Goal: Communication & Community: Ask a question

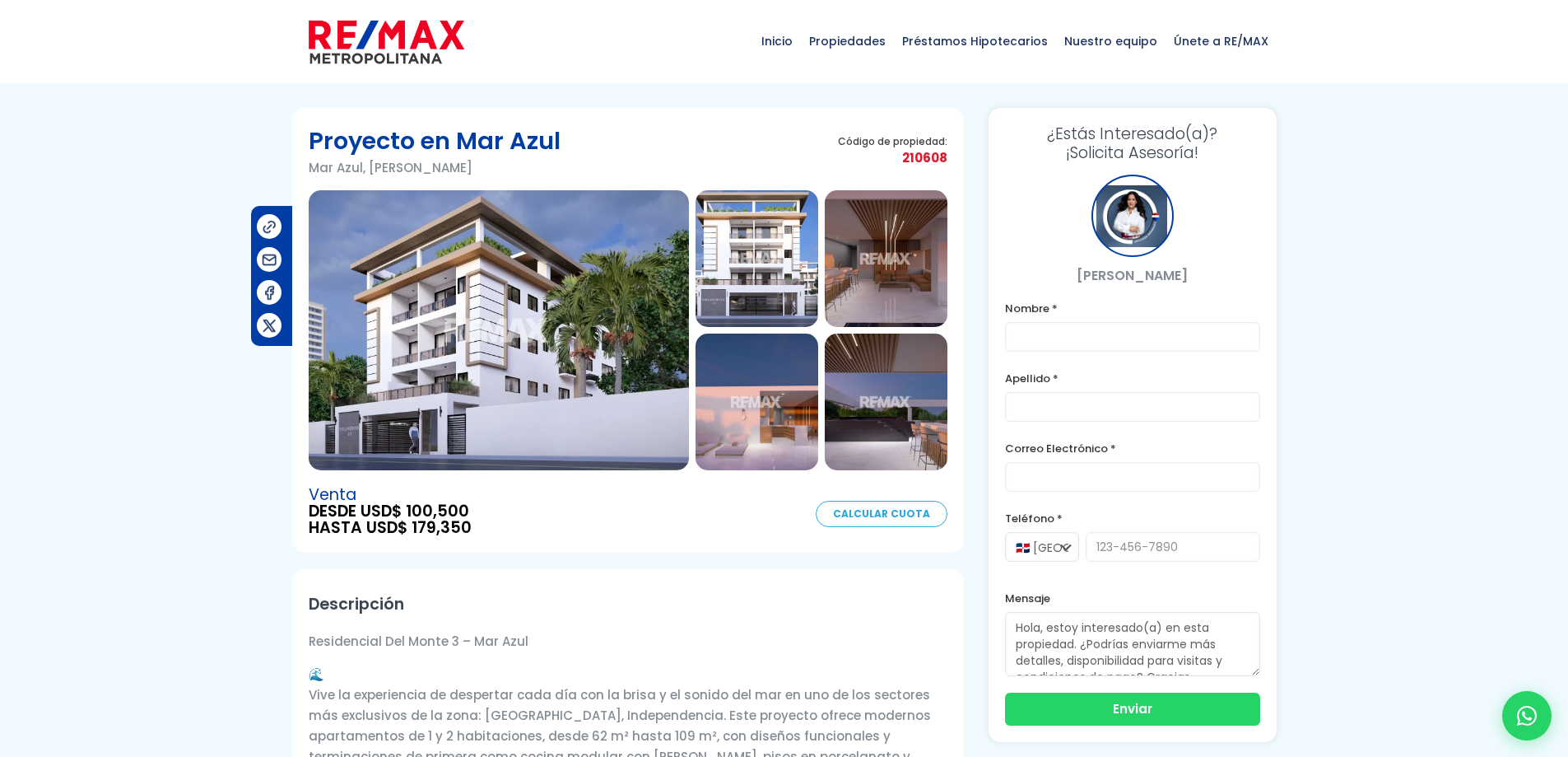
click at [625, 334] on img at bounding box center [499, 330] width 380 height 280
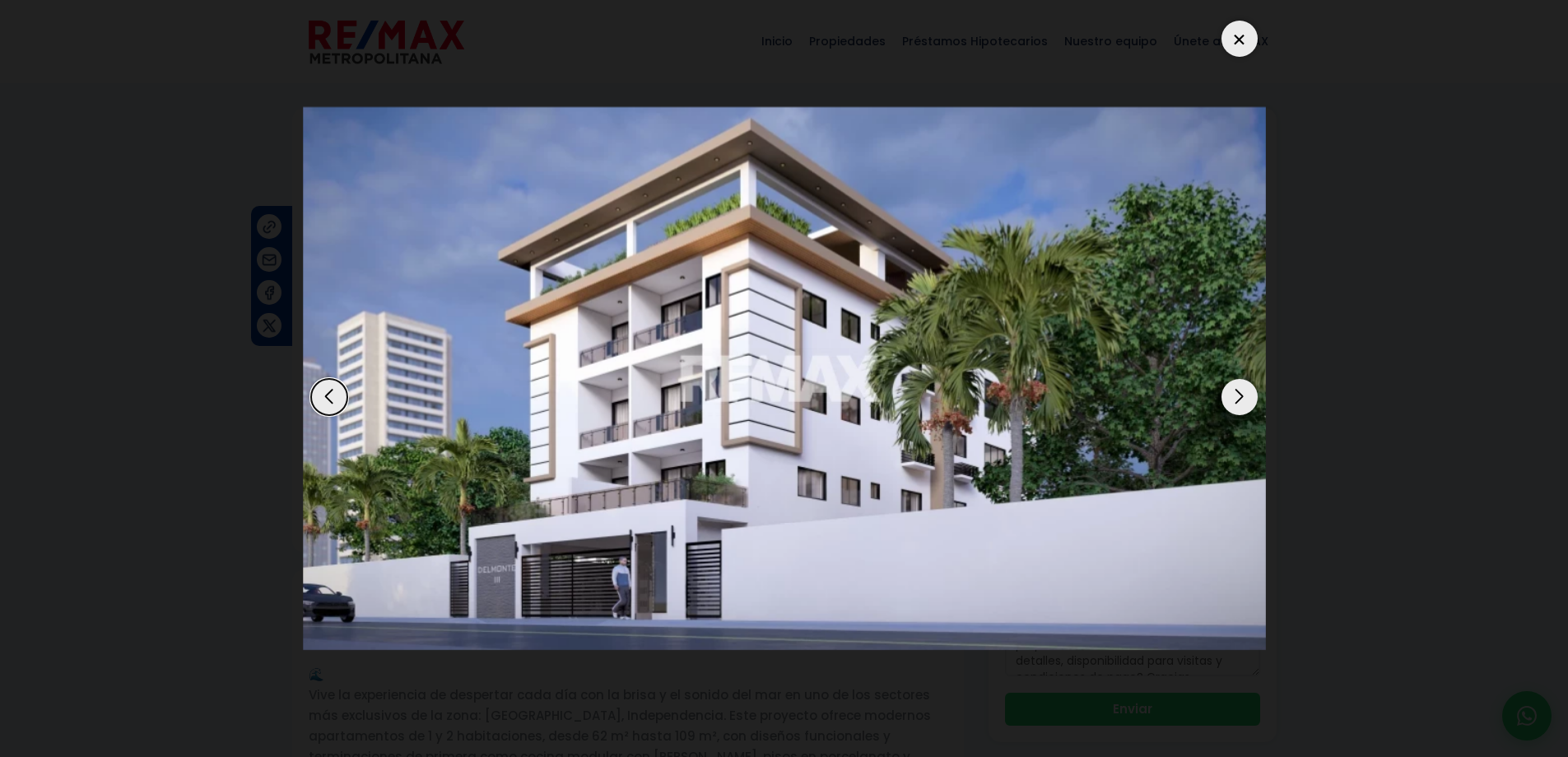
click at [1249, 401] on div "Next slide" at bounding box center [1239, 396] width 36 height 36
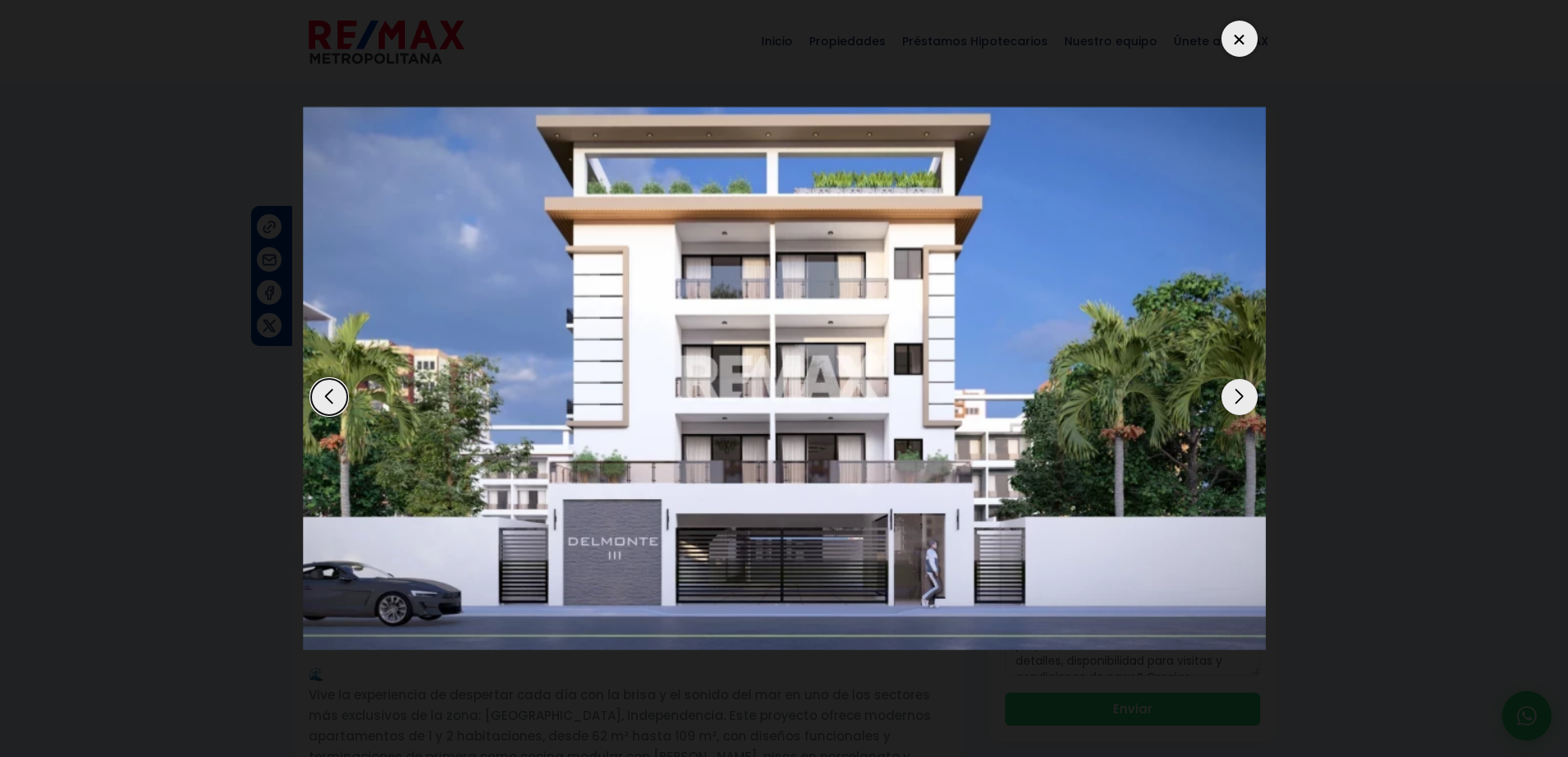
click at [1249, 401] on div "Next slide" at bounding box center [1239, 396] width 36 height 36
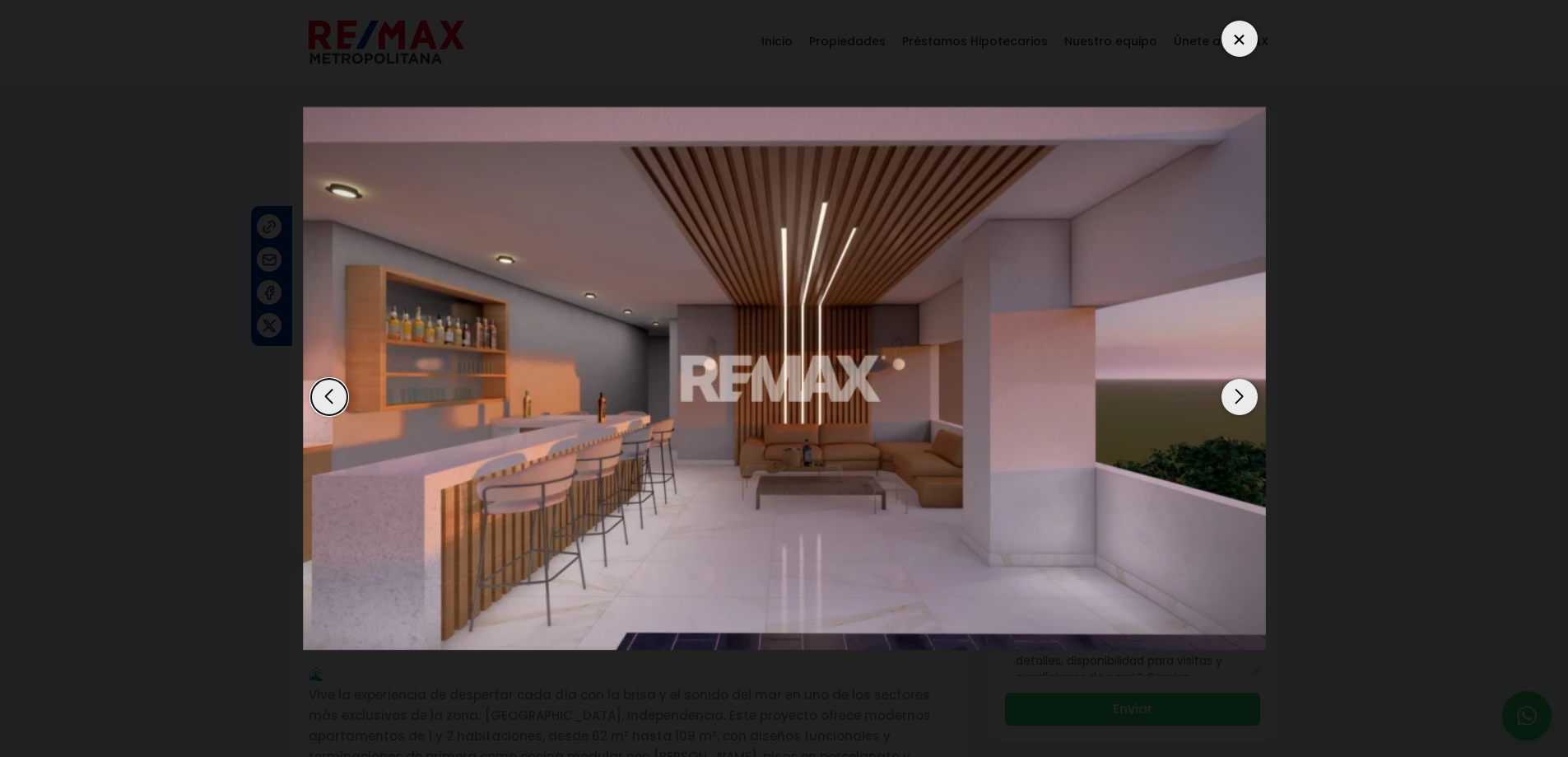
click at [1249, 401] on div "Next slide" at bounding box center [1239, 396] width 36 height 36
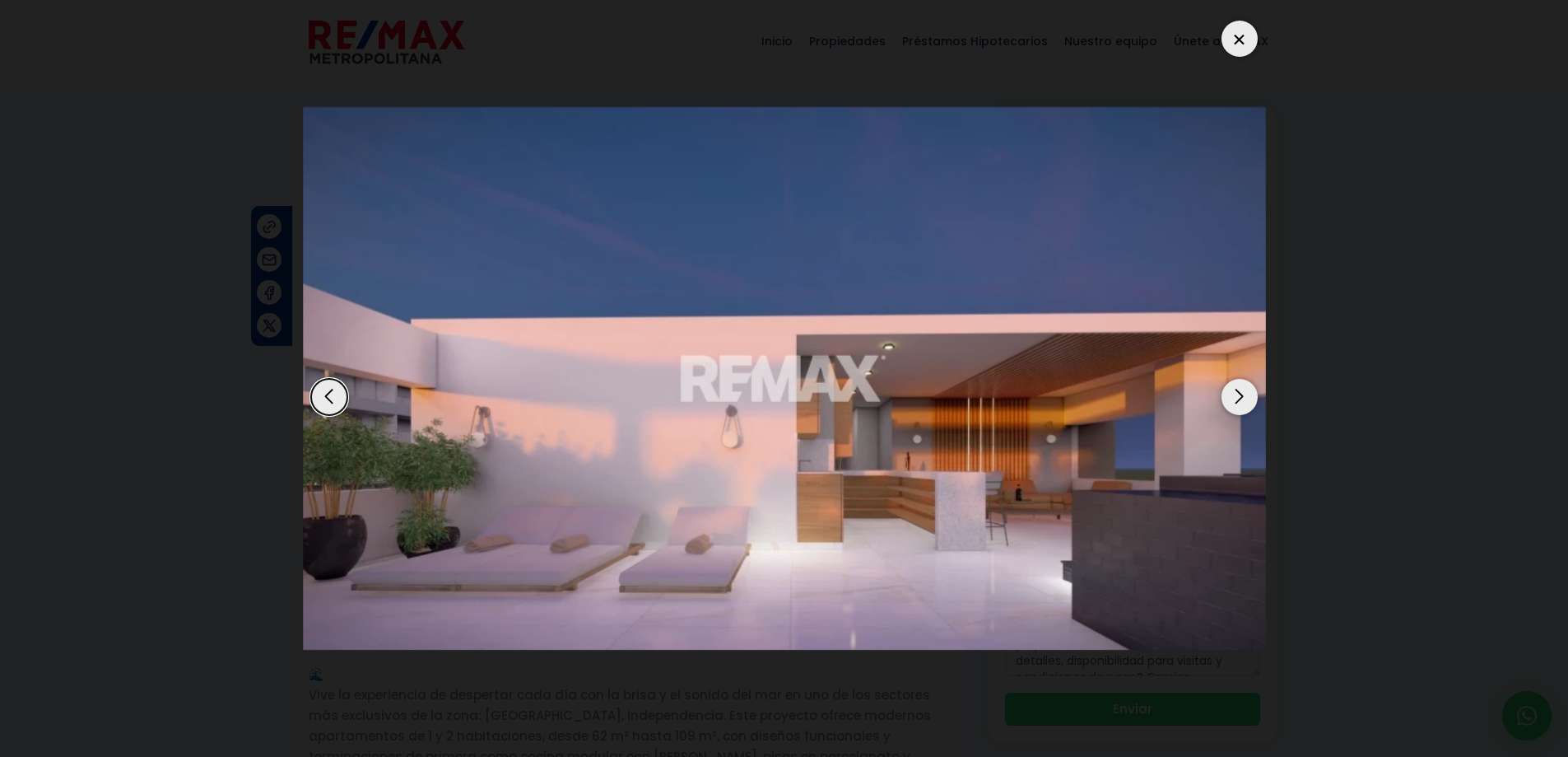
click at [1249, 401] on div "Next slide" at bounding box center [1239, 396] width 36 height 36
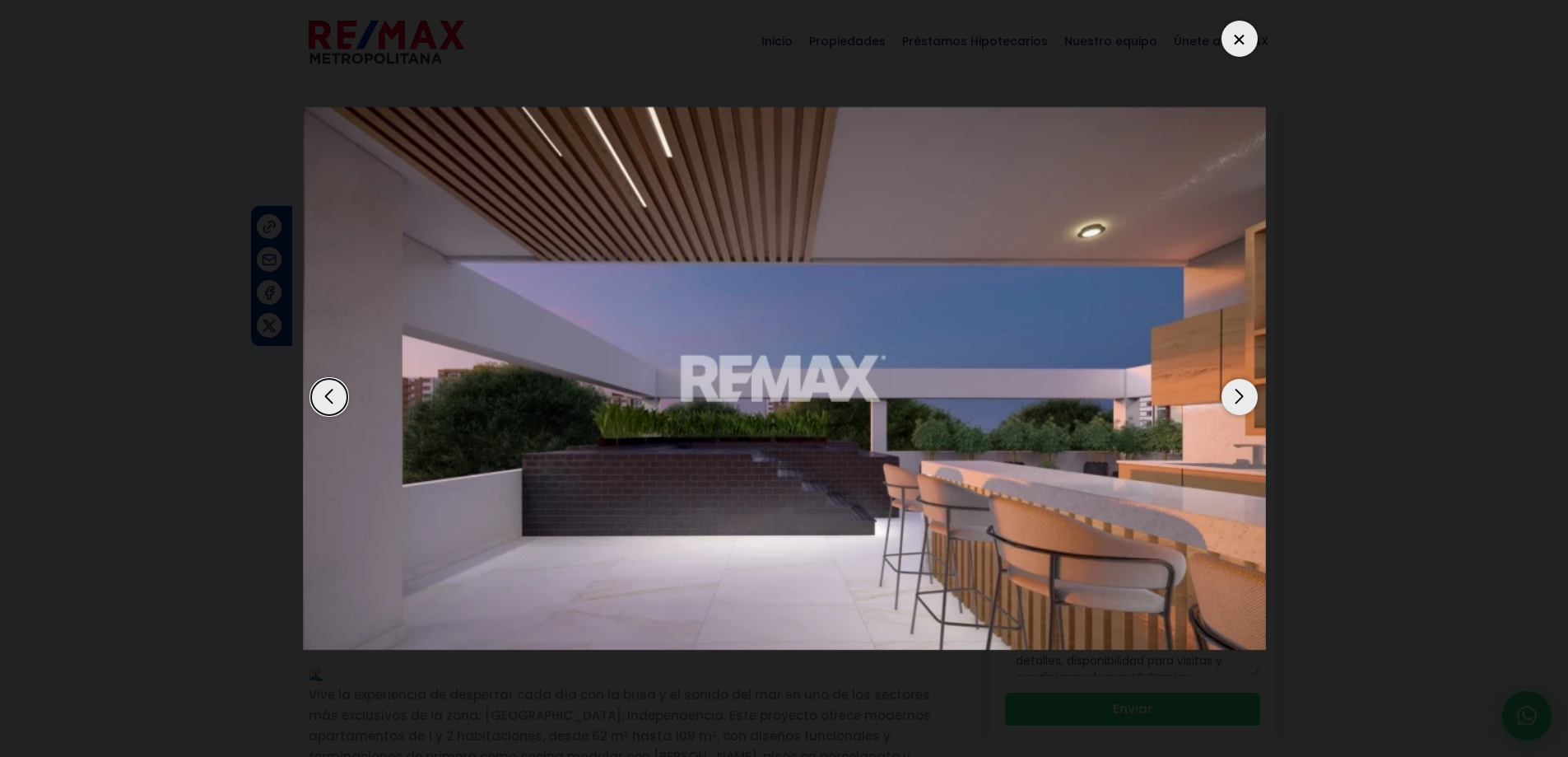
click at [1249, 401] on div "Next slide" at bounding box center [1239, 396] width 36 height 36
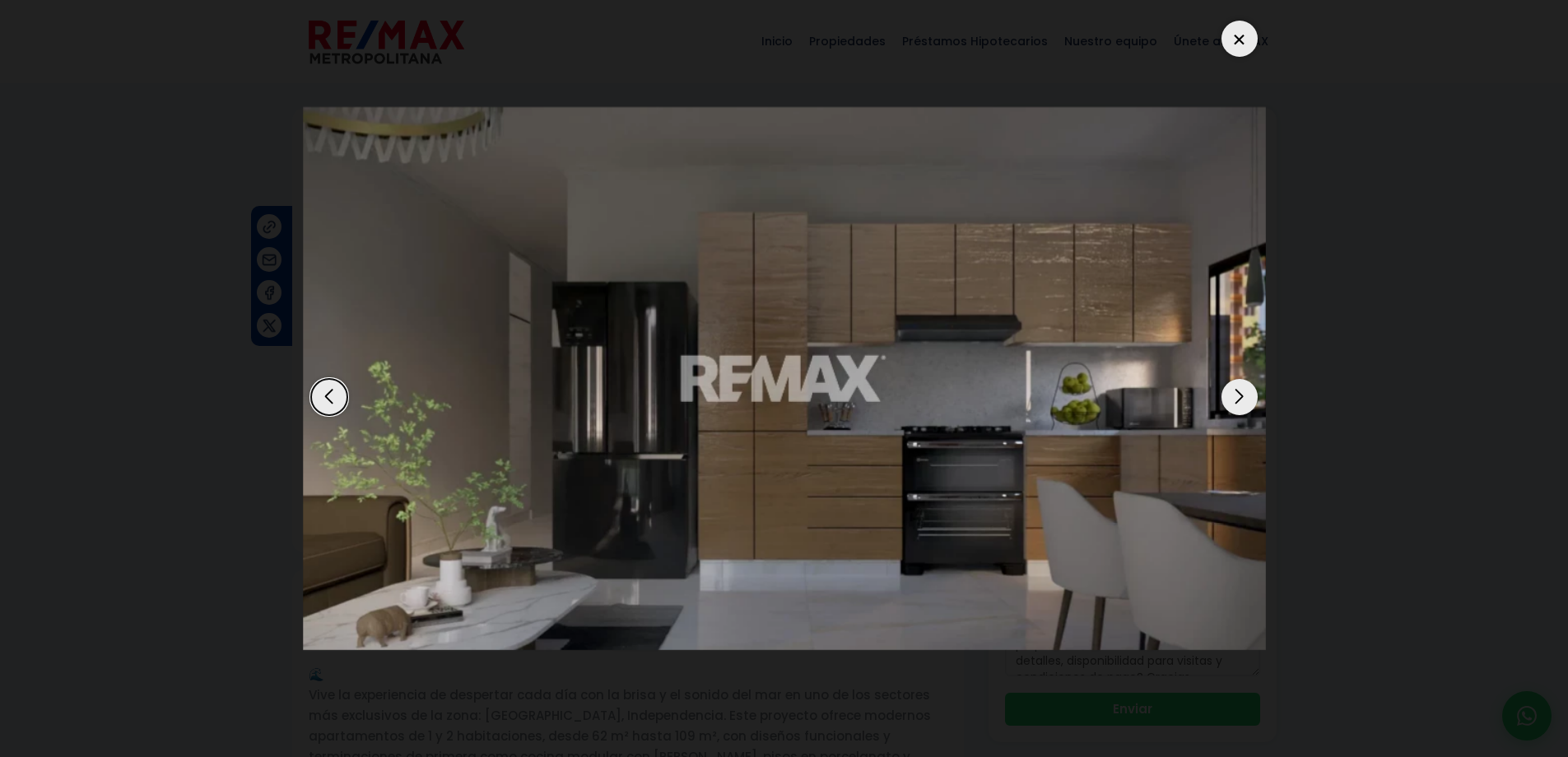
click at [1249, 401] on div "Next slide" at bounding box center [1239, 396] width 36 height 36
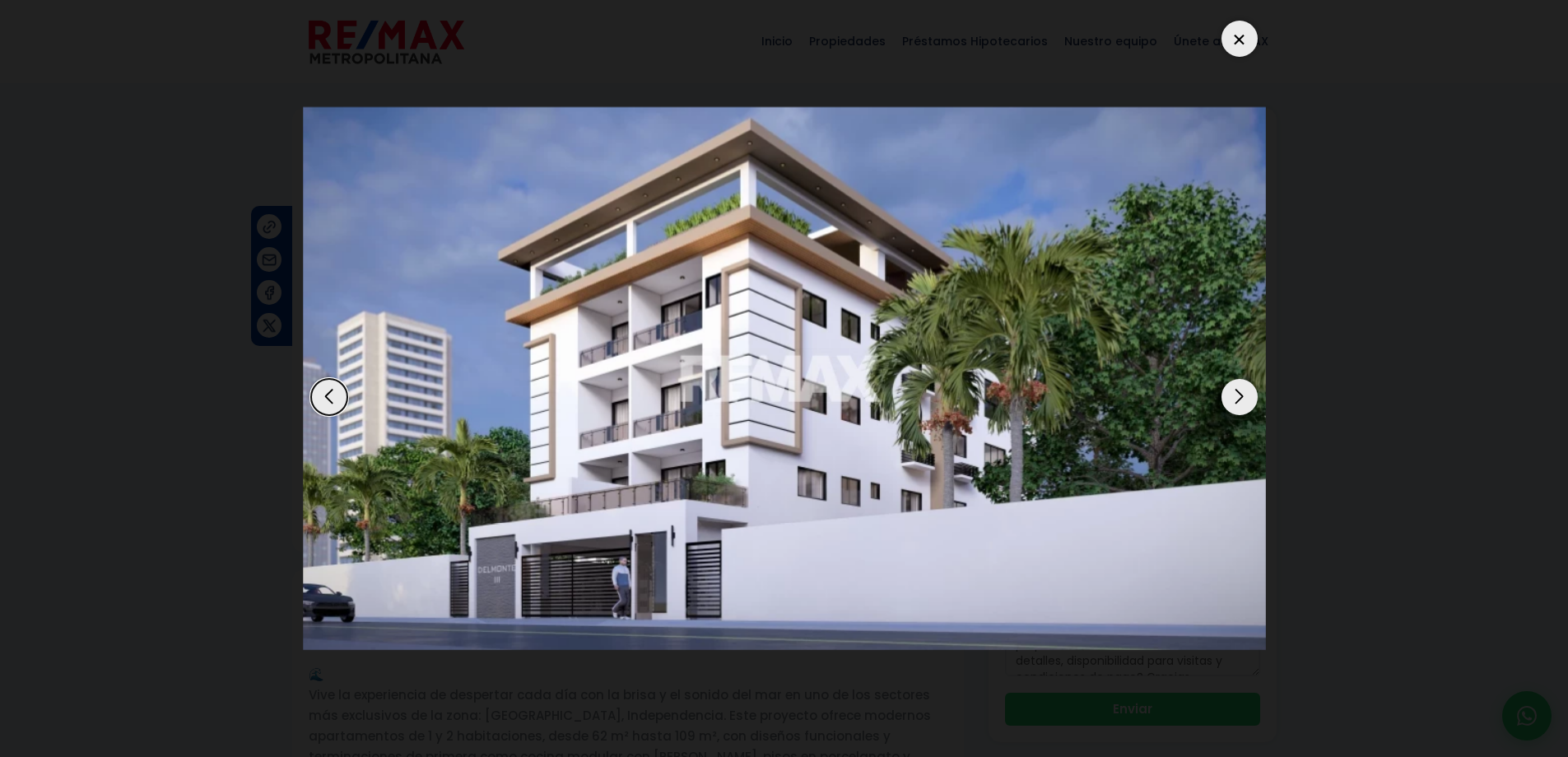
click at [1249, 401] on div "Next slide" at bounding box center [1239, 396] width 36 height 36
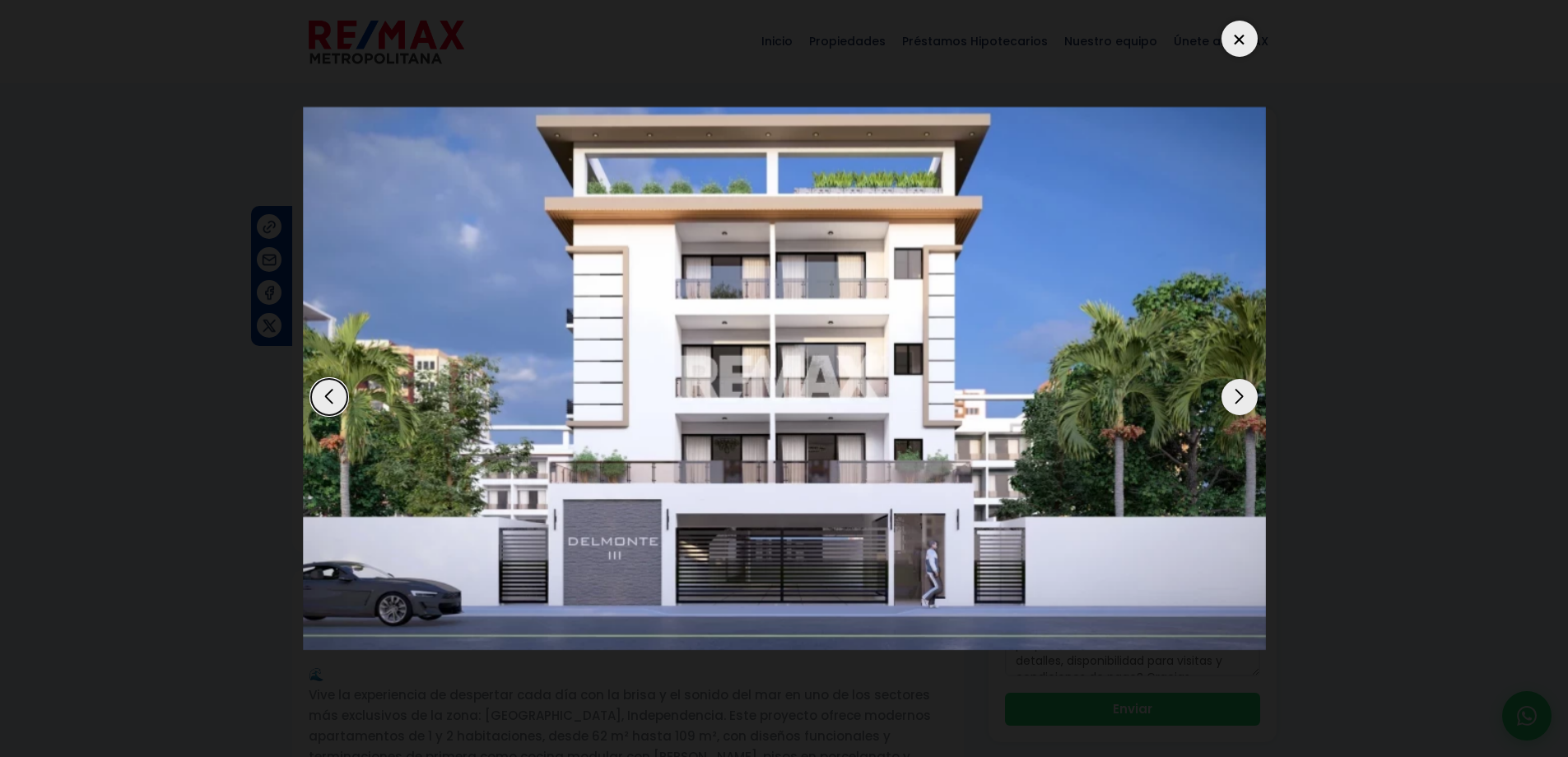
click at [1249, 401] on div "Next slide" at bounding box center [1239, 396] width 36 height 36
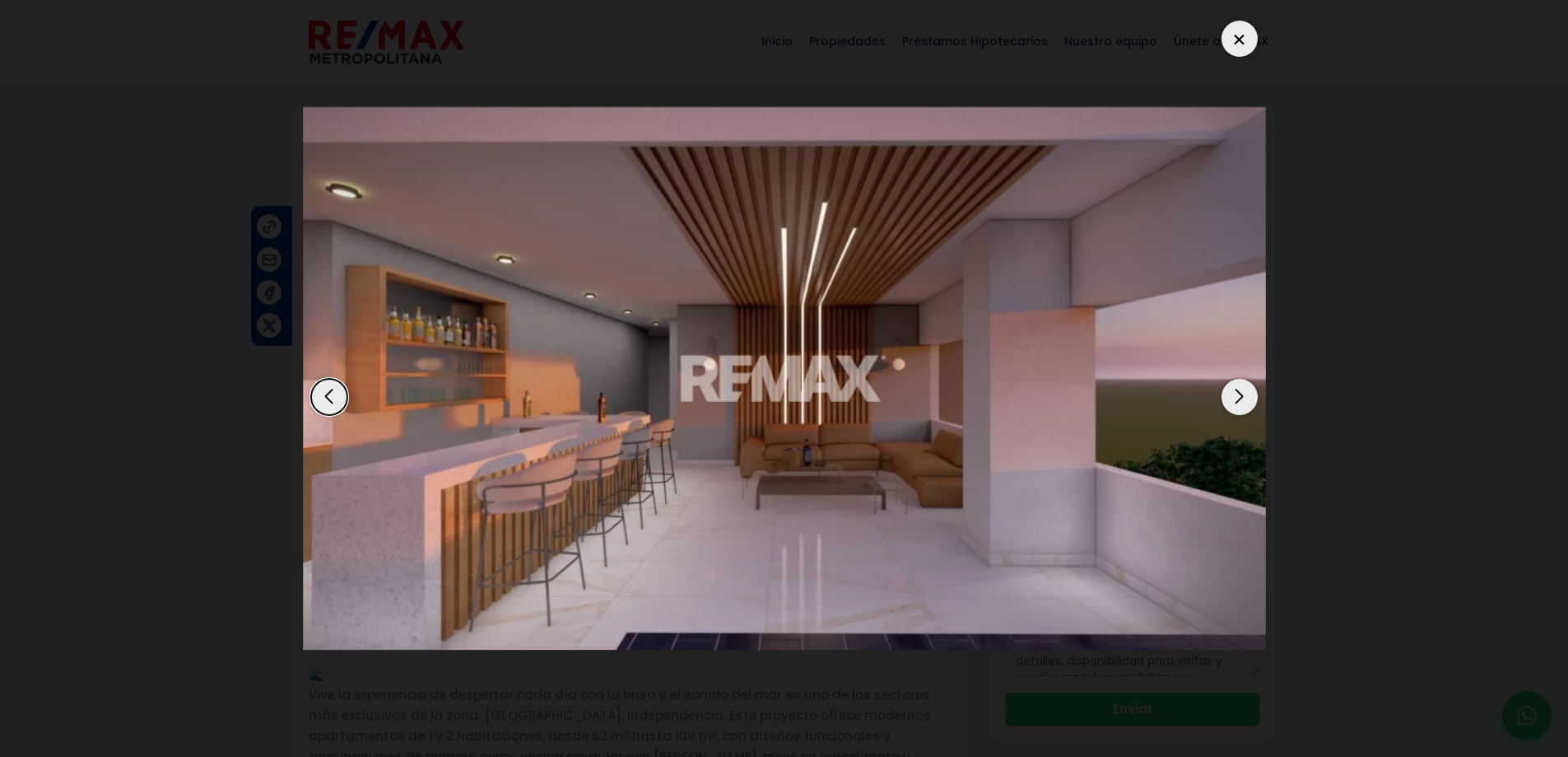
click at [1249, 401] on div "Next slide" at bounding box center [1239, 396] width 36 height 36
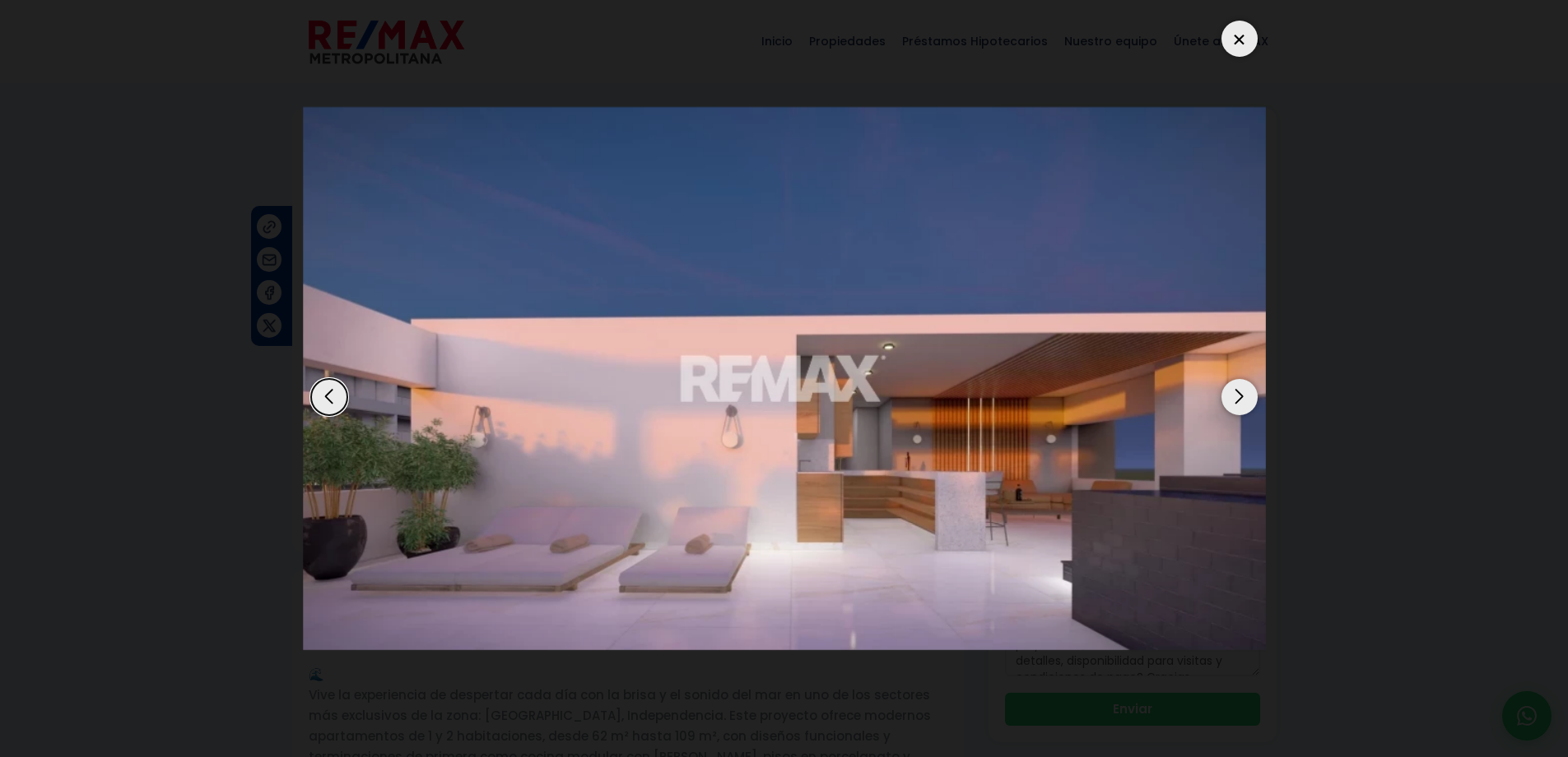
click at [1249, 401] on div "Next slide" at bounding box center [1239, 396] width 36 height 36
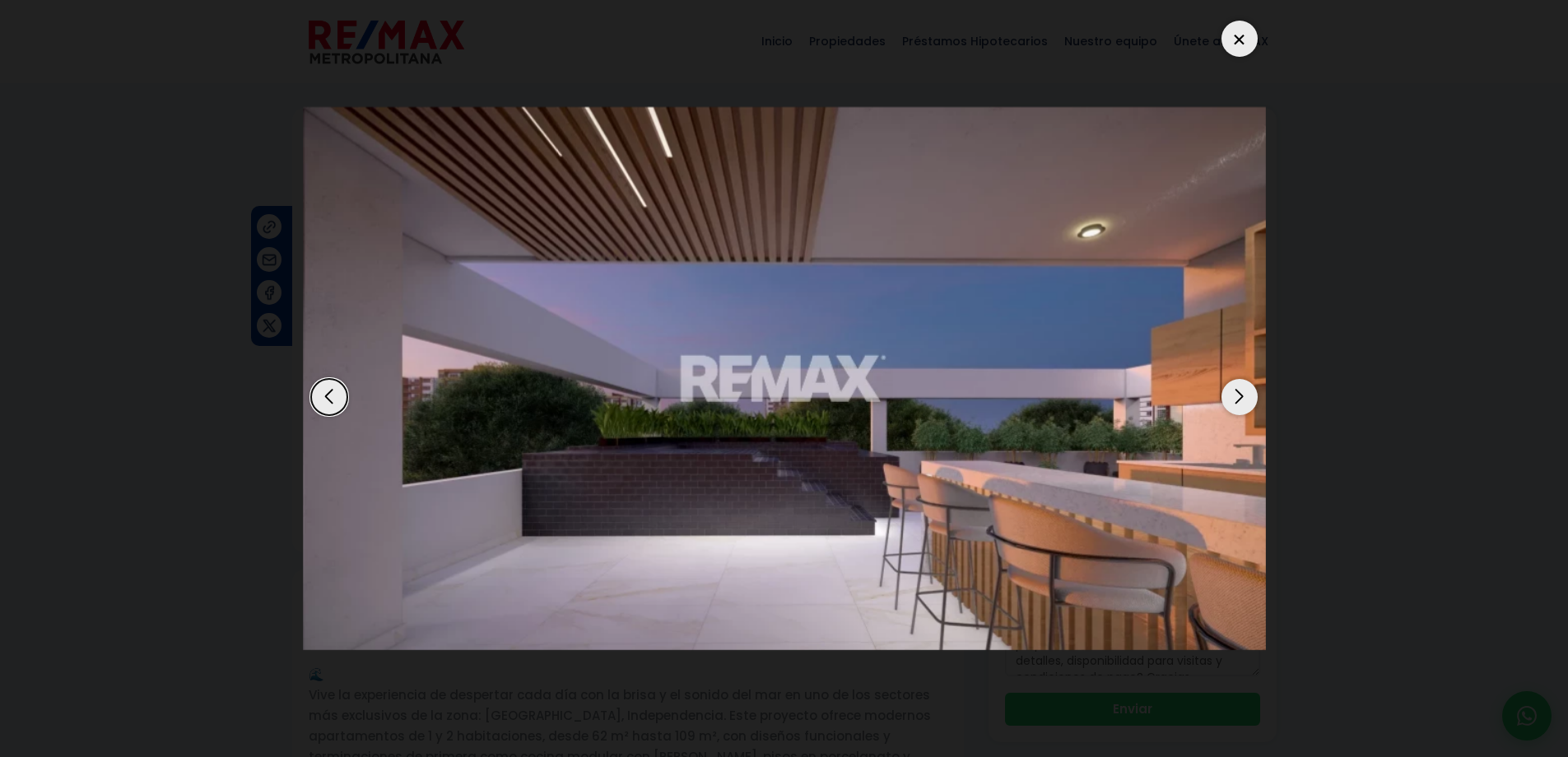
click at [1249, 401] on div "Next slide" at bounding box center [1239, 396] width 36 height 36
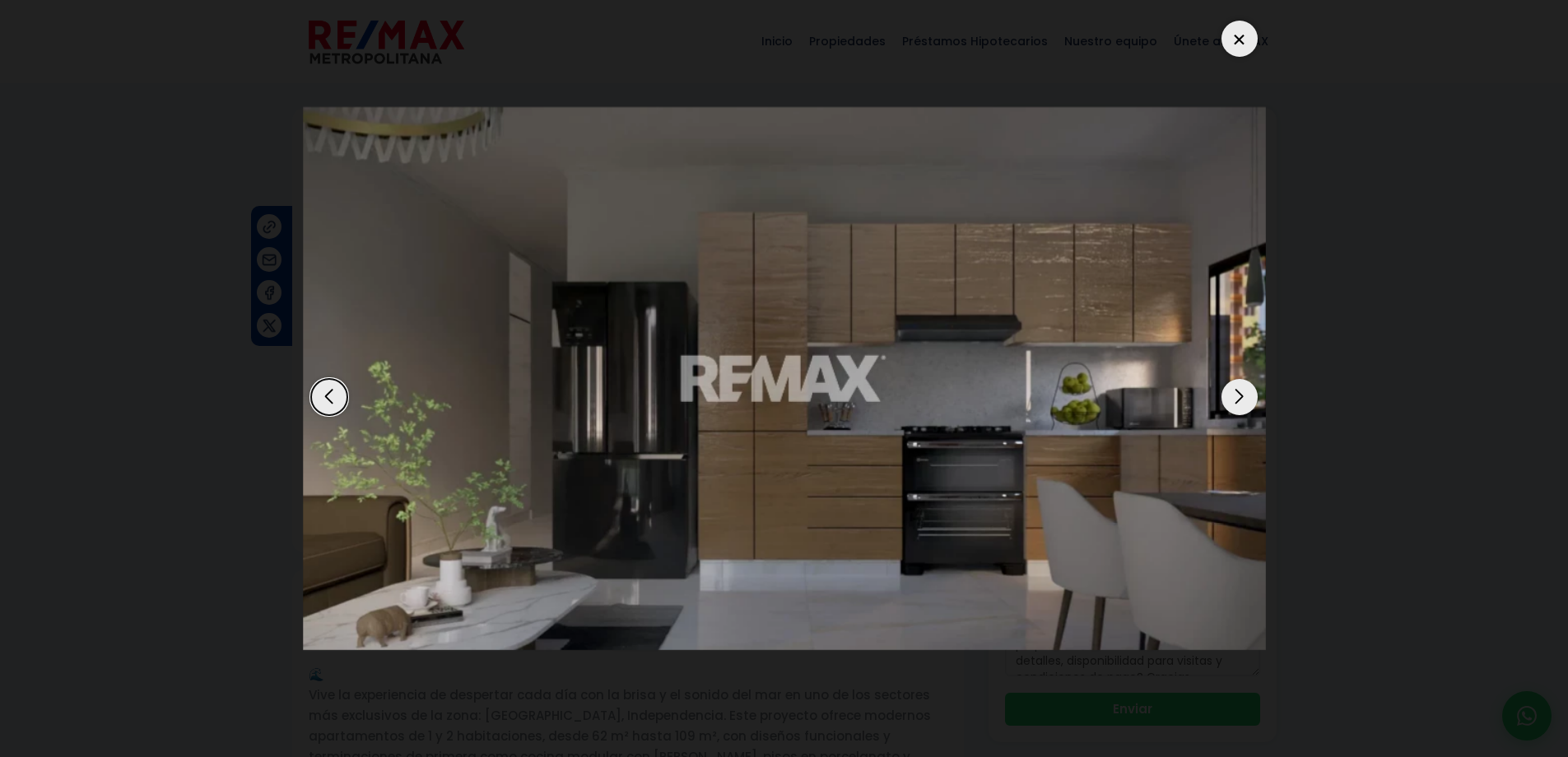
click at [1249, 401] on div "Next slide" at bounding box center [1239, 396] width 36 height 36
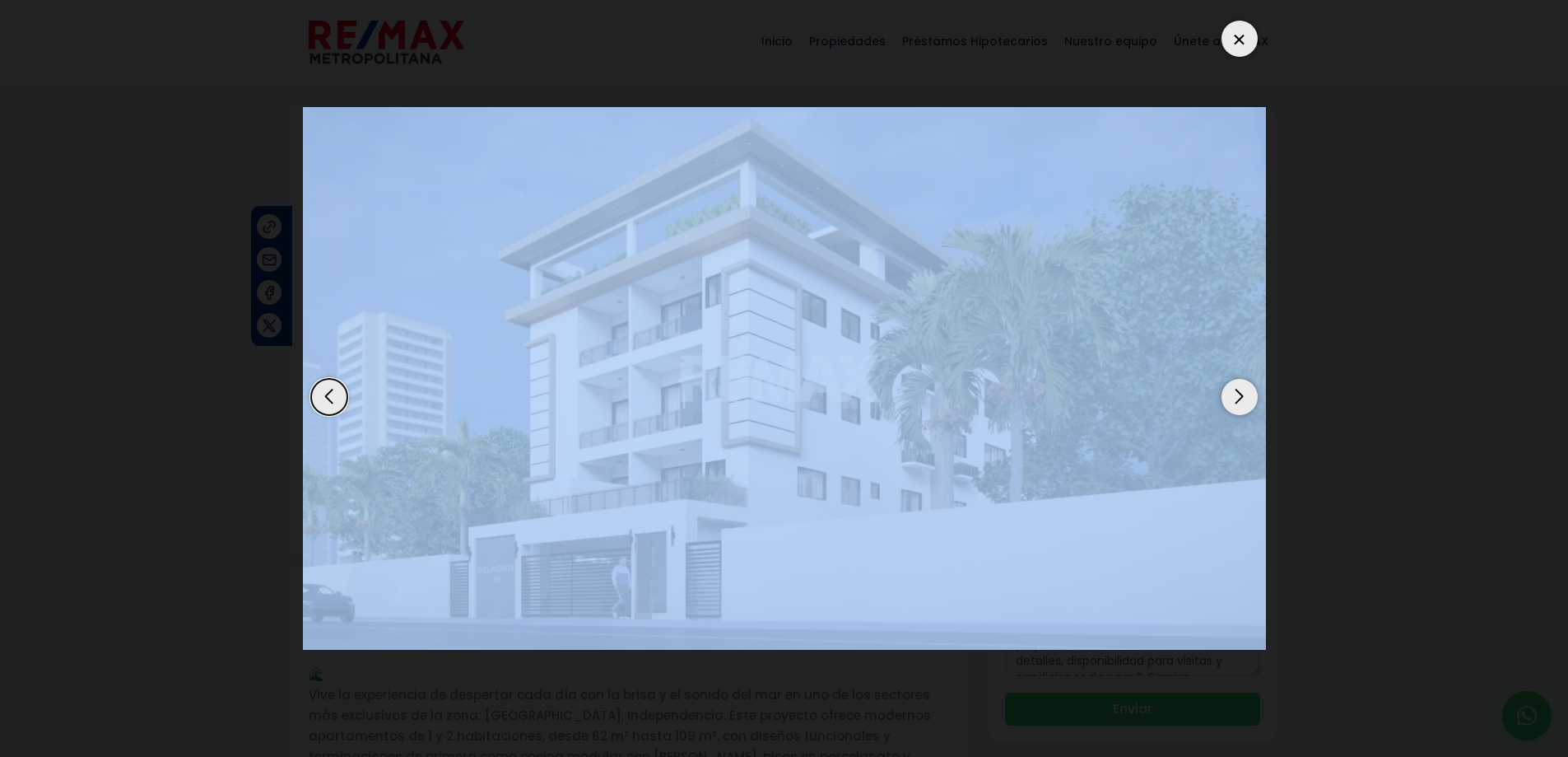
click at [1249, 401] on div "Next slide" at bounding box center [1239, 396] width 36 height 36
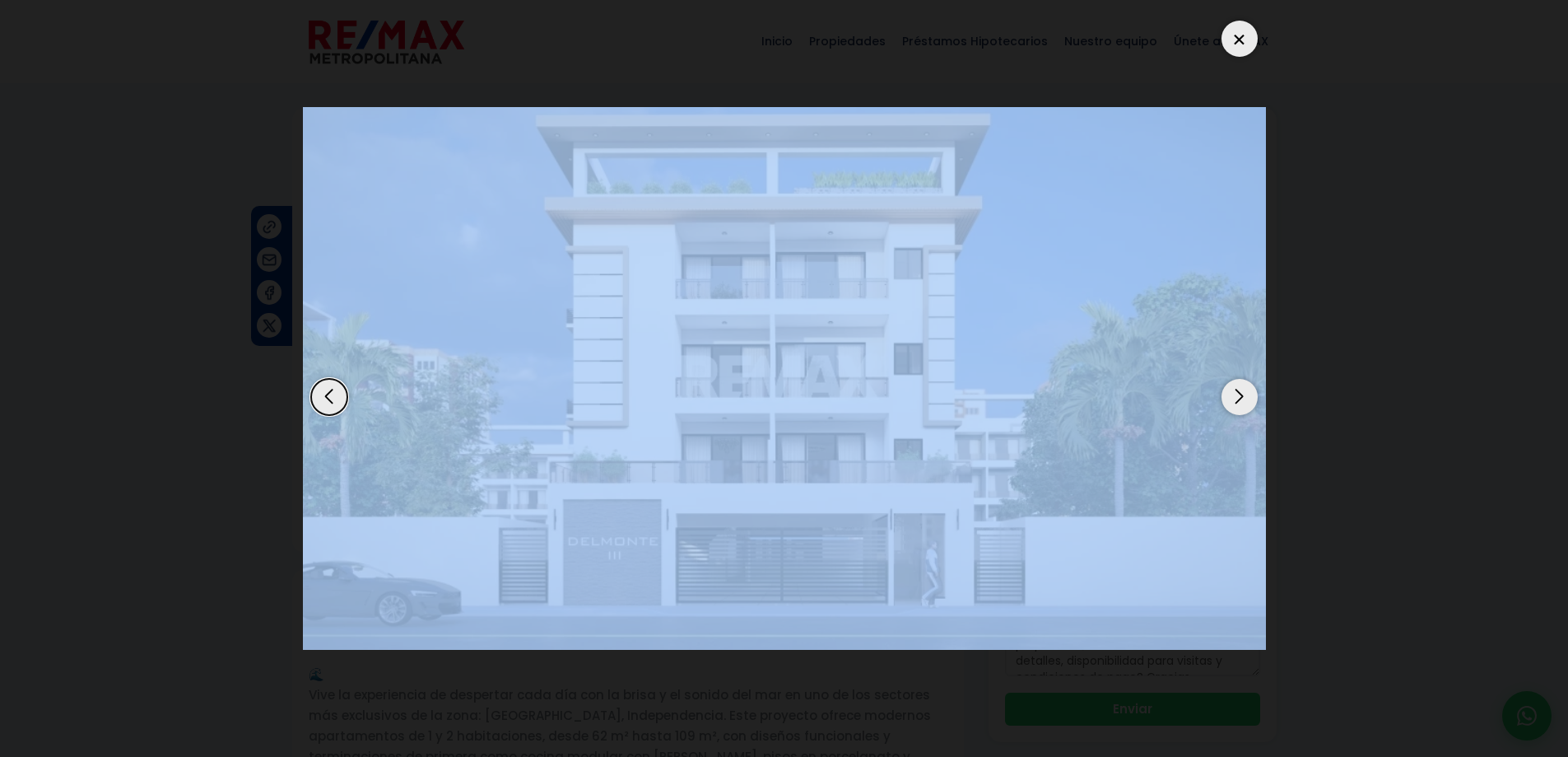
click at [1248, 401] on div "Next slide" at bounding box center [1239, 396] width 36 height 36
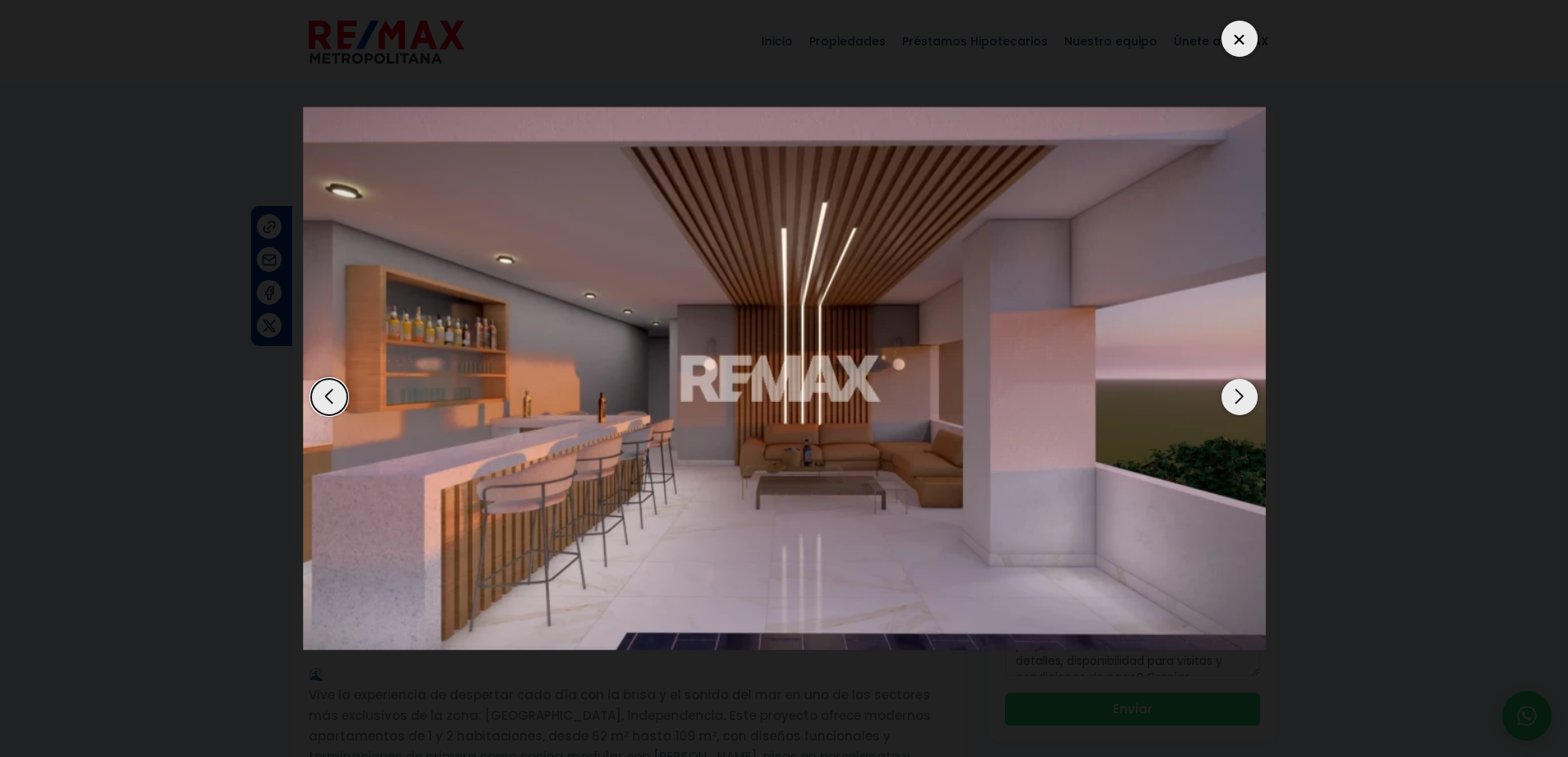
click at [1242, 45] on div at bounding box center [1239, 38] width 36 height 36
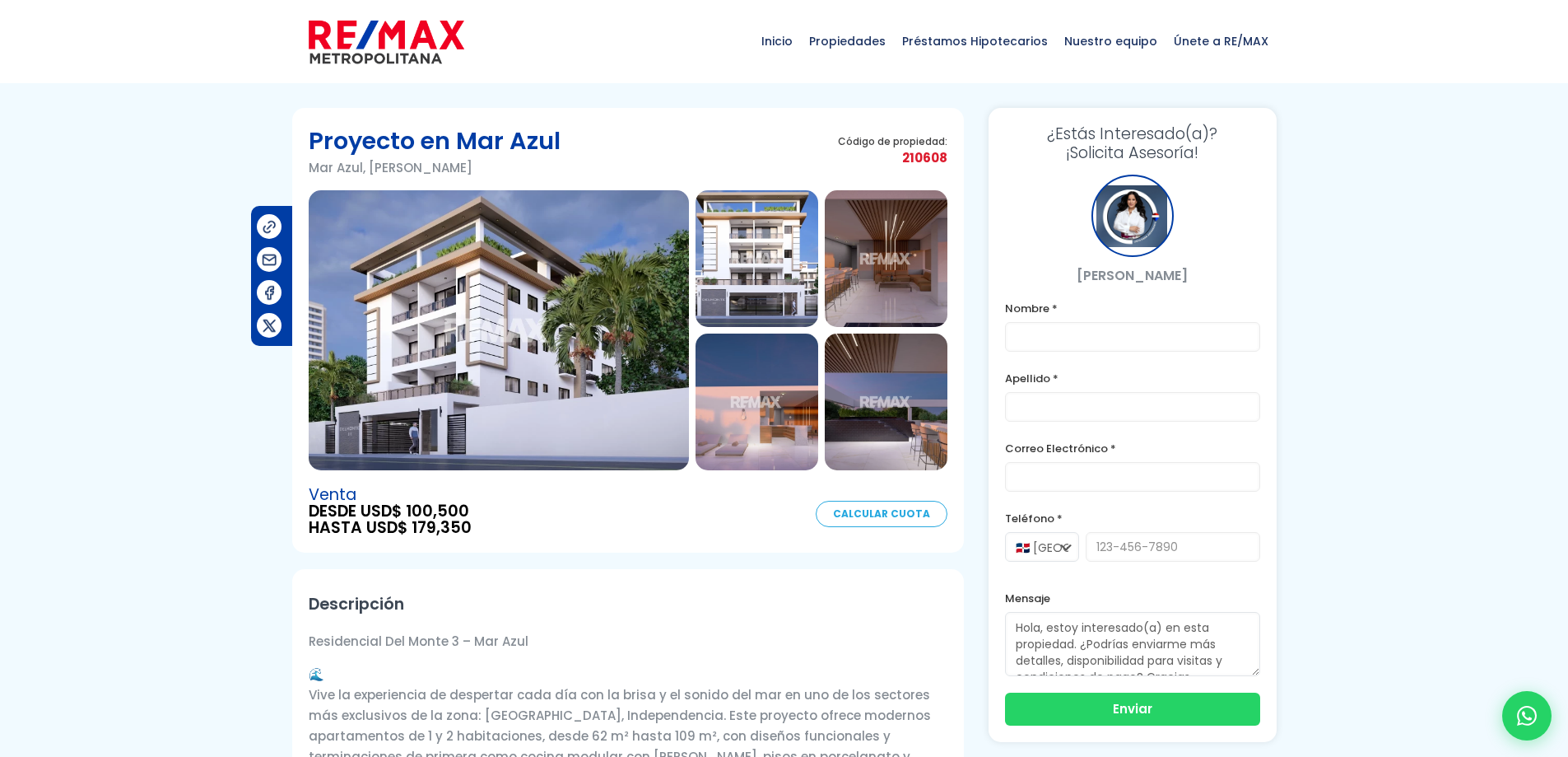
click at [575, 328] on img at bounding box center [499, 330] width 380 height 280
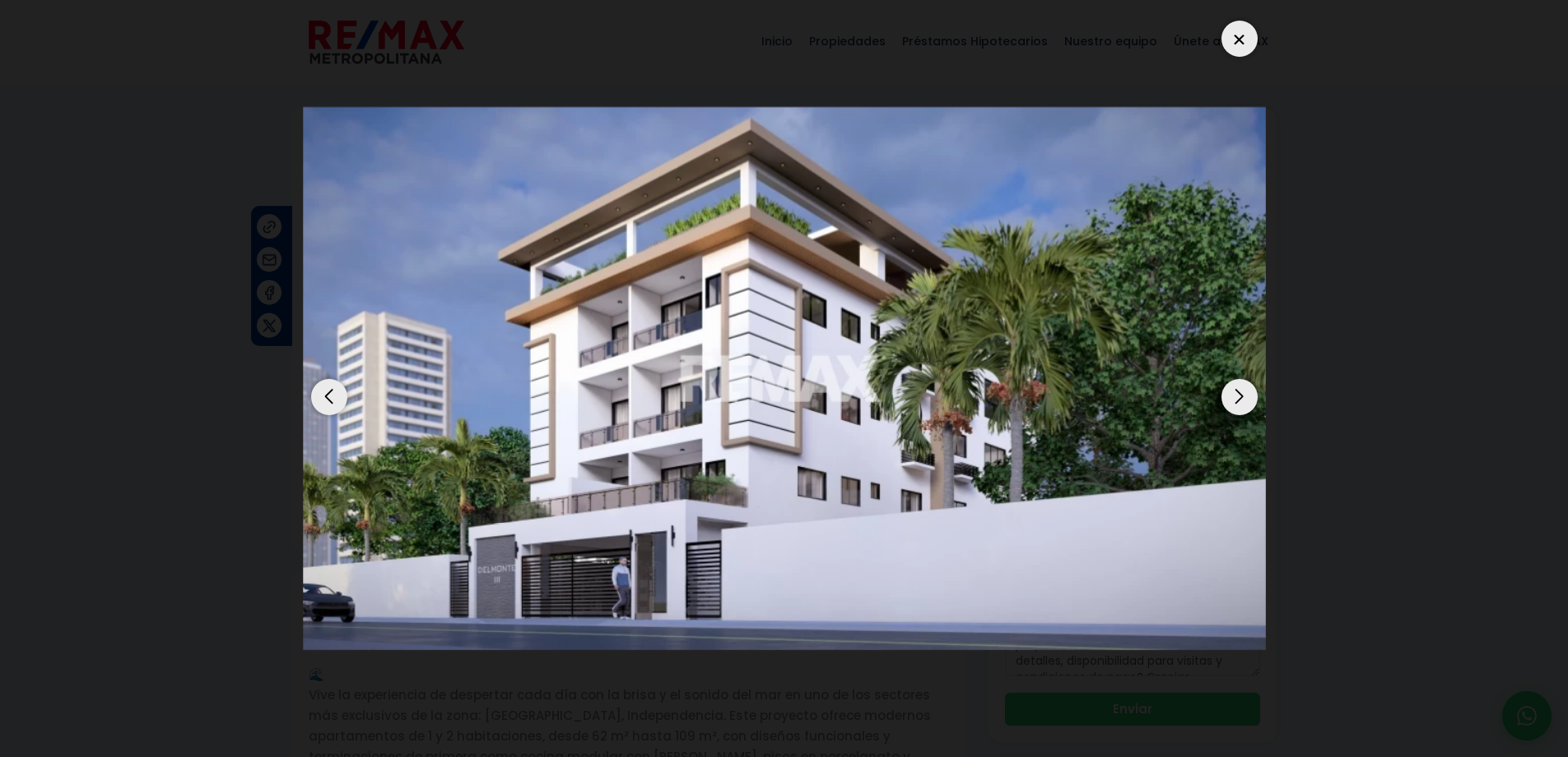
click at [1221, 394] on div at bounding box center [784, 378] width 963 height 732
click at [1242, 399] on div "Next slide" at bounding box center [1239, 396] width 36 height 36
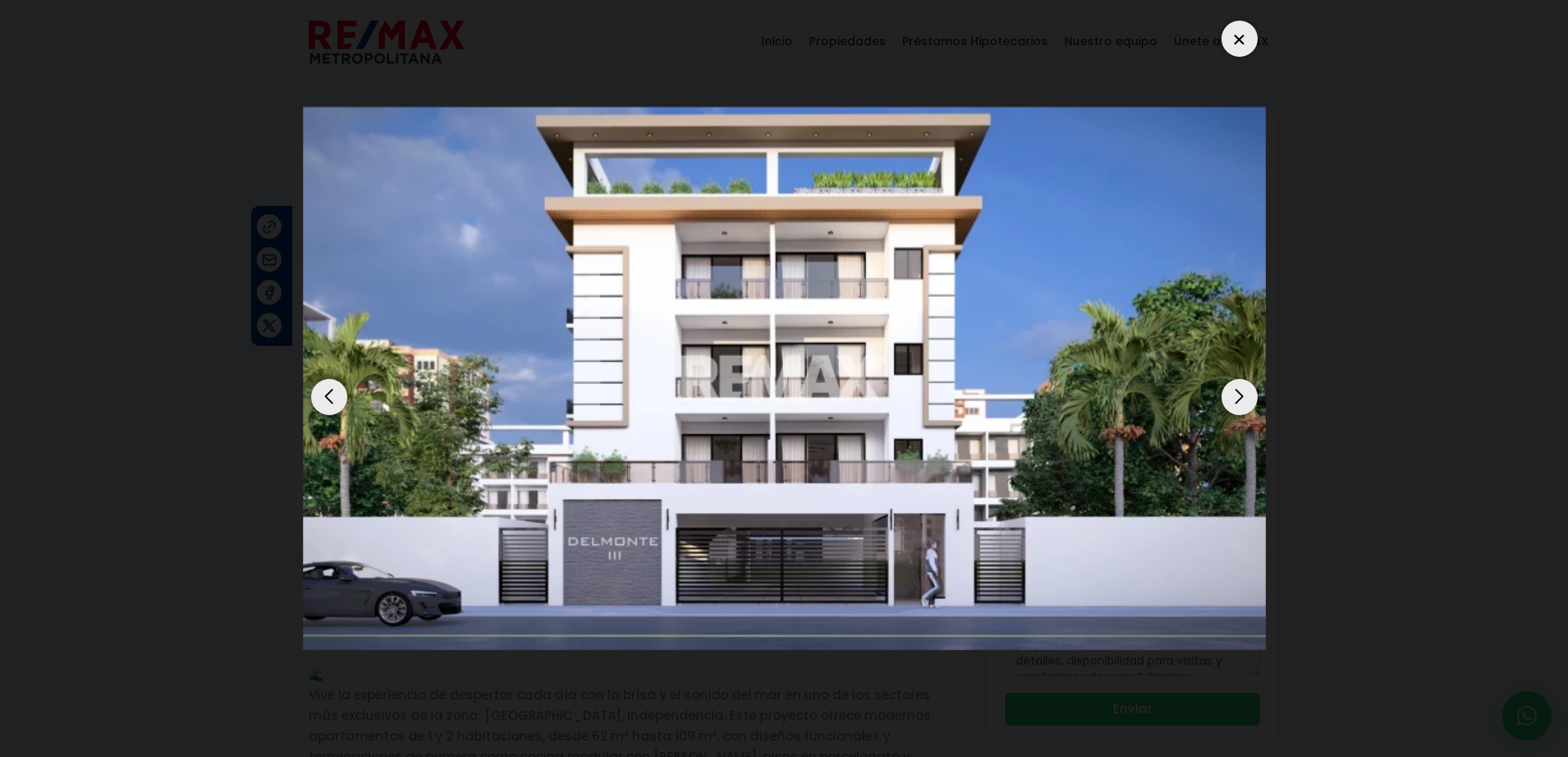
click at [1242, 400] on div "Next slide" at bounding box center [1239, 396] width 36 height 36
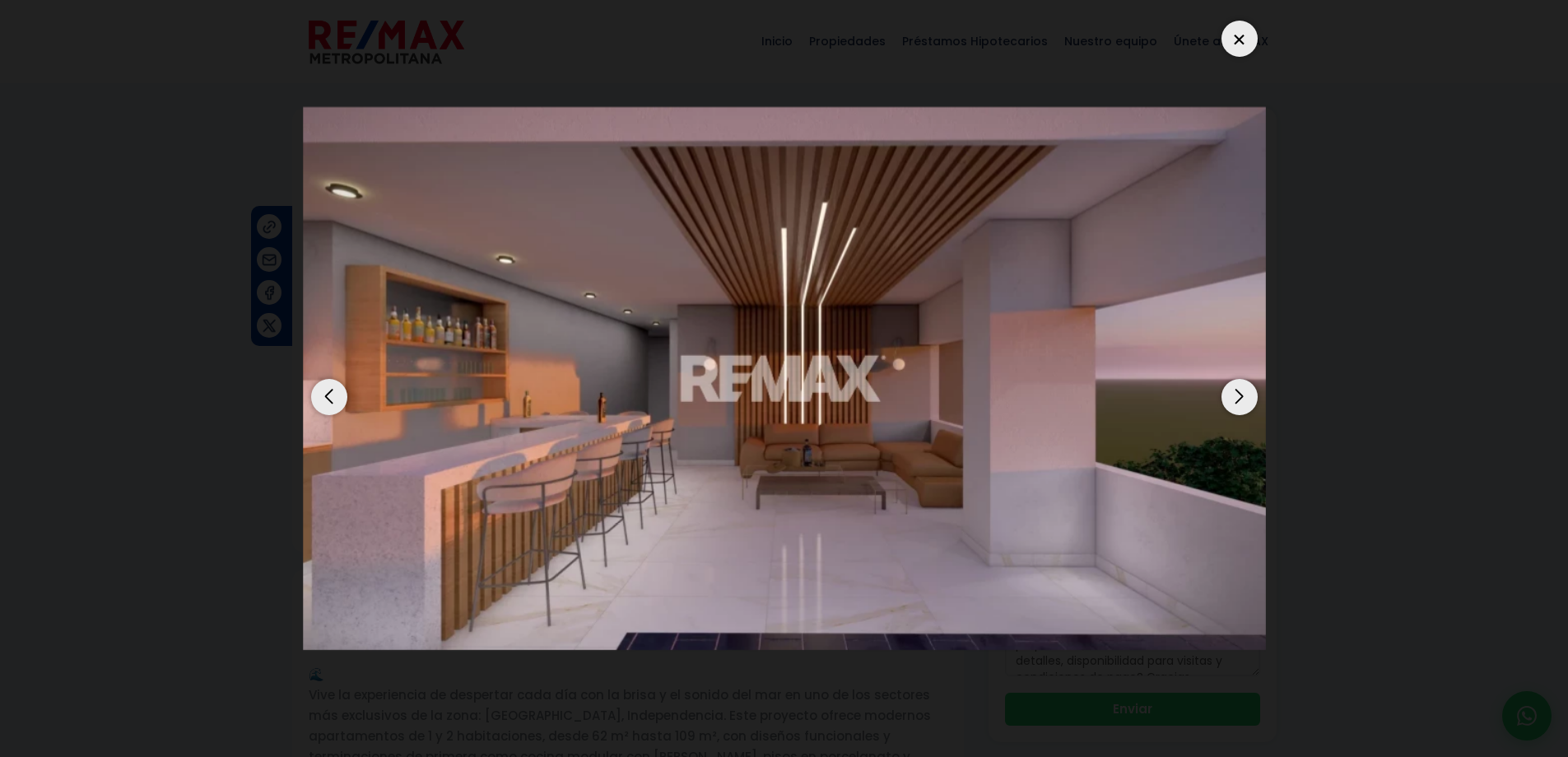
click at [1242, 401] on div "Next slide" at bounding box center [1239, 396] width 36 height 36
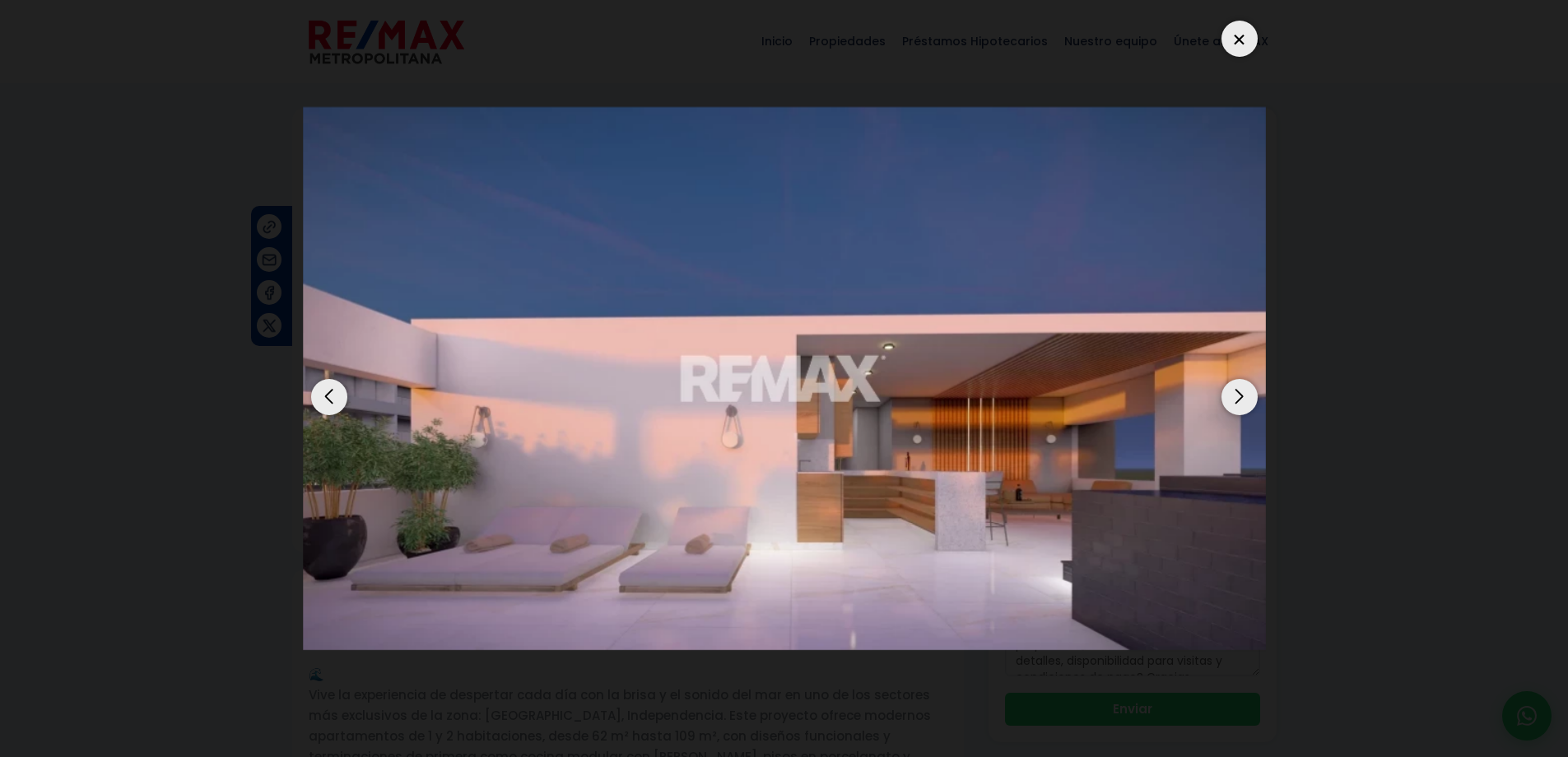
click at [1242, 401] on div "Next slide" at bounding box center [1239, 396] width 36 height 36
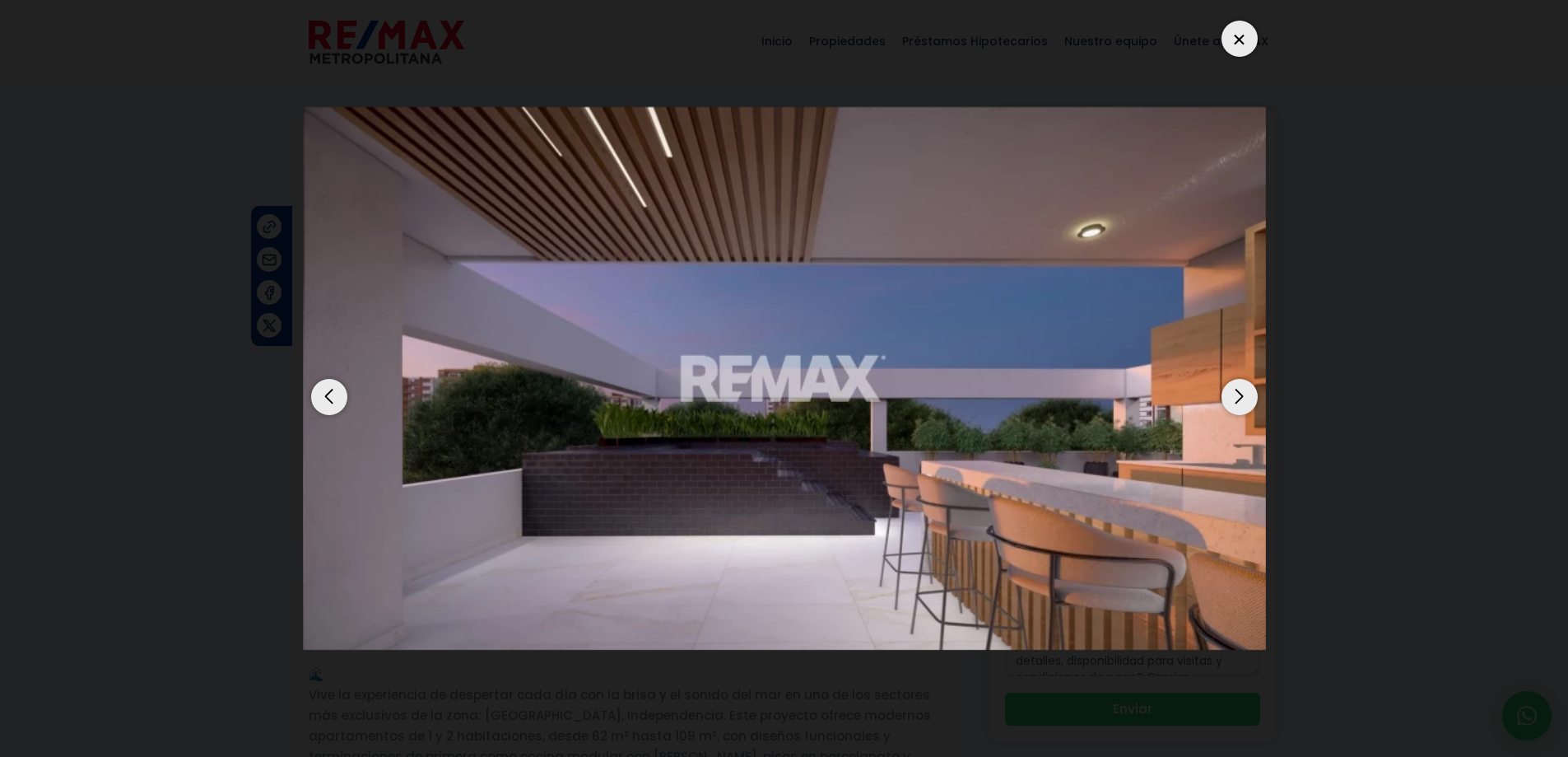
click at [1242, 401] on div "Next slide" at bounding box center [1239, 396] width 36 height 36
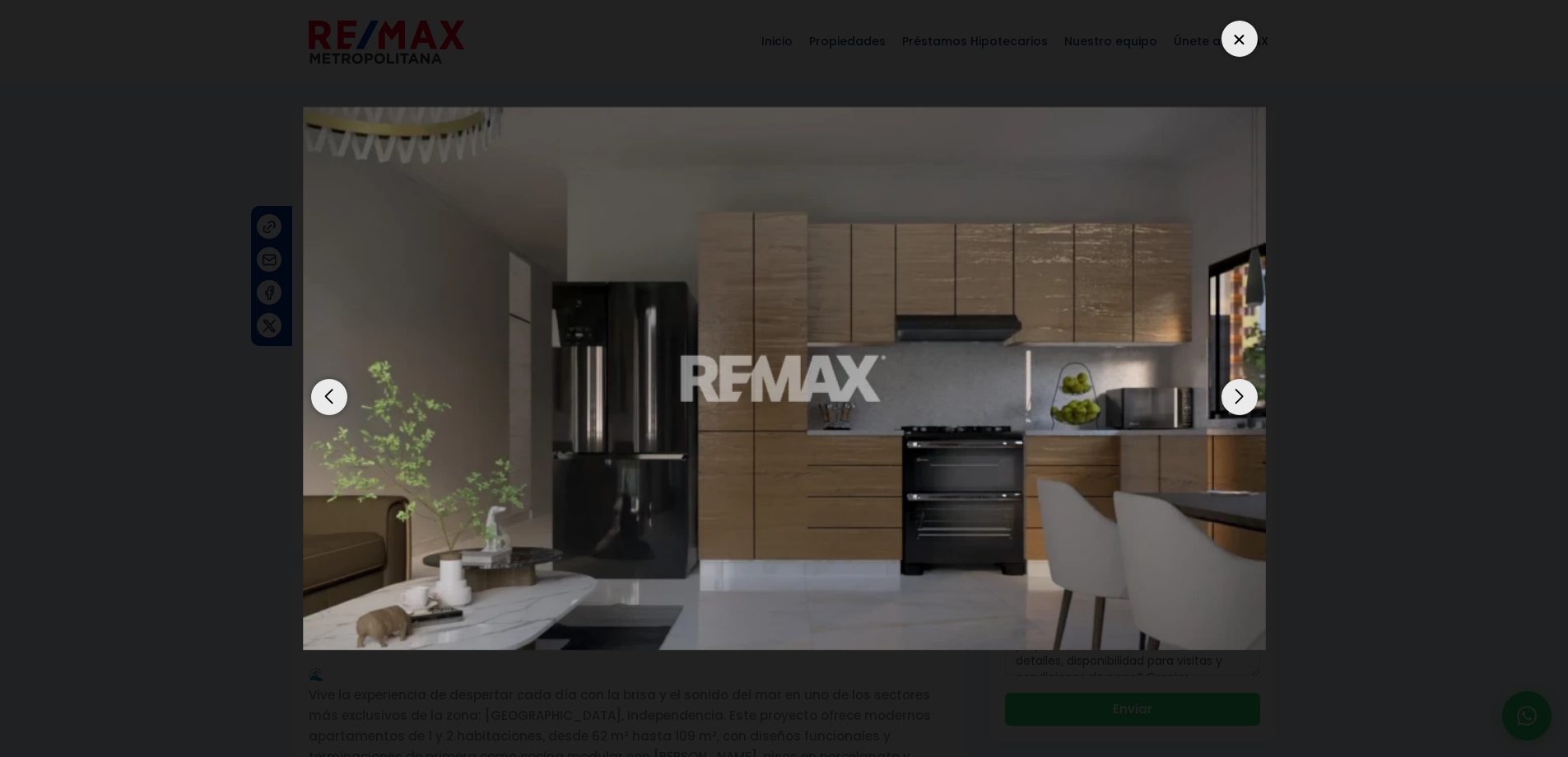
click at [1242, 401] on div "Next slide" at bounding box center [1239, 396] width 36 height 36
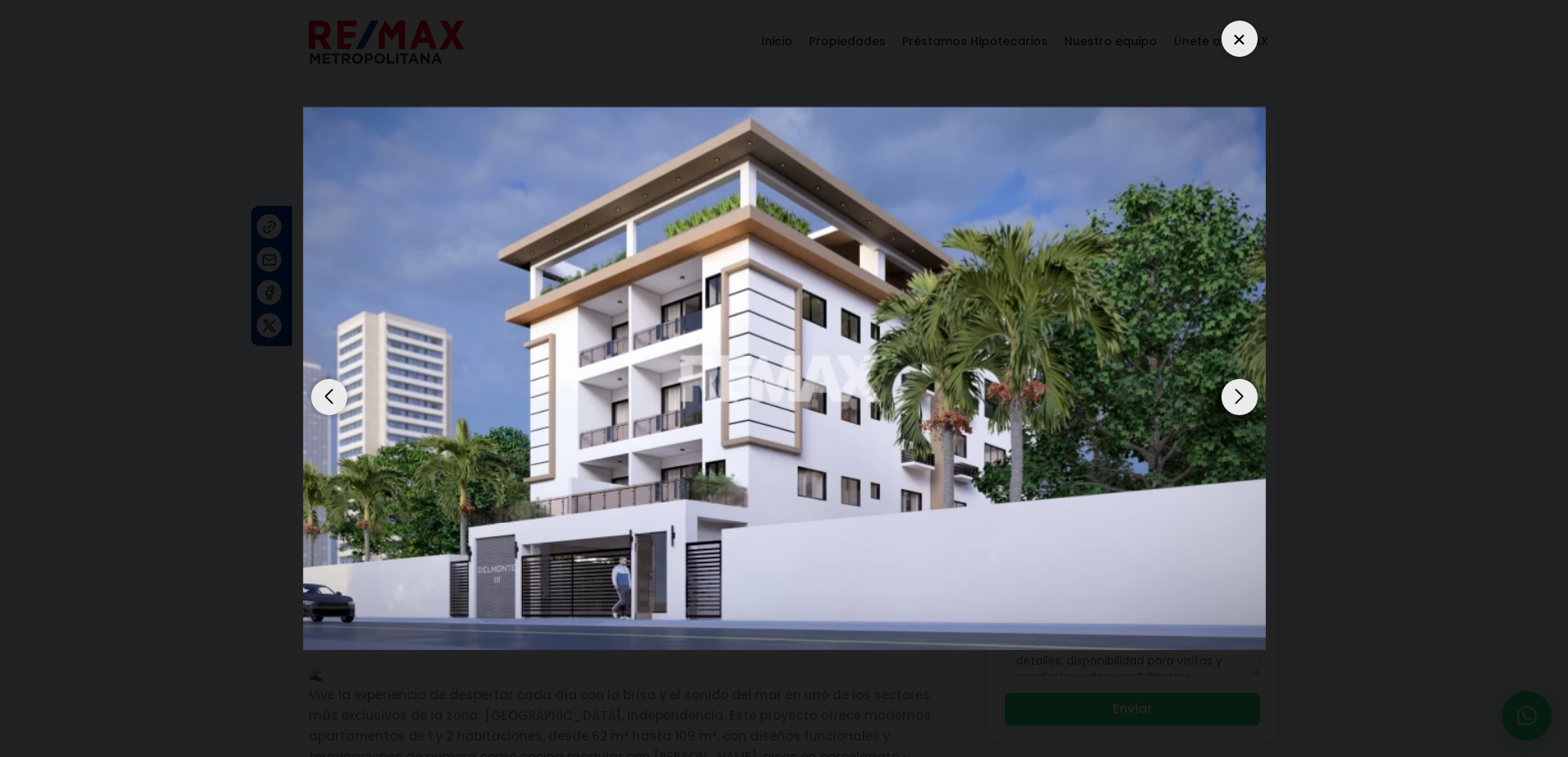
click at [1242, 401] on div "Next slide" at bounding box center [1239, 396] width 36 height 36
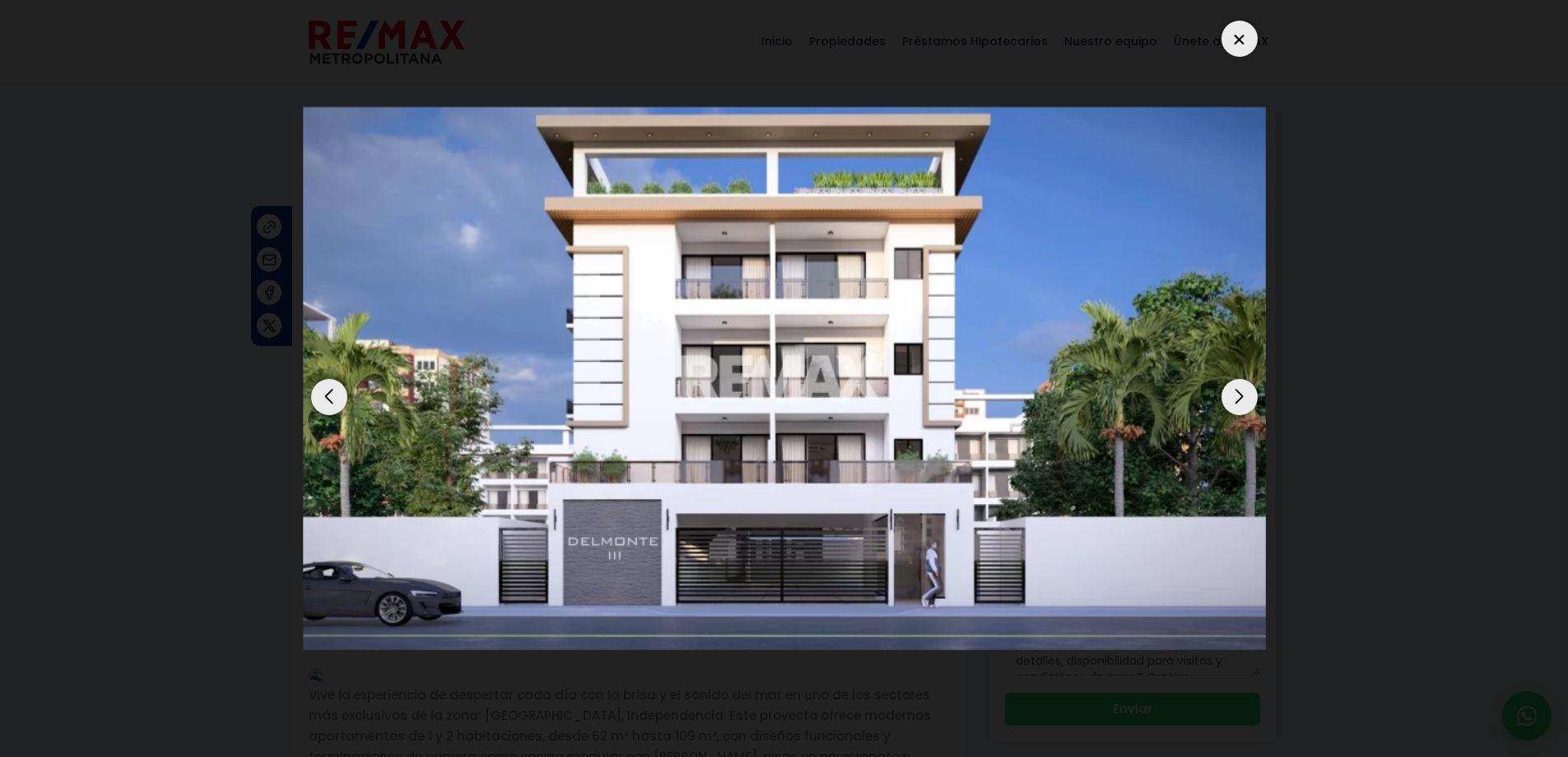
click at [1245, 41] on div at bounding box center [1239, 38] width 36 height 36
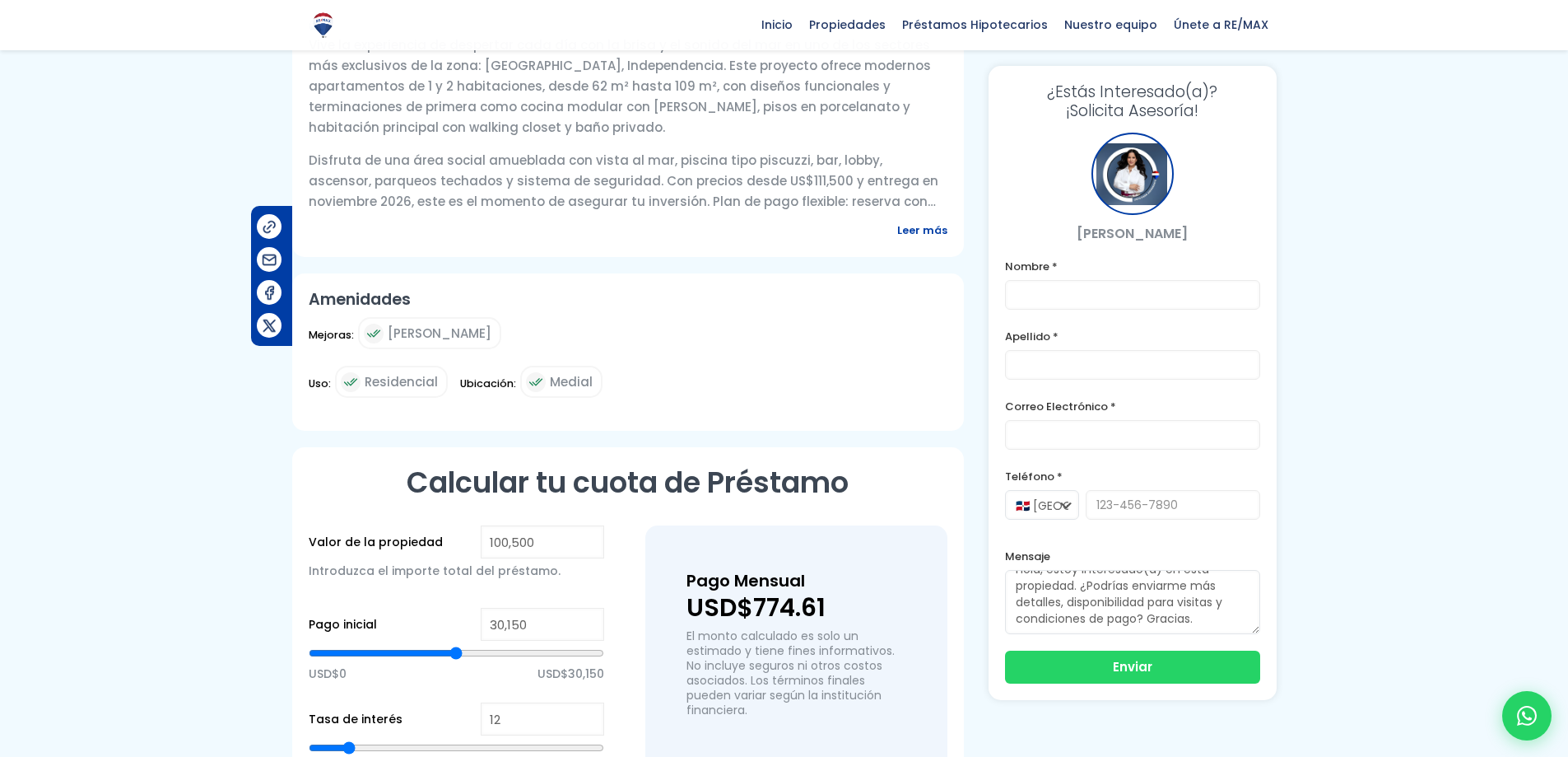
scroll to position [658, 0]
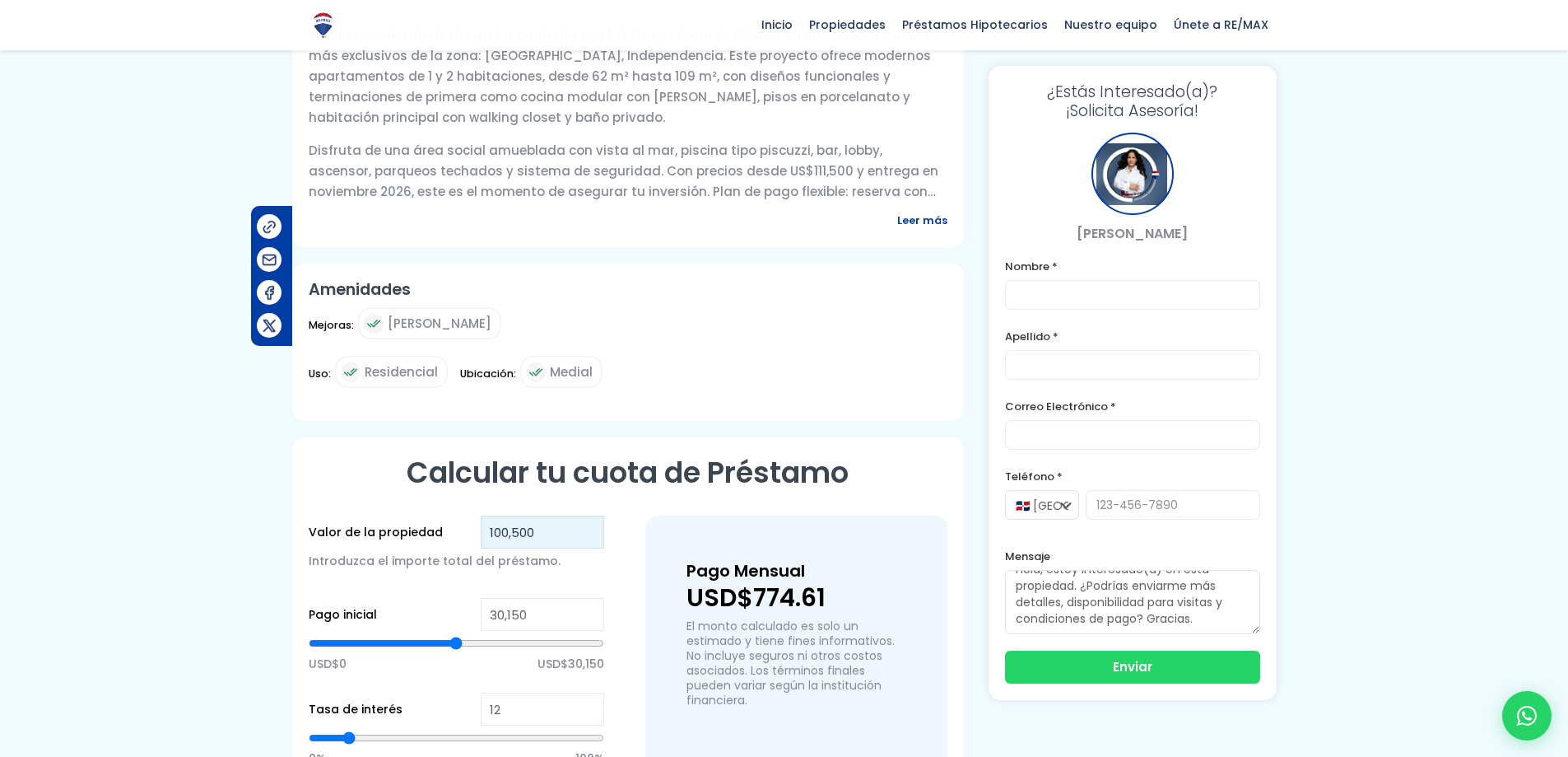
click at [488, 532] on input "100,500" at bounding box center [542, 532] width 123 height 33
drag, startPoint x: 495, startPoint y: 533, endPoint x: 506, endPoint y: 566, distance: 34.8
click at [495, 532] on input "100,500" at bounding box center [542, 532] width 123 height 33
click at [503, 536] on input "100,500" at bounding box center [542, 532] width 123 height 33
type input "10,500"
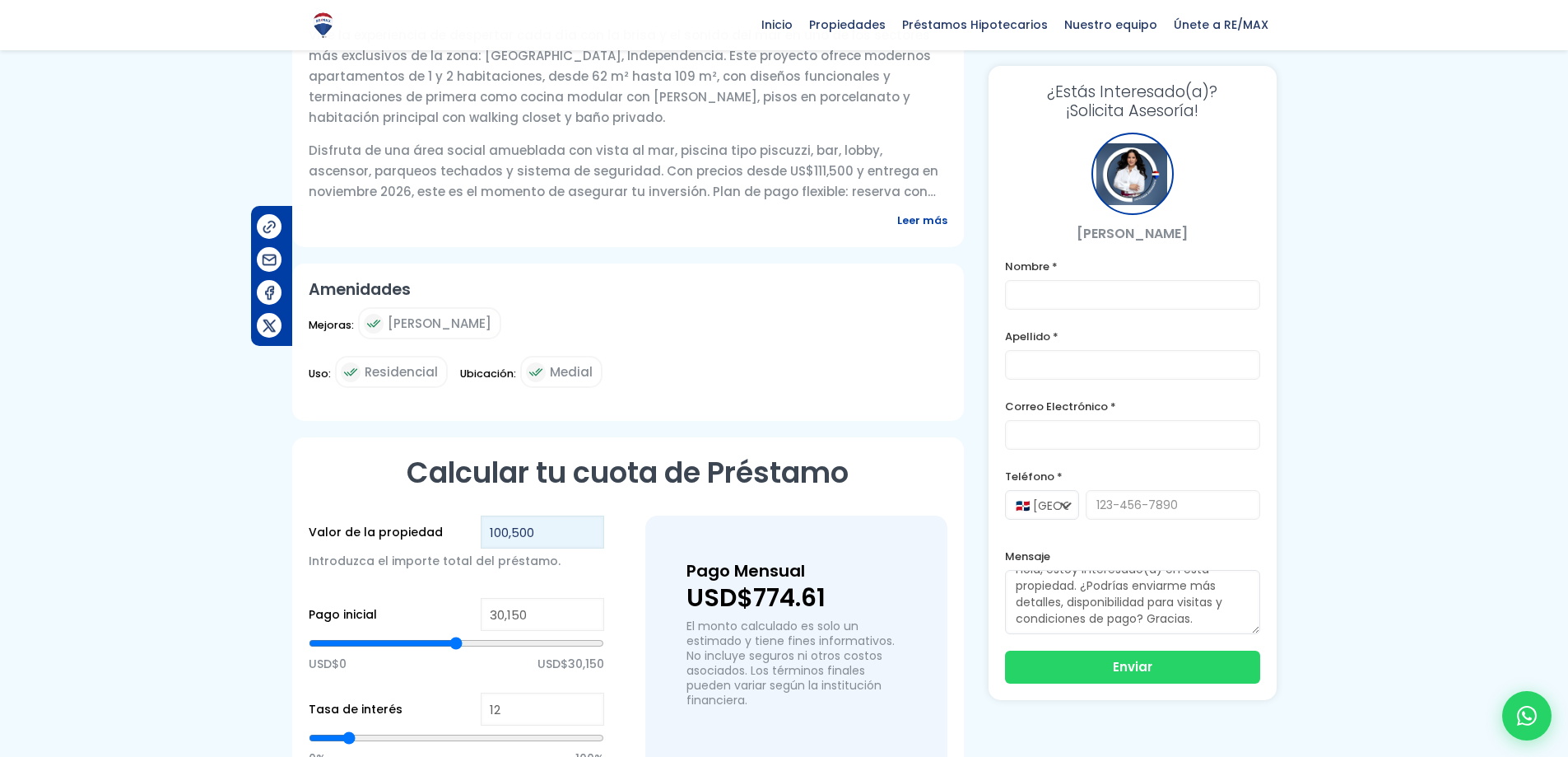
type input "0"
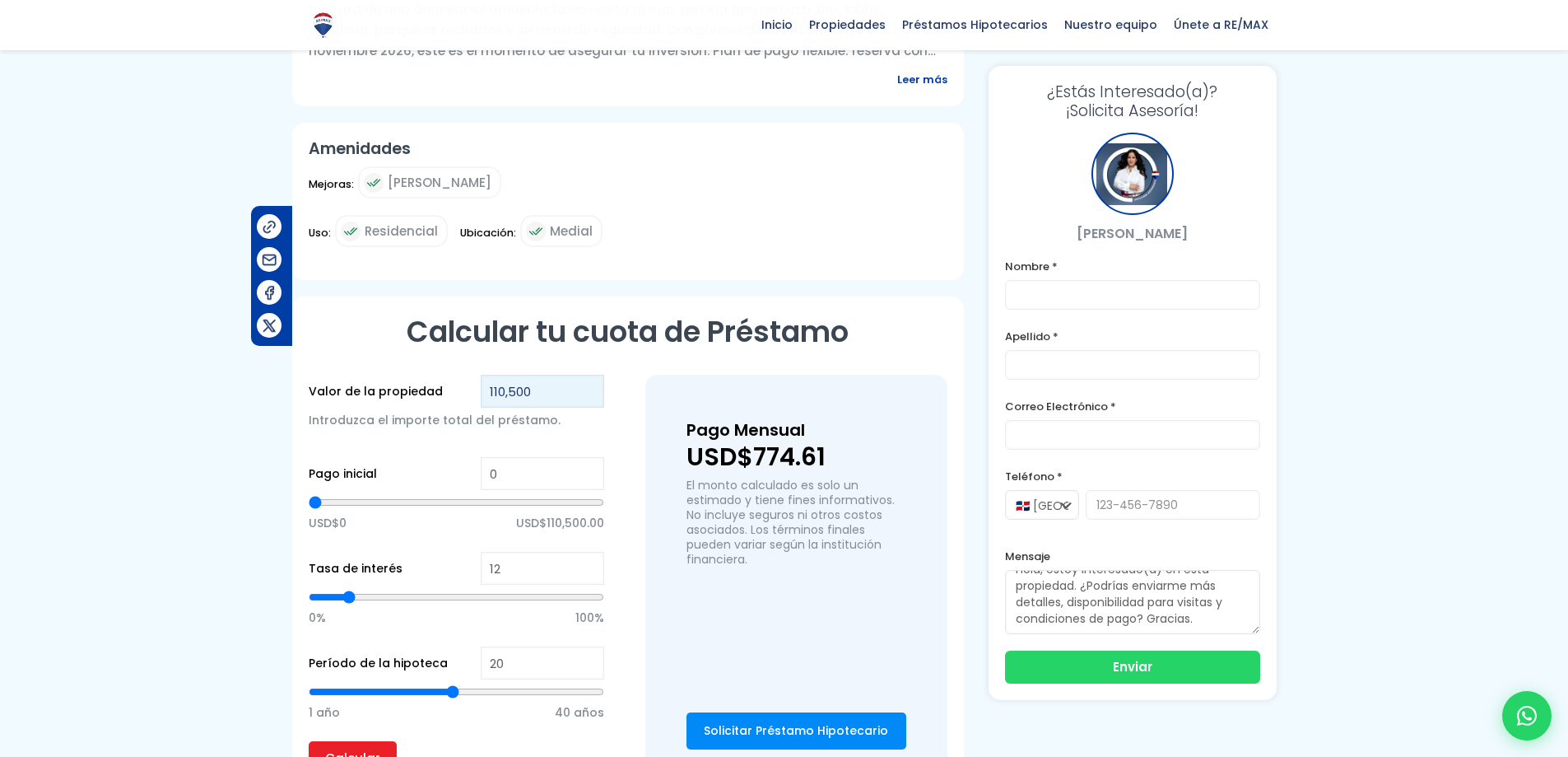
scroll to position [823, 0]
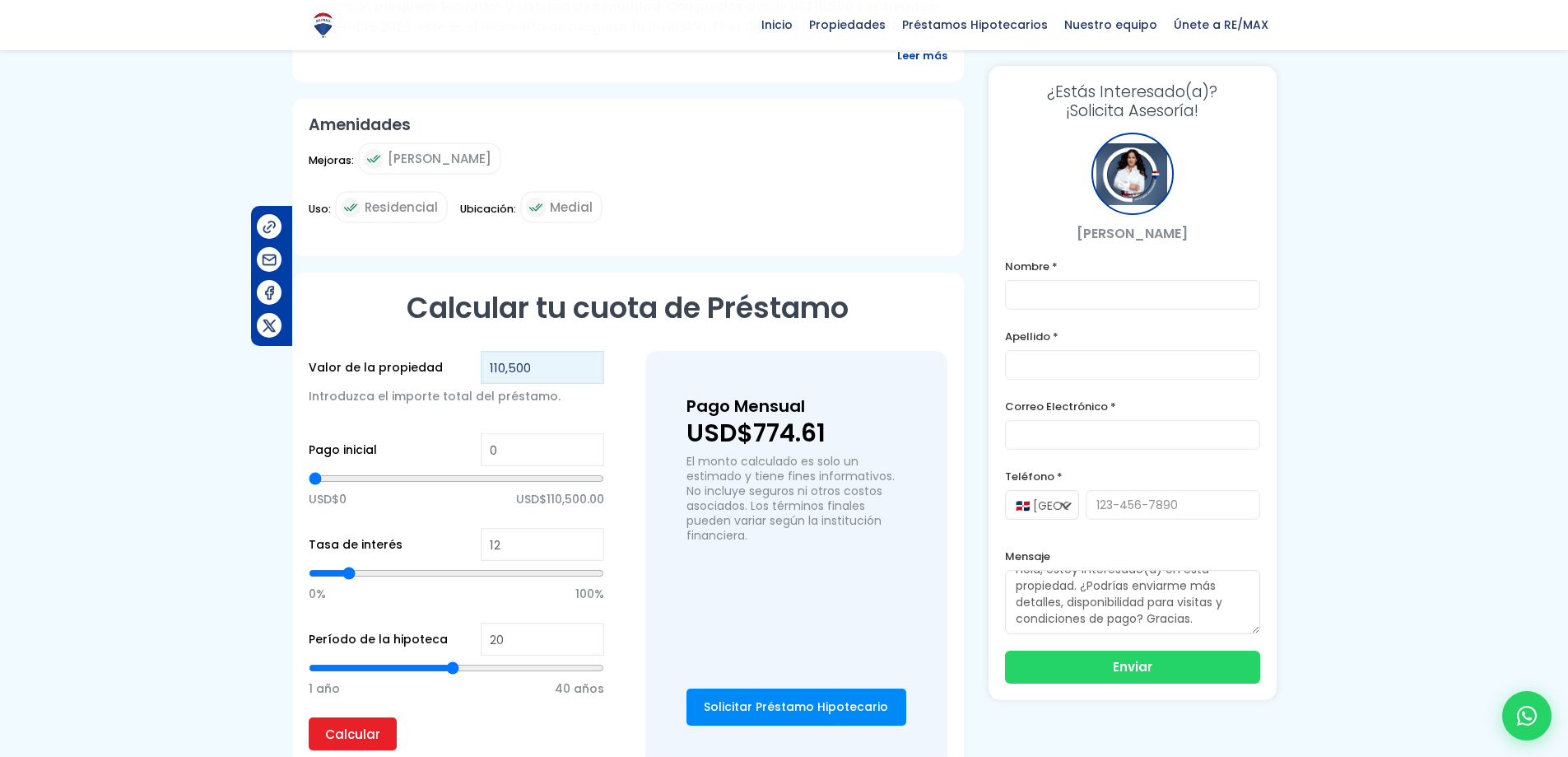
type input "110,500"
click at [529, 455] on input "0" at bounding box center [542, 449] width 123 height 33
type input "2"
type input "20"
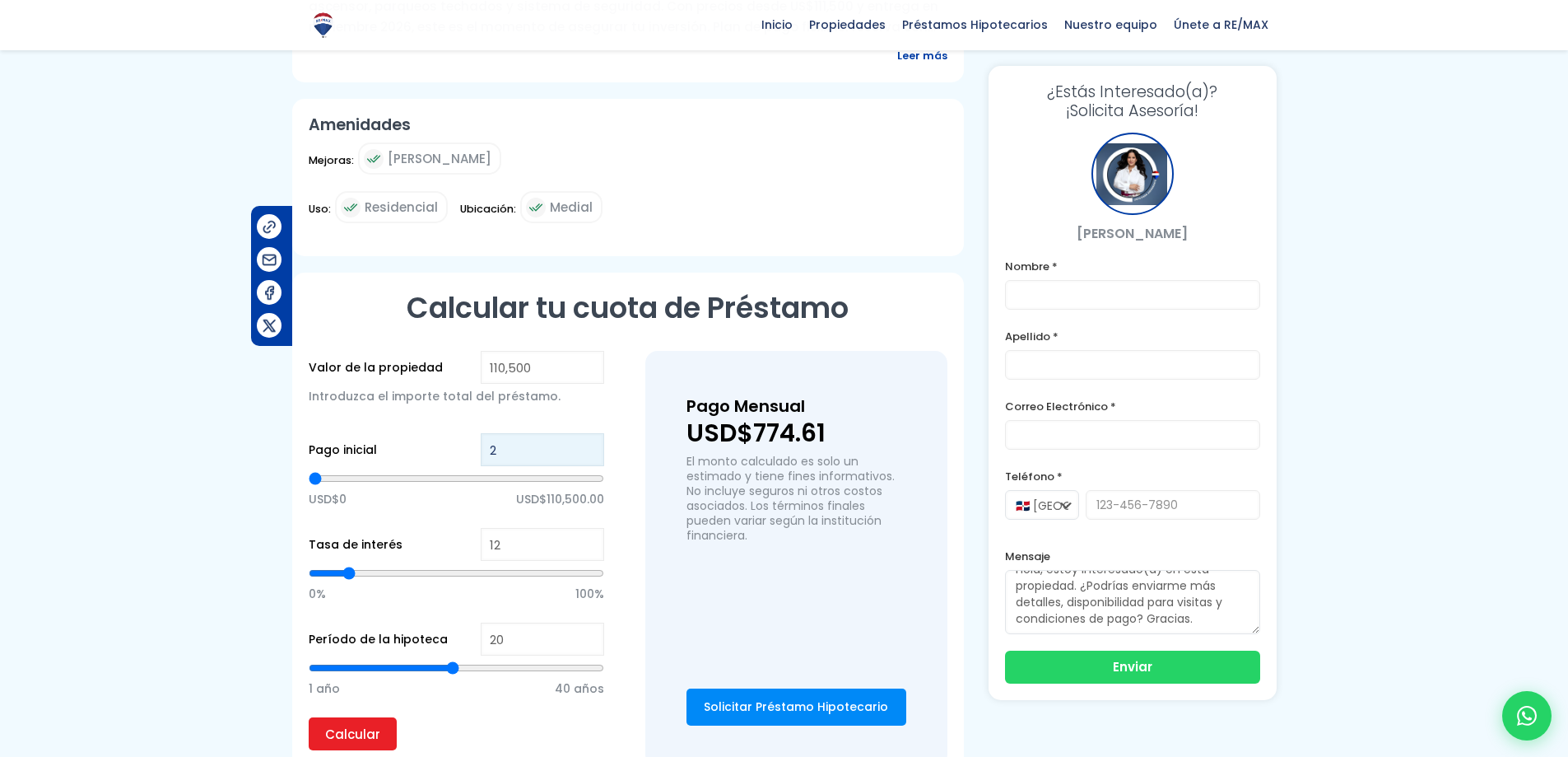
type input "20"
type input "200"
type input "2,000"
type input "2000"
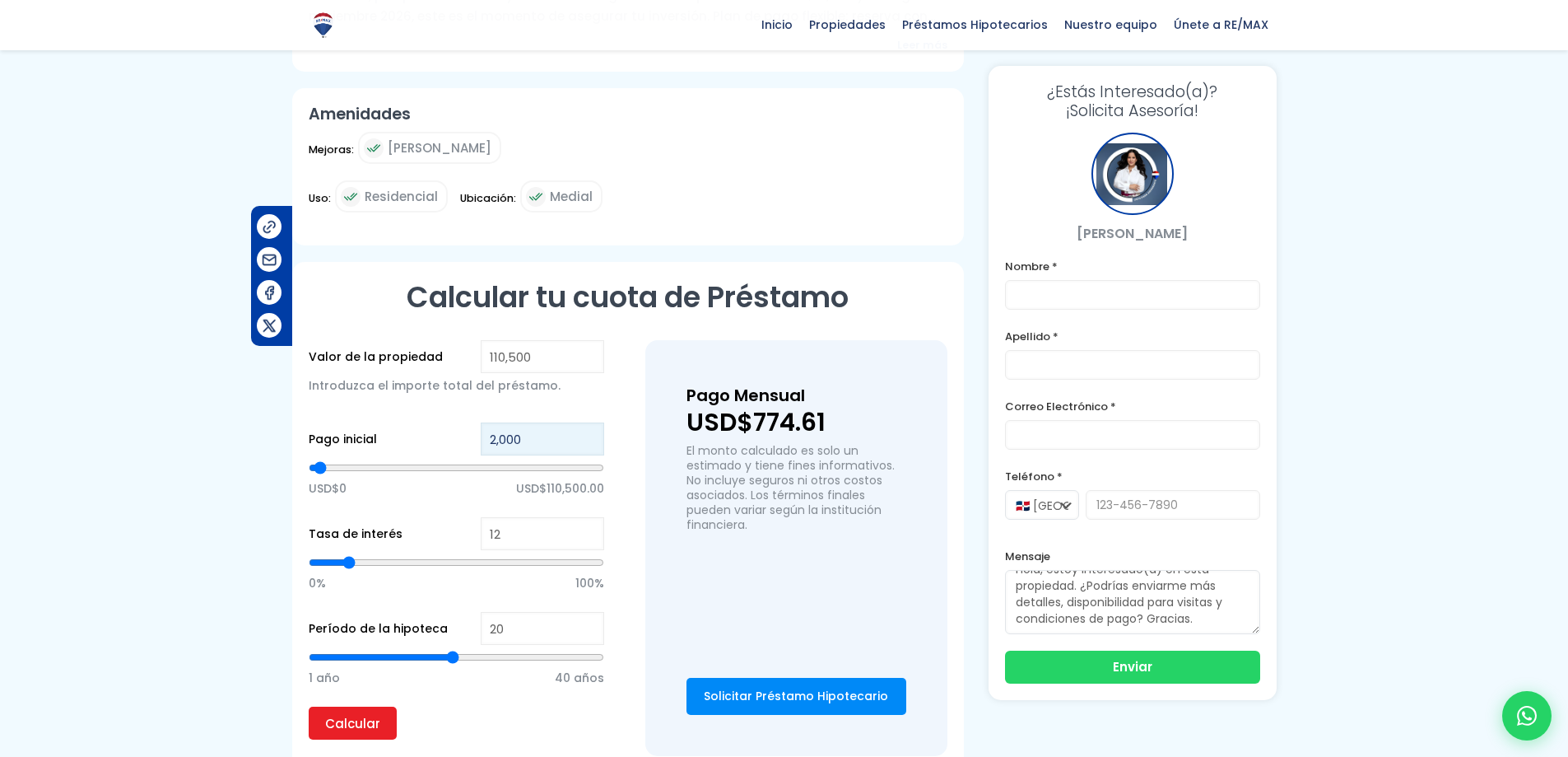
scroll to position [906, 0]
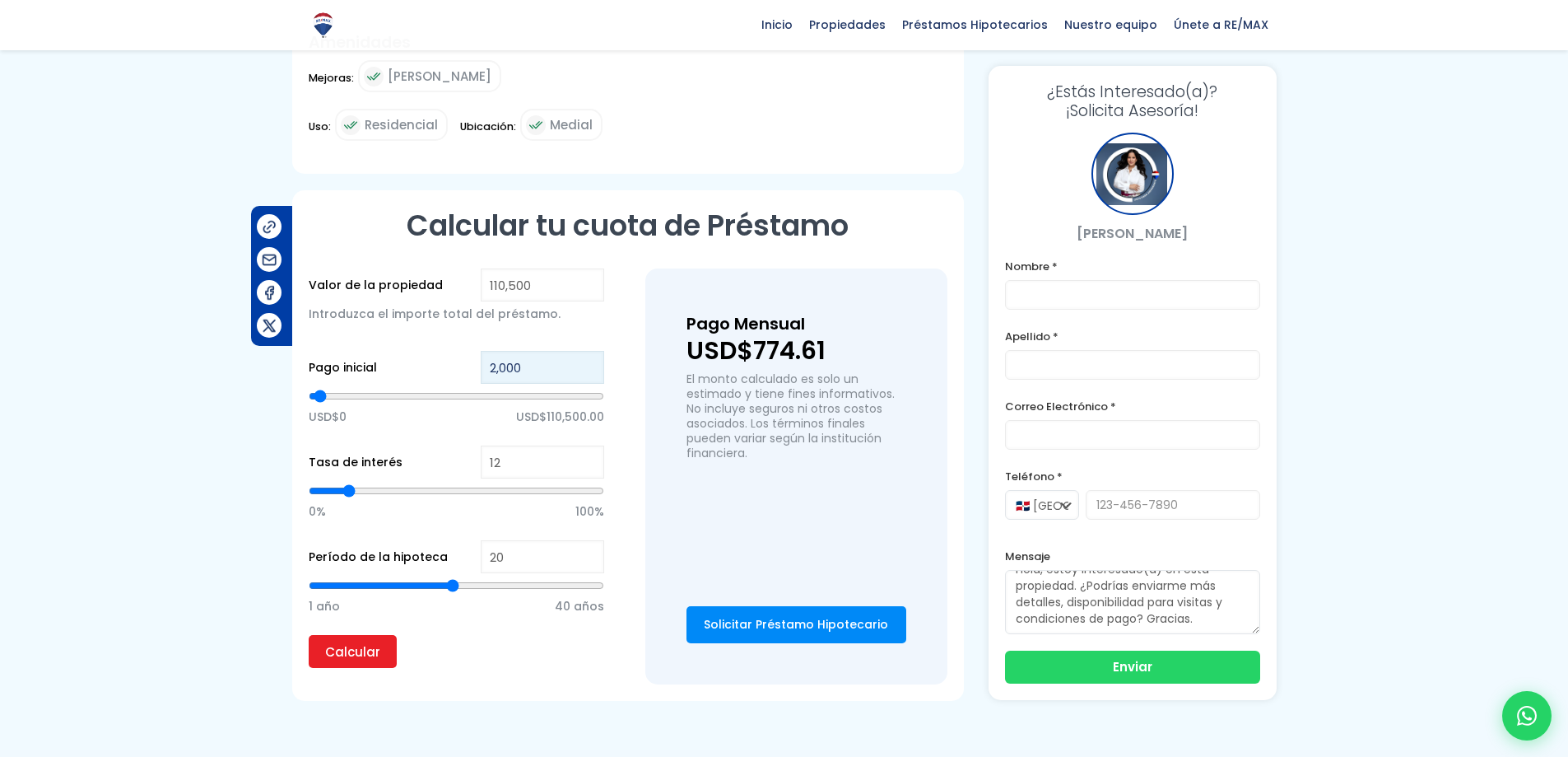
type input "2,000"
type input "11"
click at [588, 466] on input "11" at bounding box center [542, 461] width 123 height 33
type input "10"
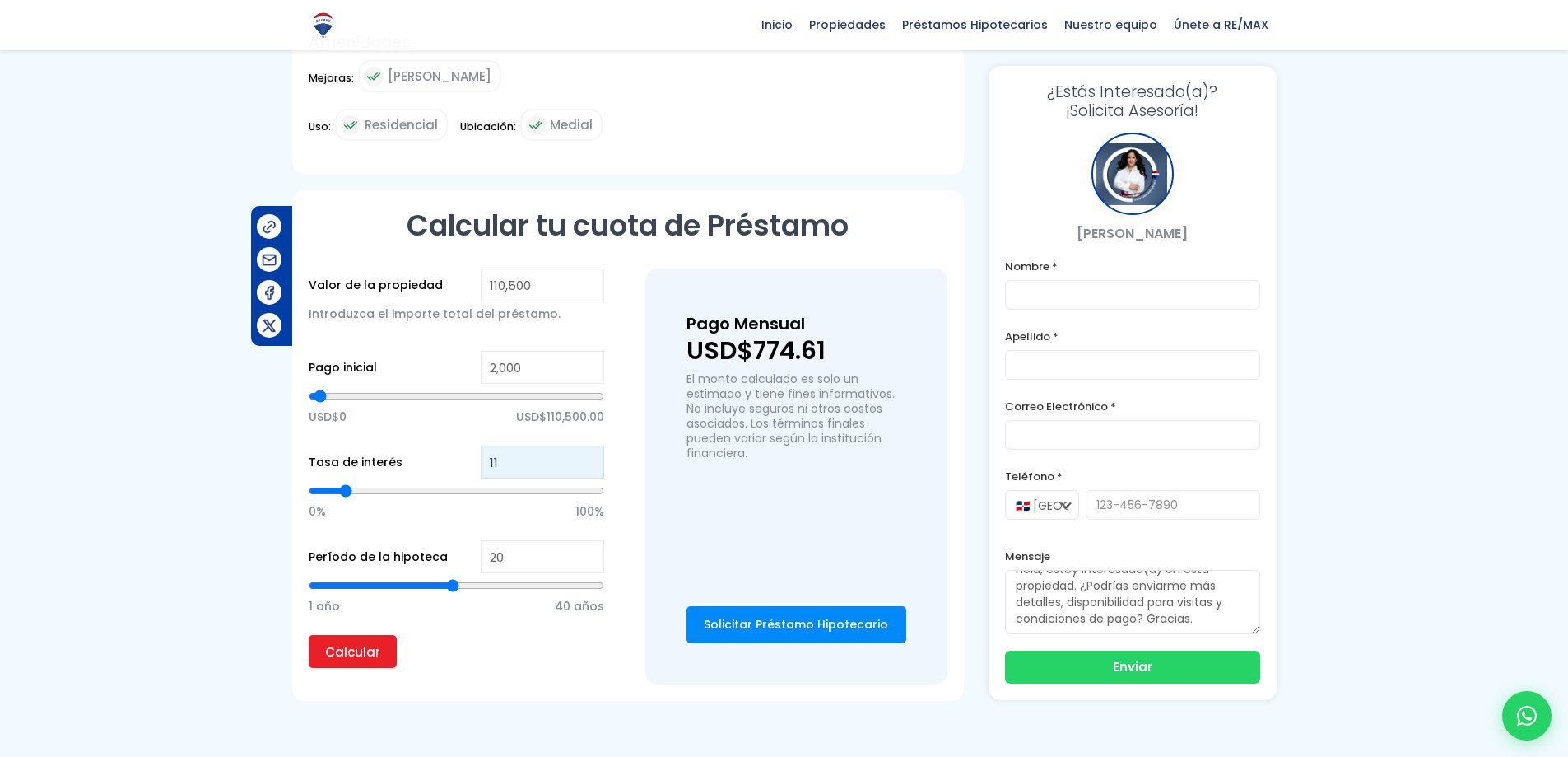
type input "10"
click at [588, 466] on input "10" at bounding box center [542, 461] width 123 height 33
type input "9"
click at [588, 466] on input "9" at bounding box center [542, 461] width 123 height 33
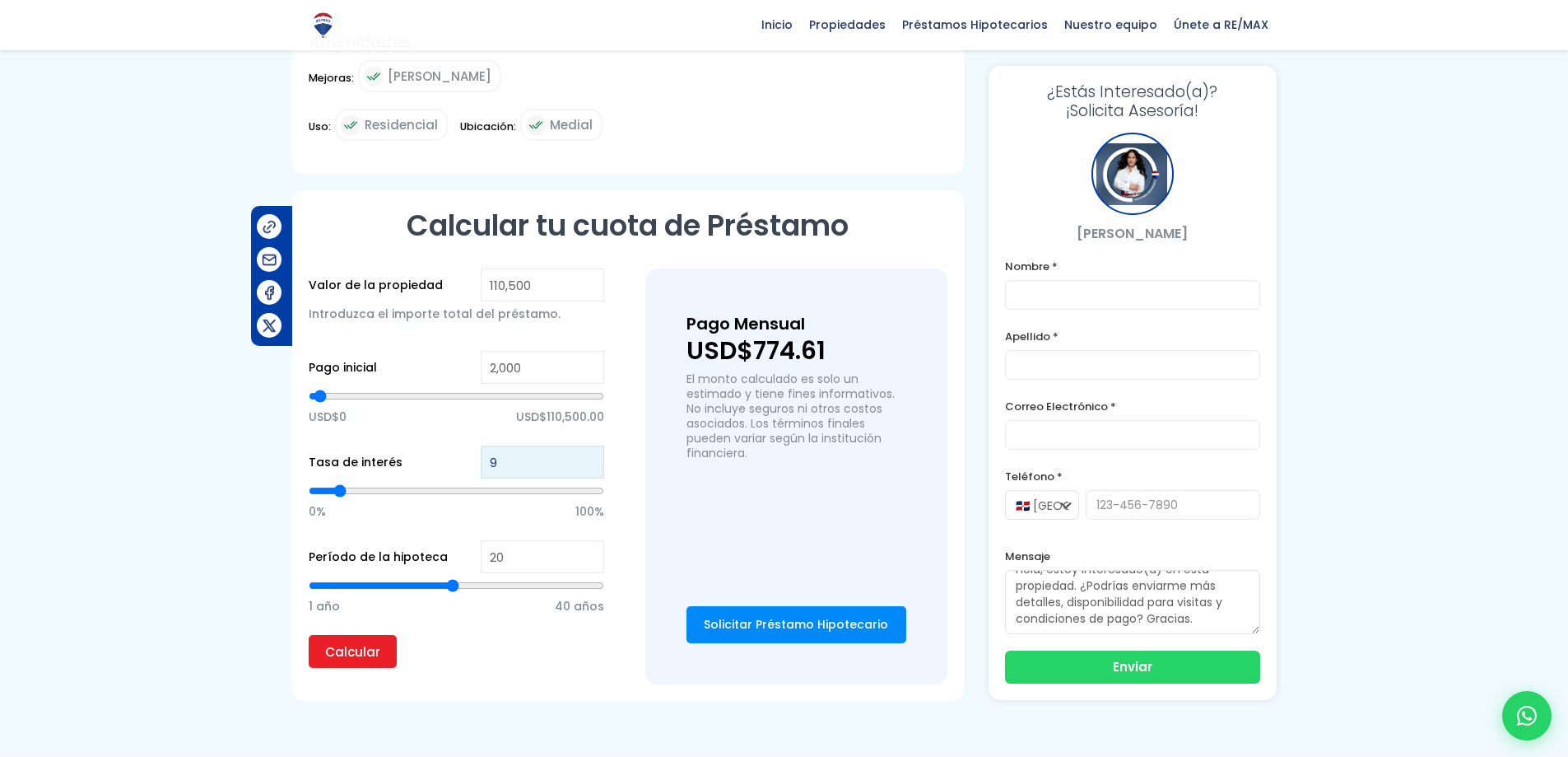
type input "8"
click at [588, 466] on input "8" at bounding box center [542, 461] width 123 height 33
type input "7"
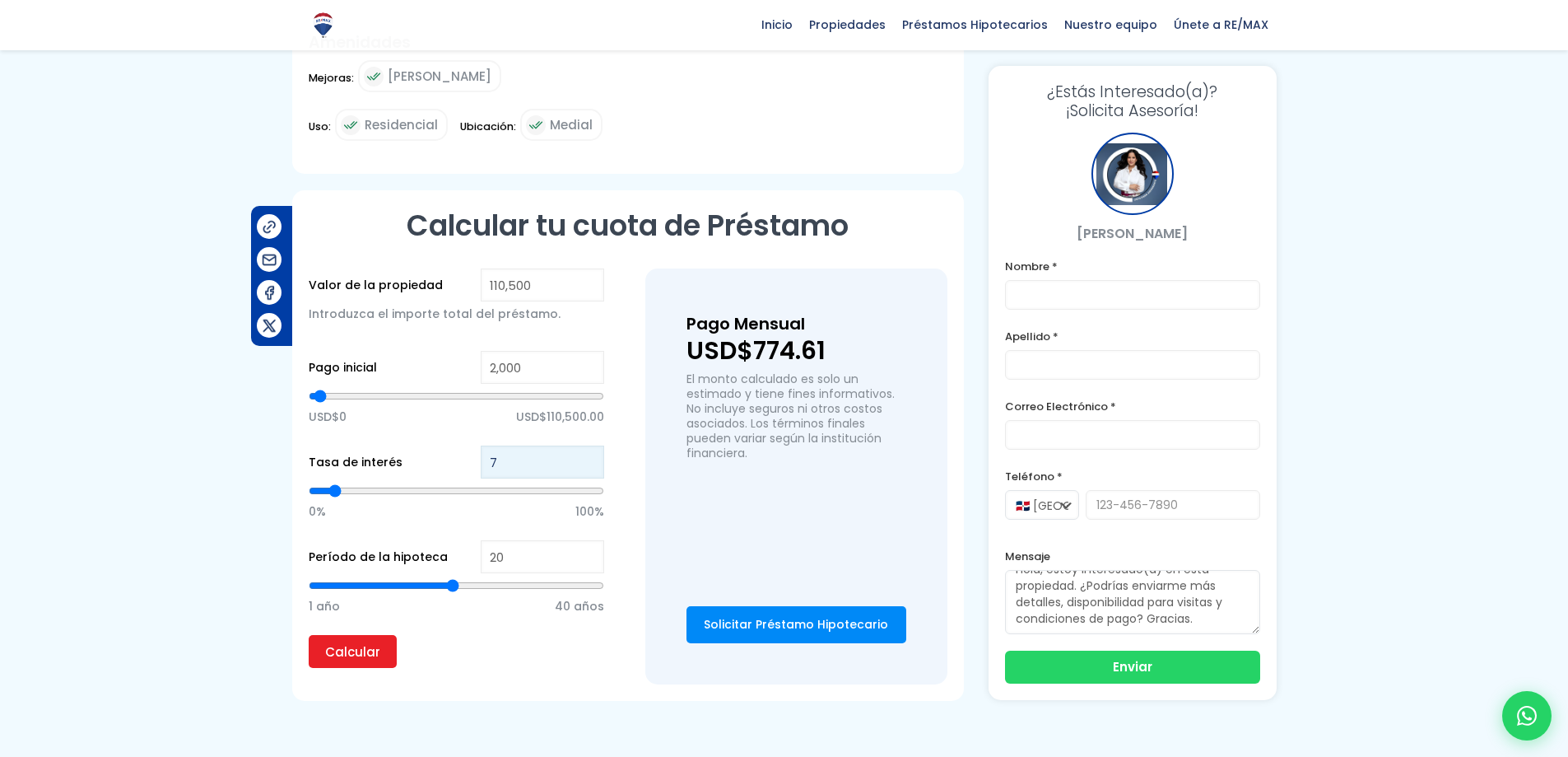
click at [588, 466] on input "7" at bounding box center [542, 461] width 123 height 33
type input "6"
click at [588, 466] on input "6" at bounding box center [542, 461] width 123 height 33
type input "5"
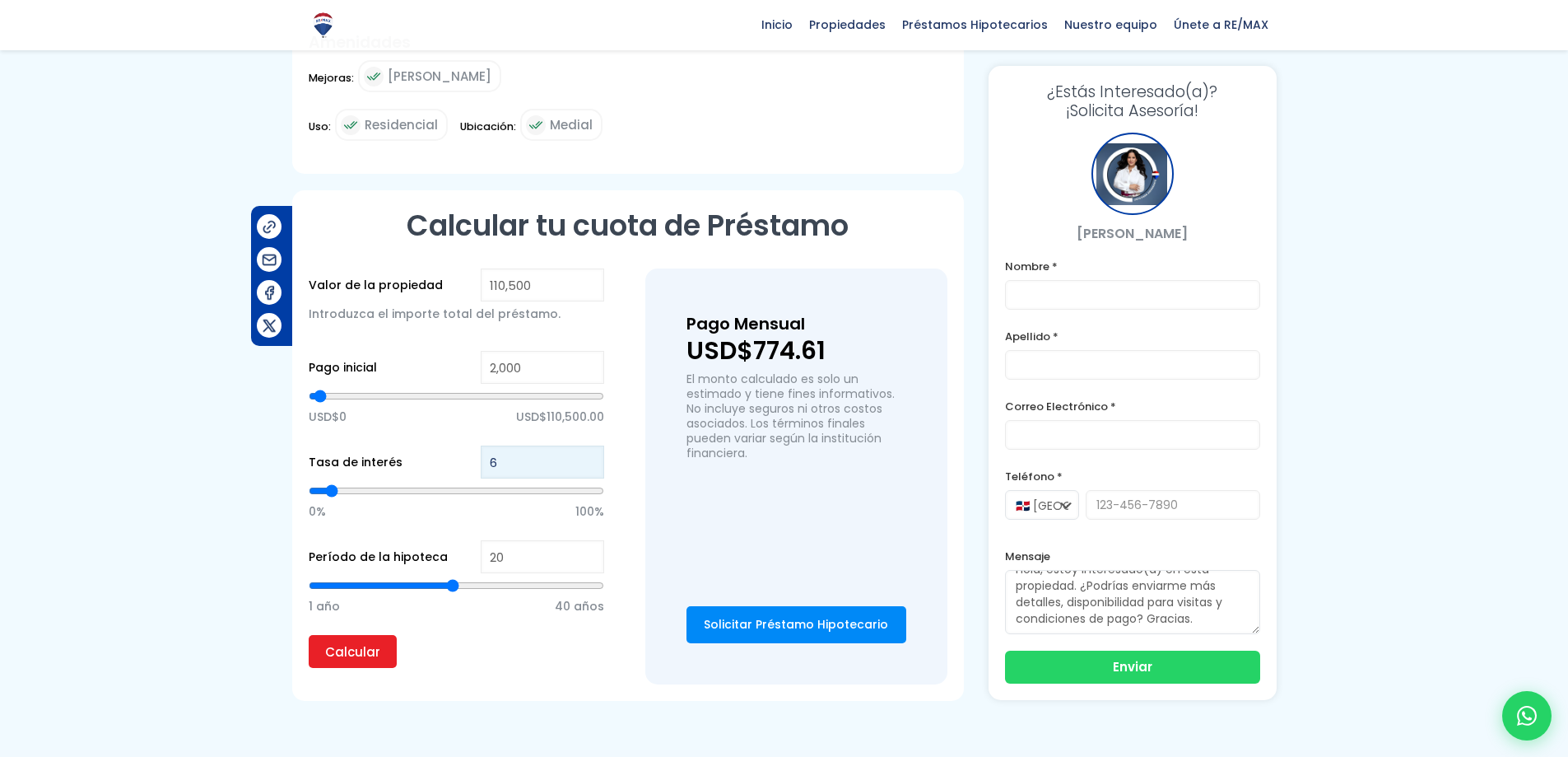
type input "5"
click at [588, 466] on input "5" at bounding box center [542, 461] width 123 height 33
type input "4"
click at [588, 466] on input "4" at bounding box center [542, 461] width 123 height 33
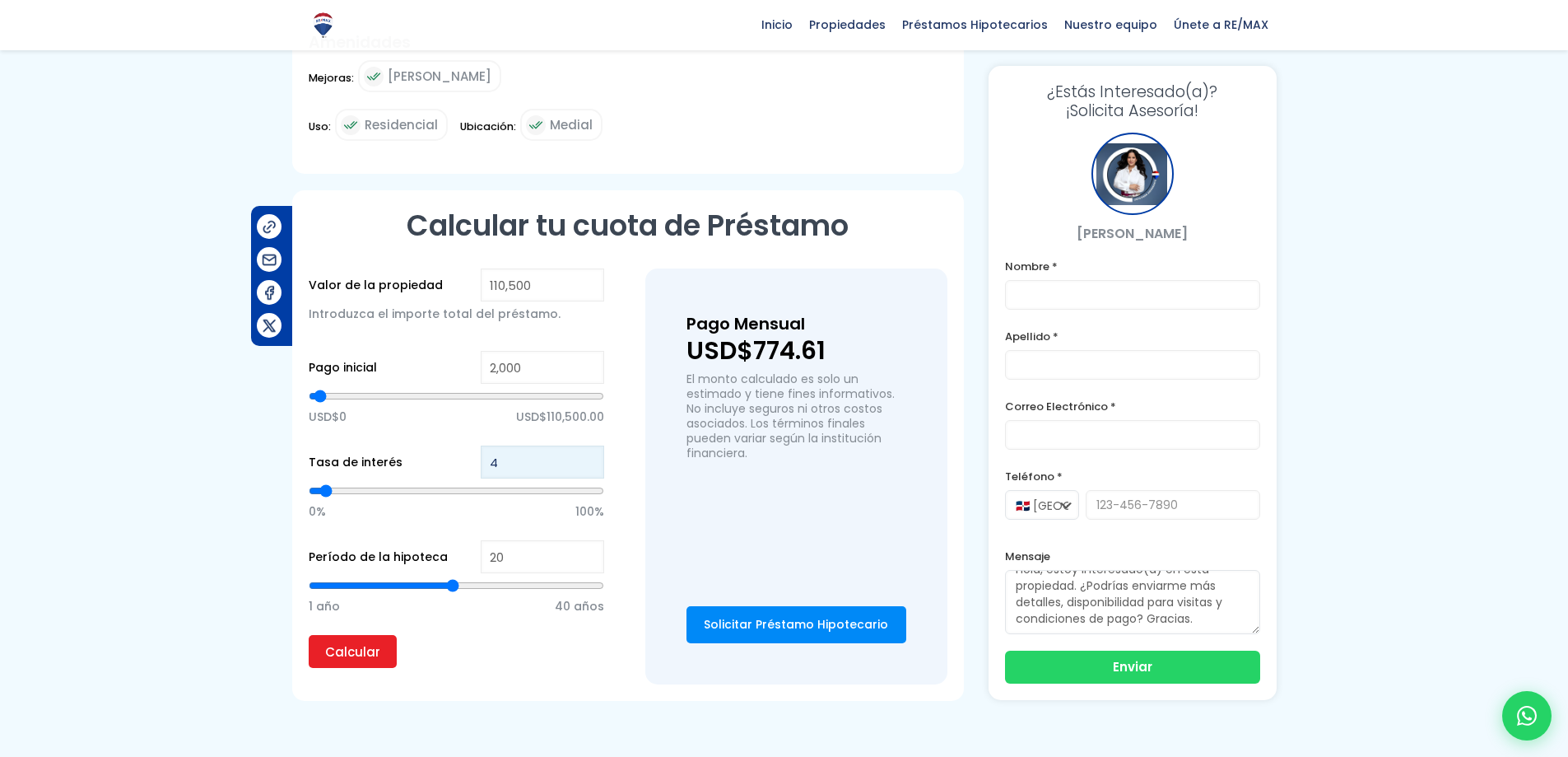
type input "3"
click at [588, 466] on input "3" at bounding box center [542, 461] width 123 height 33
type input "2"
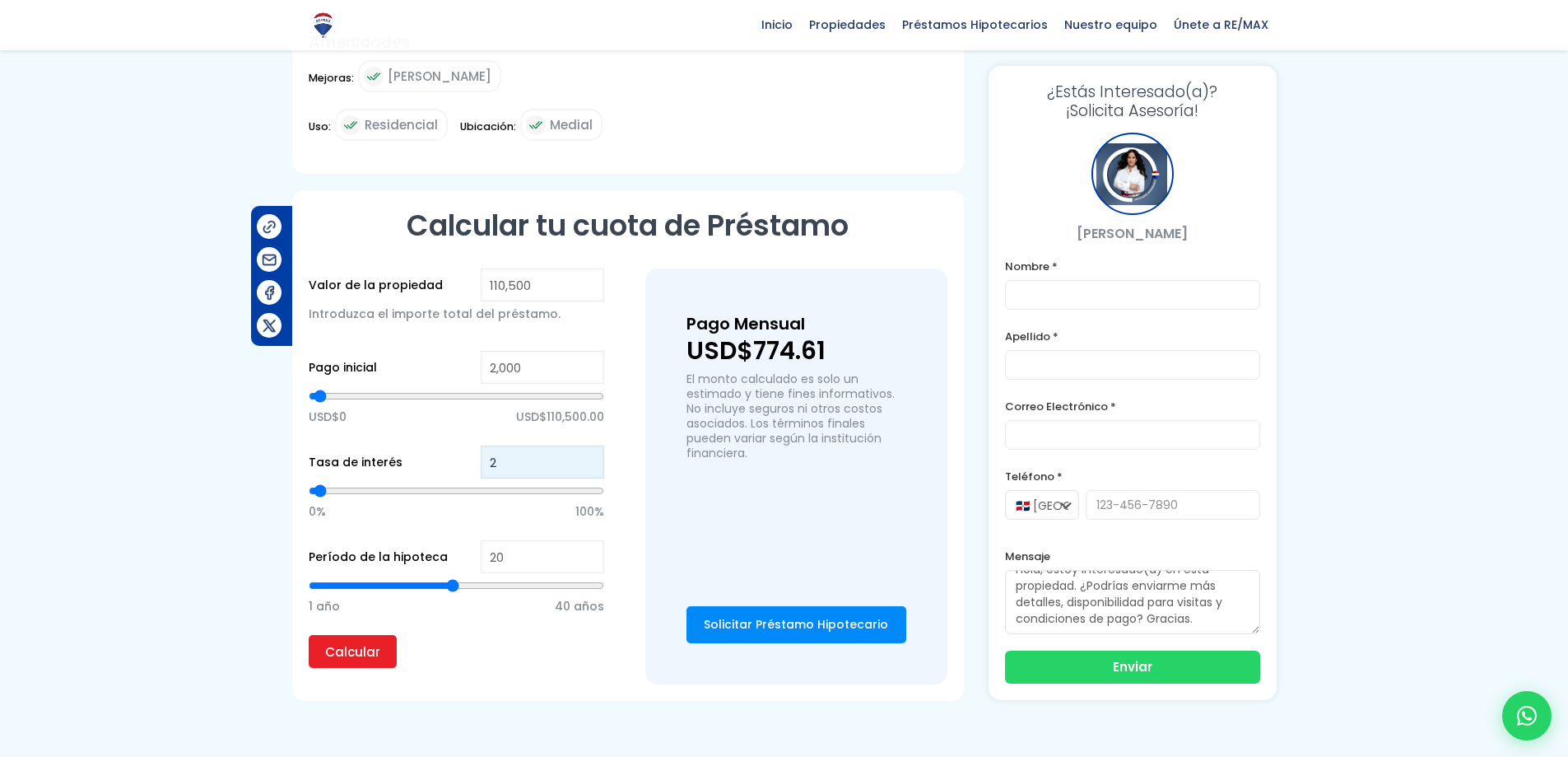
click at [588, 466] on input "2" at bounding box center [542, 461] width 123 height 33
type input "1"
click at [588, 466] on input "1" at bounding box center [542, 461] width 123 height 33
type input "0"
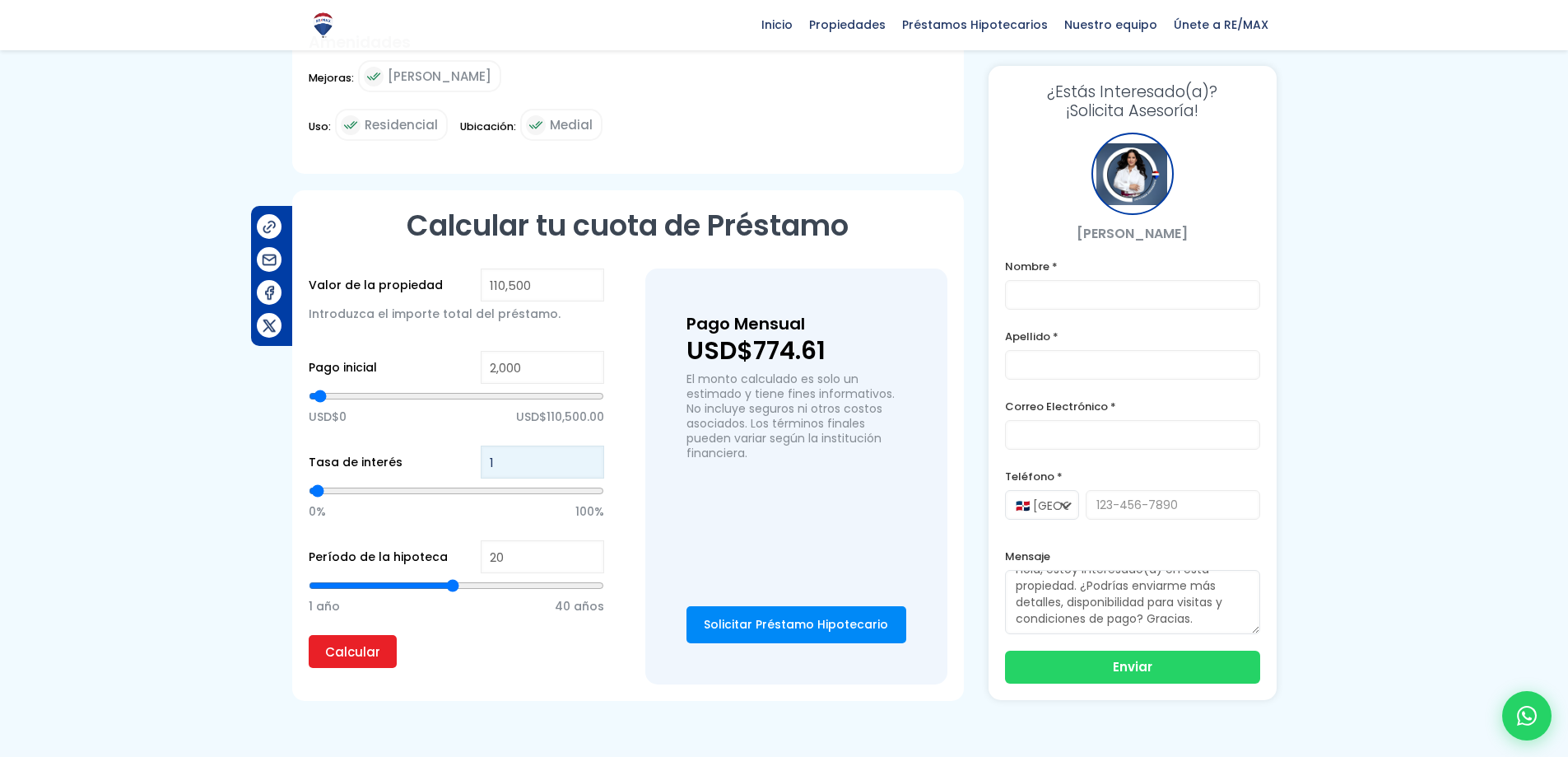
type input "0"
click at [588, 466] on input "0" at bounding box center [542, 461] width 123 height 33
type input "-1"
type input "0"
click at [588, 466] on input "-1" at bounding box center [542, 461] width 123 height 33
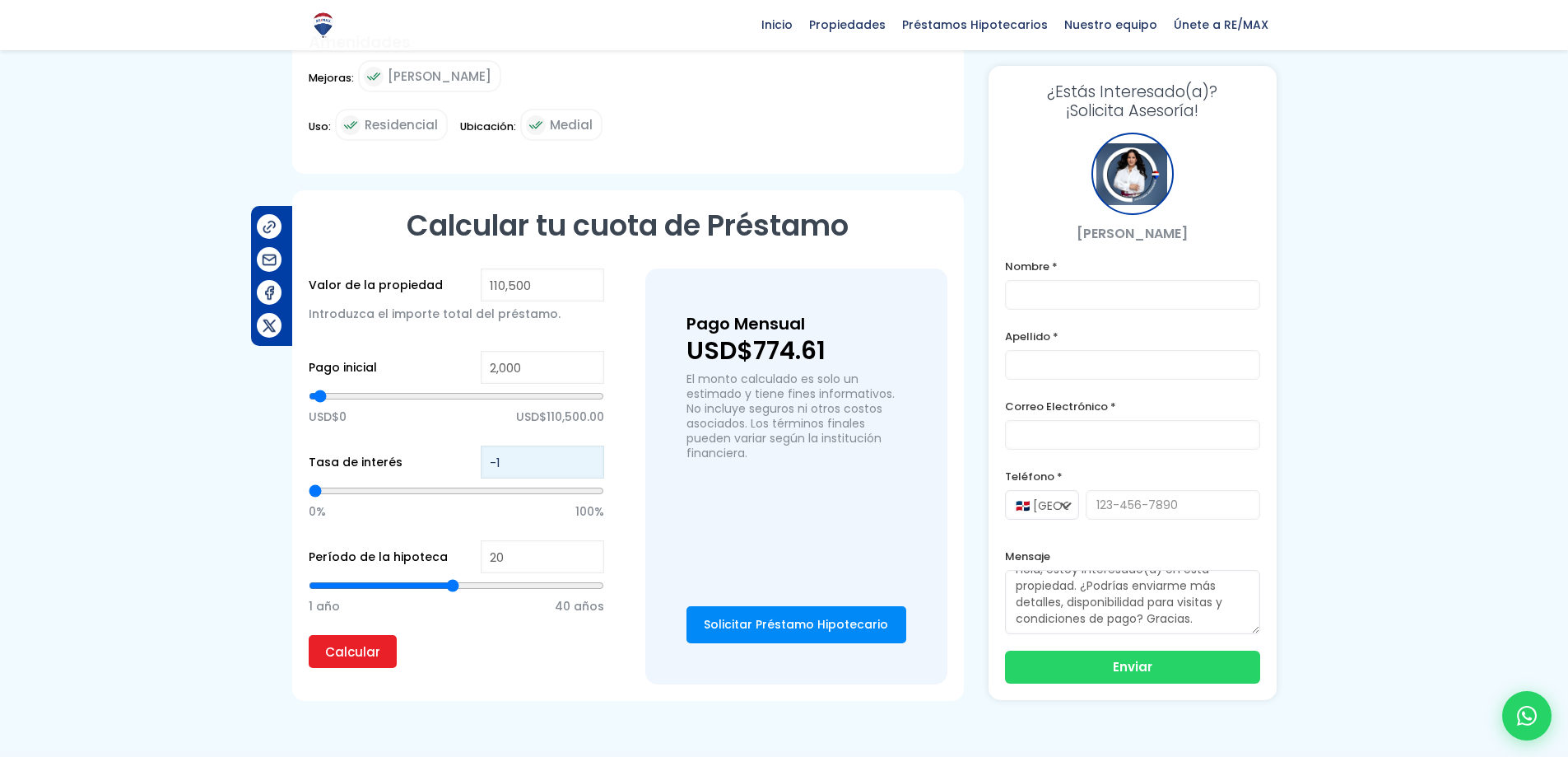
type input "-2"
type input "0"
click at [588, 466] on input "-2" at bounding box center [542, 461] width 123 height 33
type input "-3"
type input "0"
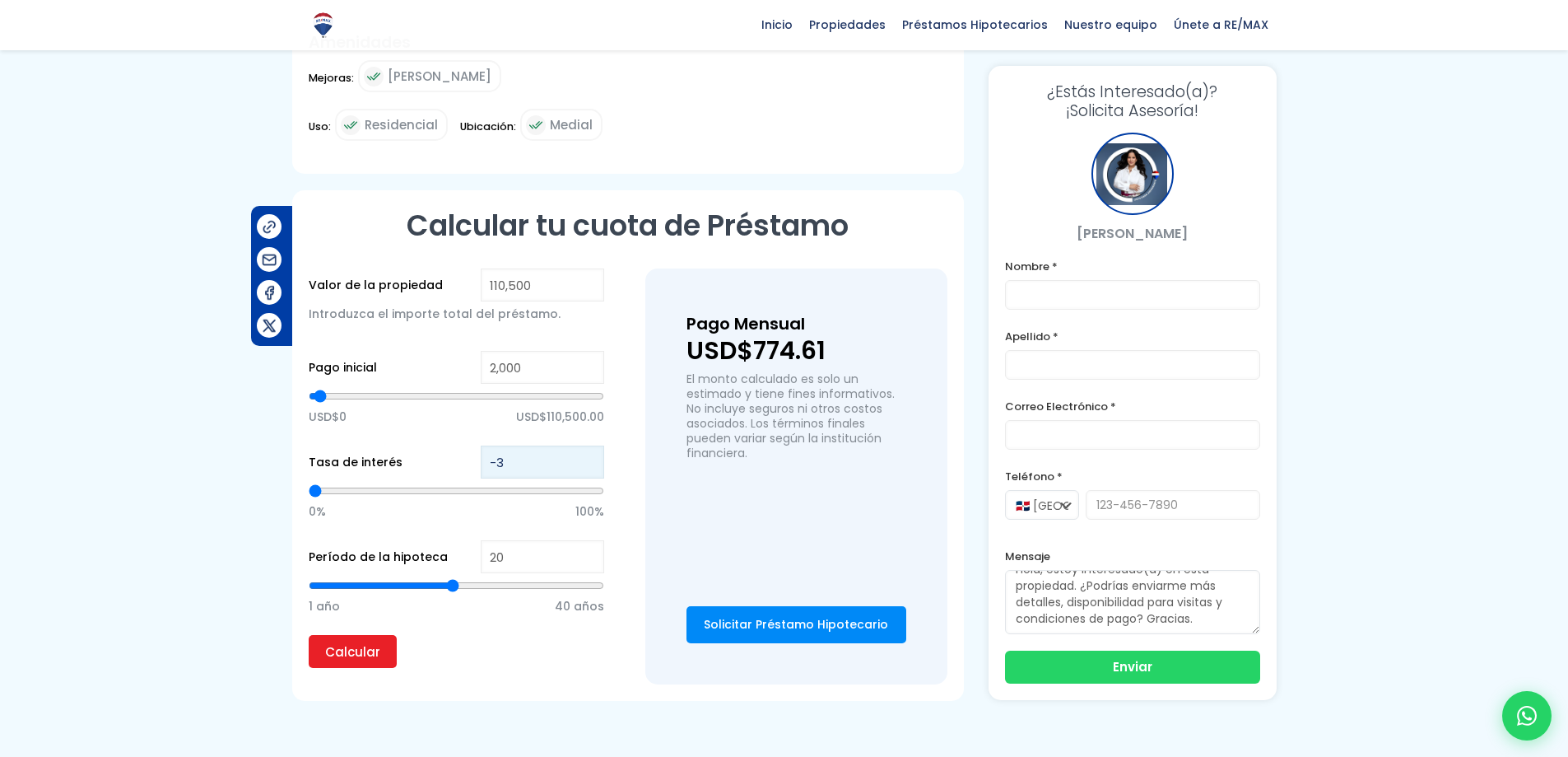
click at [588, 466] on input "-3" at bounding box center [542, 461] width 123 height 33
type input "-4"
type input "0"
click at [588, 466] on input "-4" at bounding box center [542, 461] width 123 height 33
type input "-3"
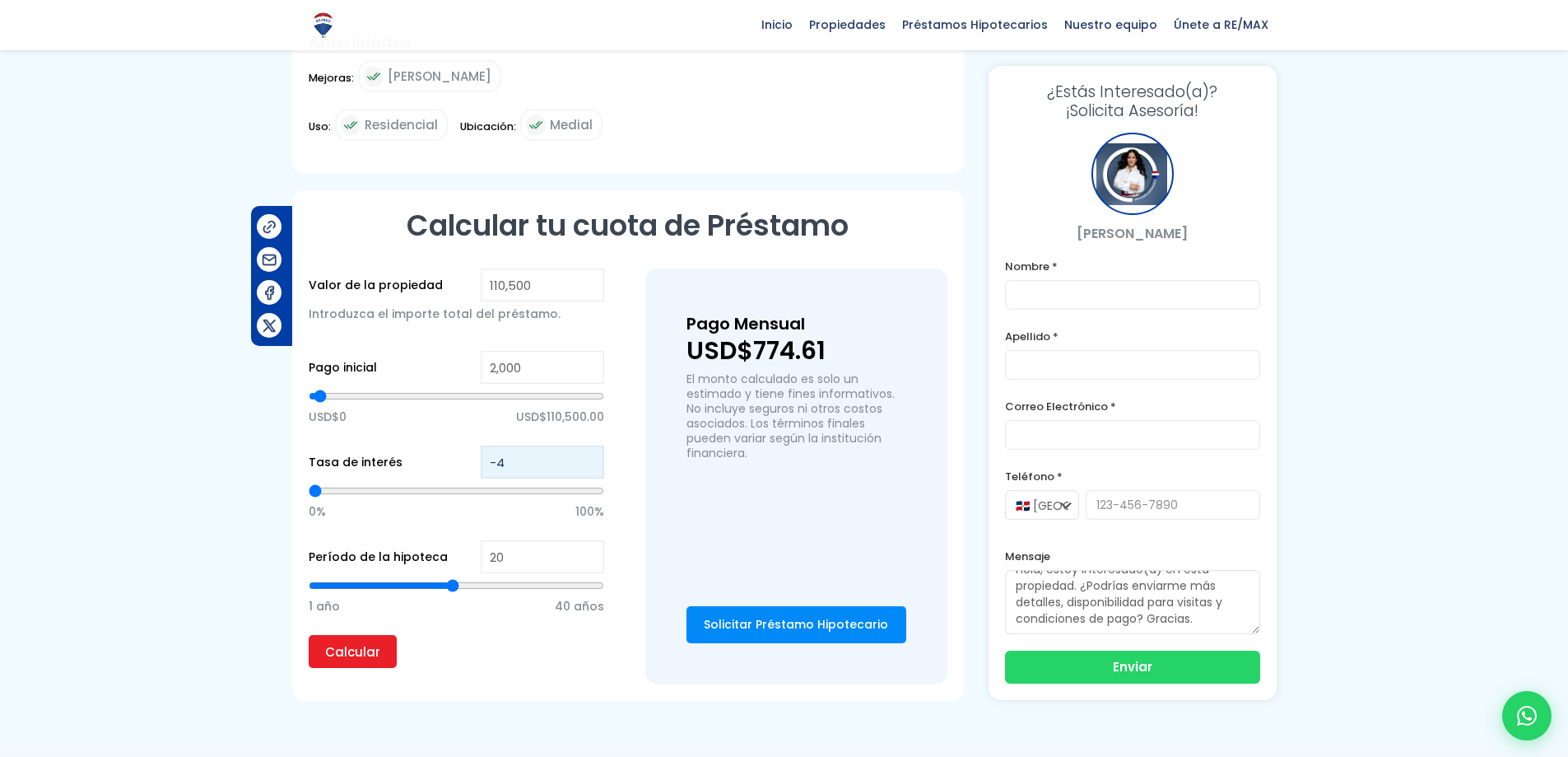
type input "0"
click at [587, 457] on input "-3" at bounding box center [542, 461] width 123 height 33
type input "-2"
type input "0"
click at [587, 457] on input "-2" at bounding box center [542, 461] width 123 height 33
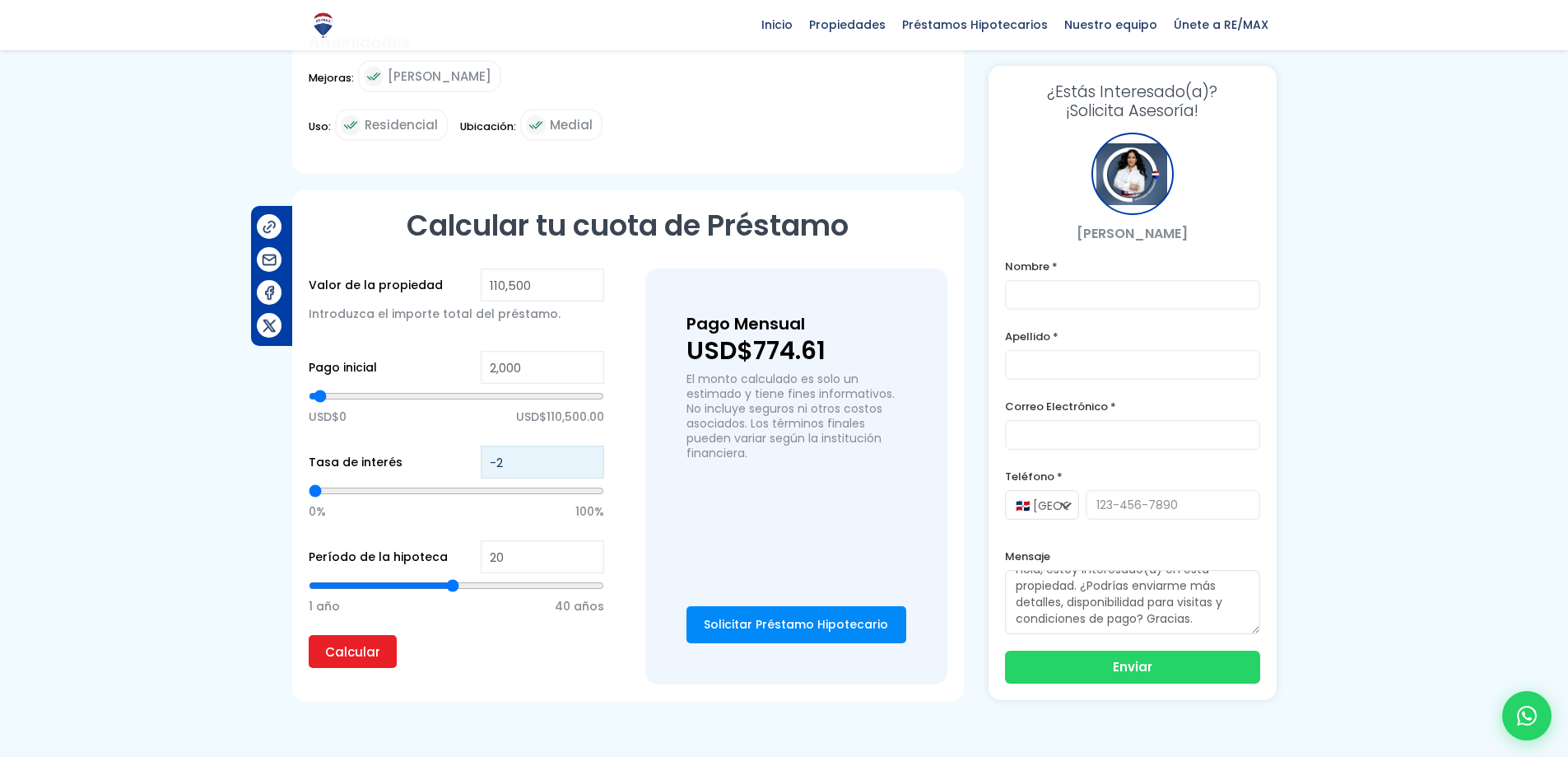
type input "-1"
type input "0"
click at [587, 457] on input "-1" at bounding box center [542, 461] width 123 height 33
click at [587, 457] on input "0" at bounding box center [542, 461] width 123 height 33
type input "1"
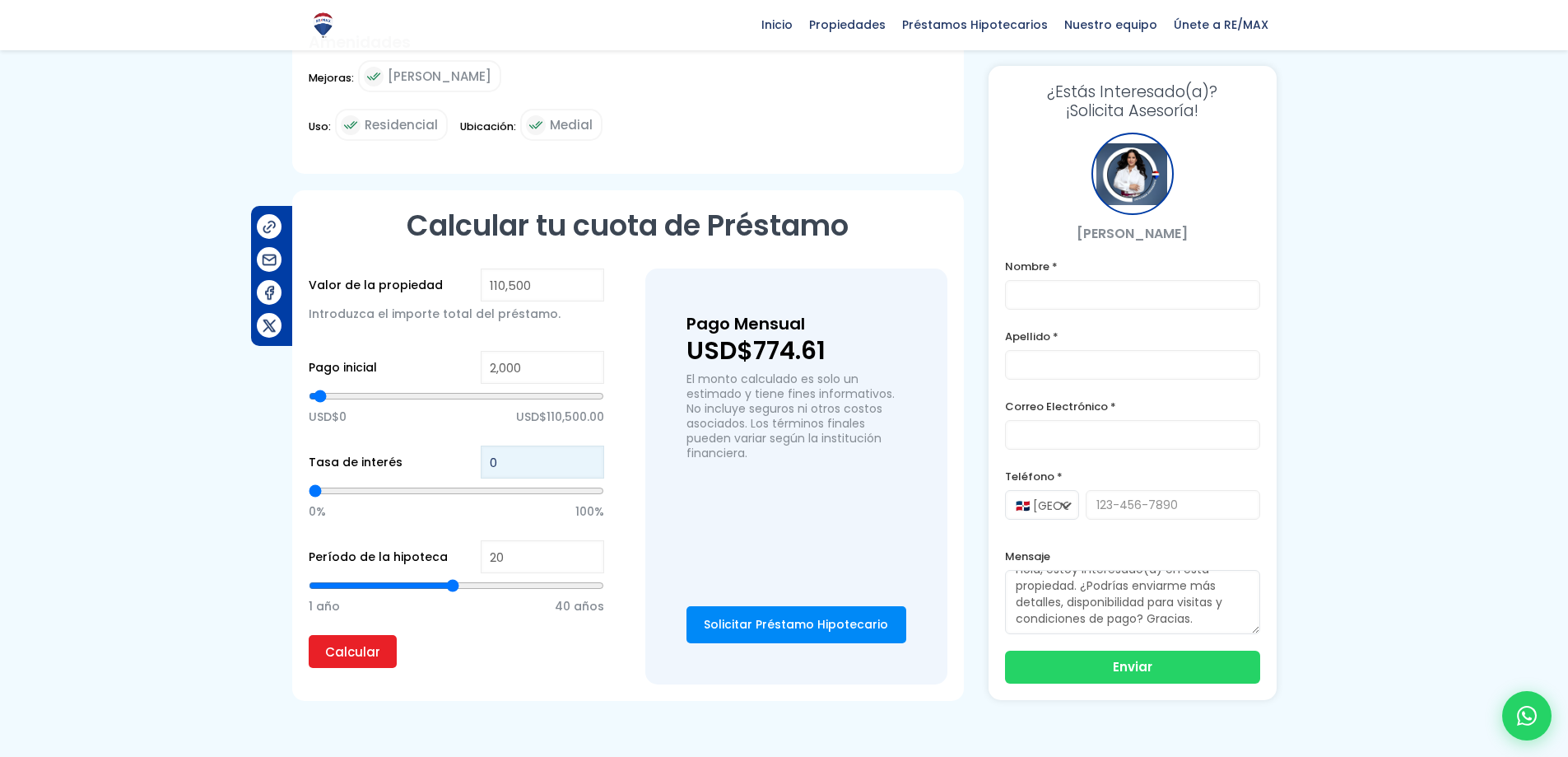
type input "1"
click at [587, 457] on input "1" at bounding box center [542, 461] width 123 height 33
type input "2"
click at [587, 457] on input "2" at bounding box center [542, 461] width 123 height 33
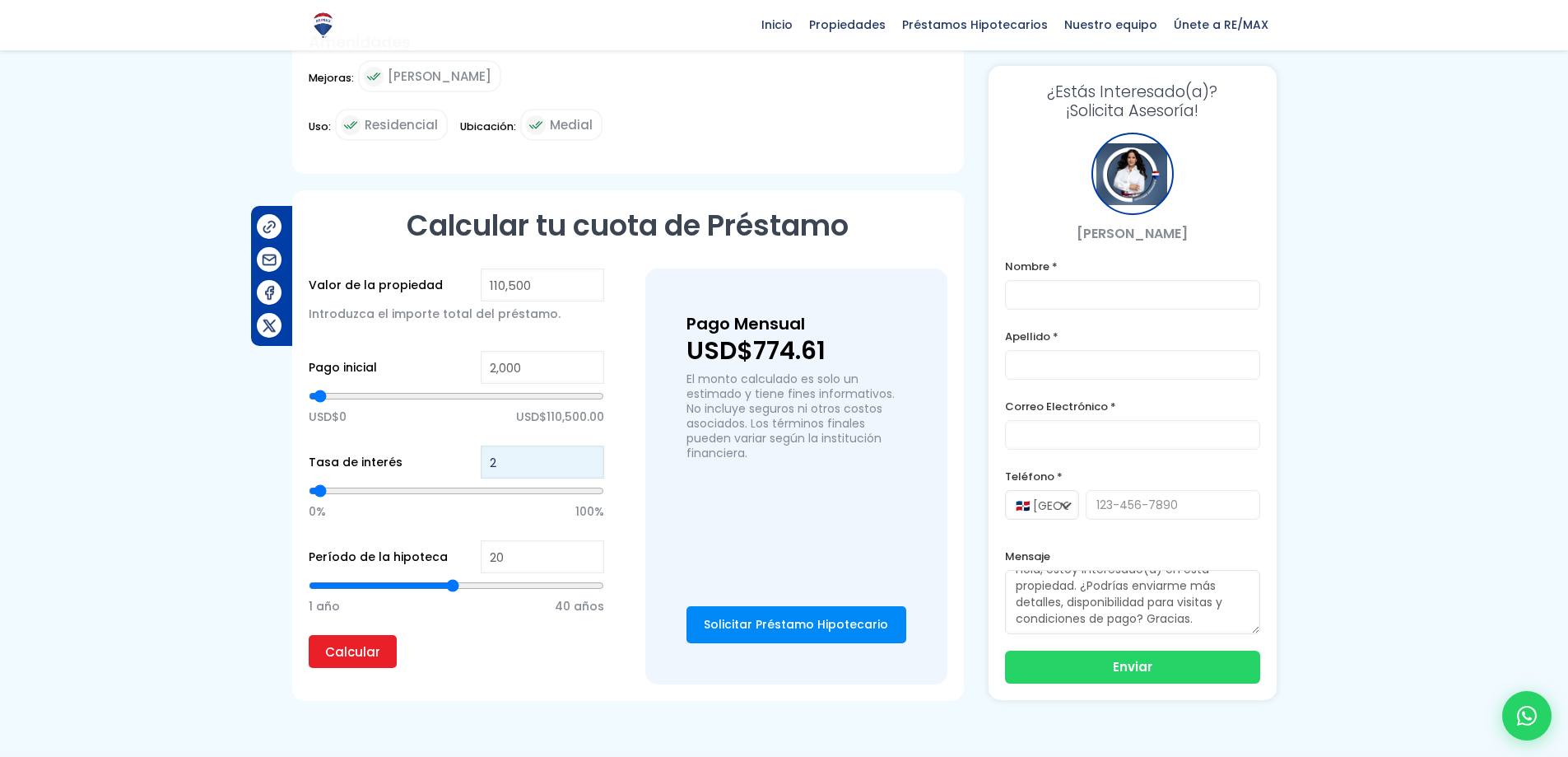
type input "3"
click at [587, 457] on input "3" at bounding box center [542, 461] width 123 height 33
type input "4"
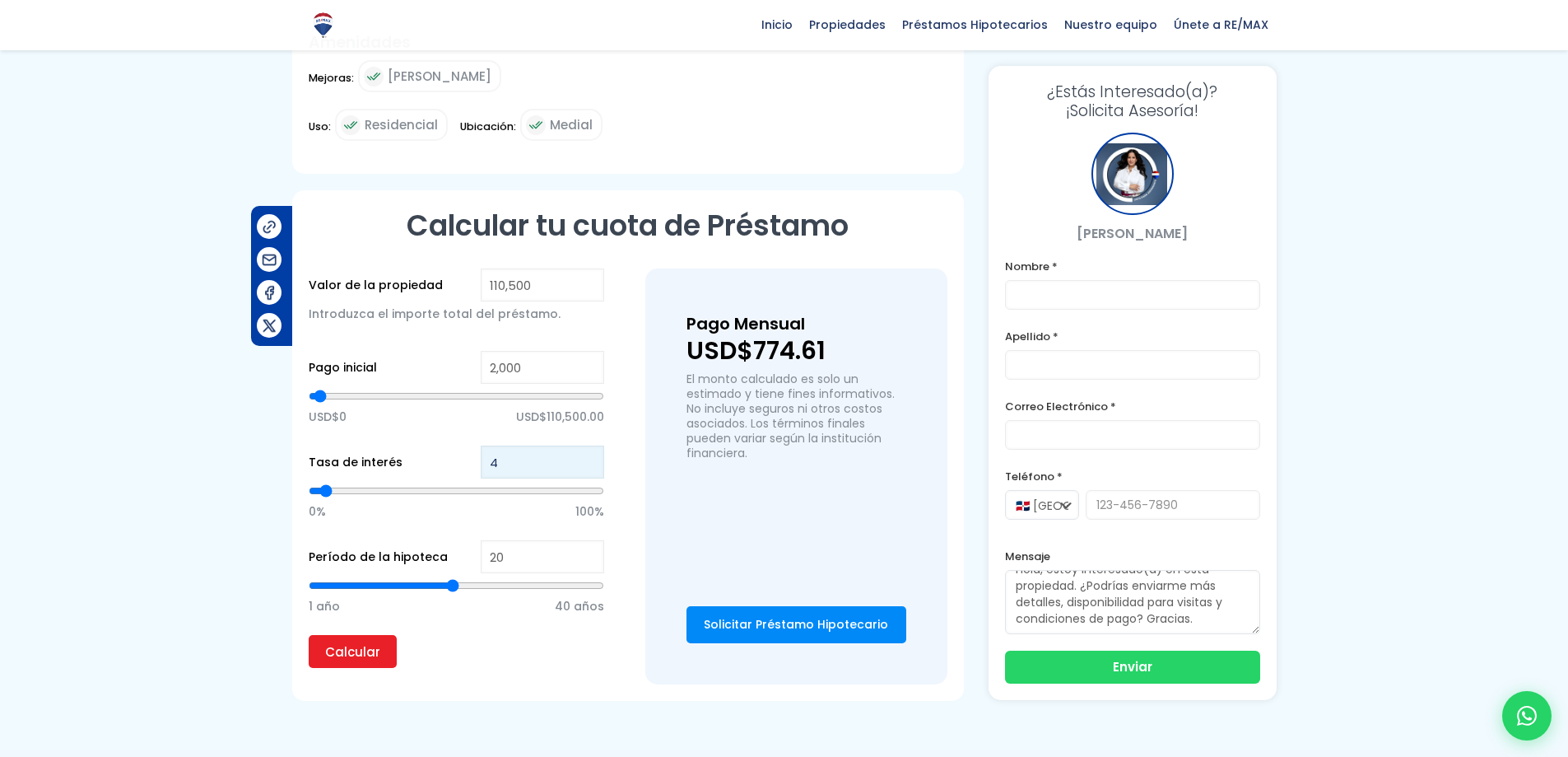
click at [587, 457] on input "4" at bounding box center [542, 461] width 123 height 33
type input "5"
click at [587, 457] on input "5" at bounding box center [542, 461] width 123 height 33
type input "6"
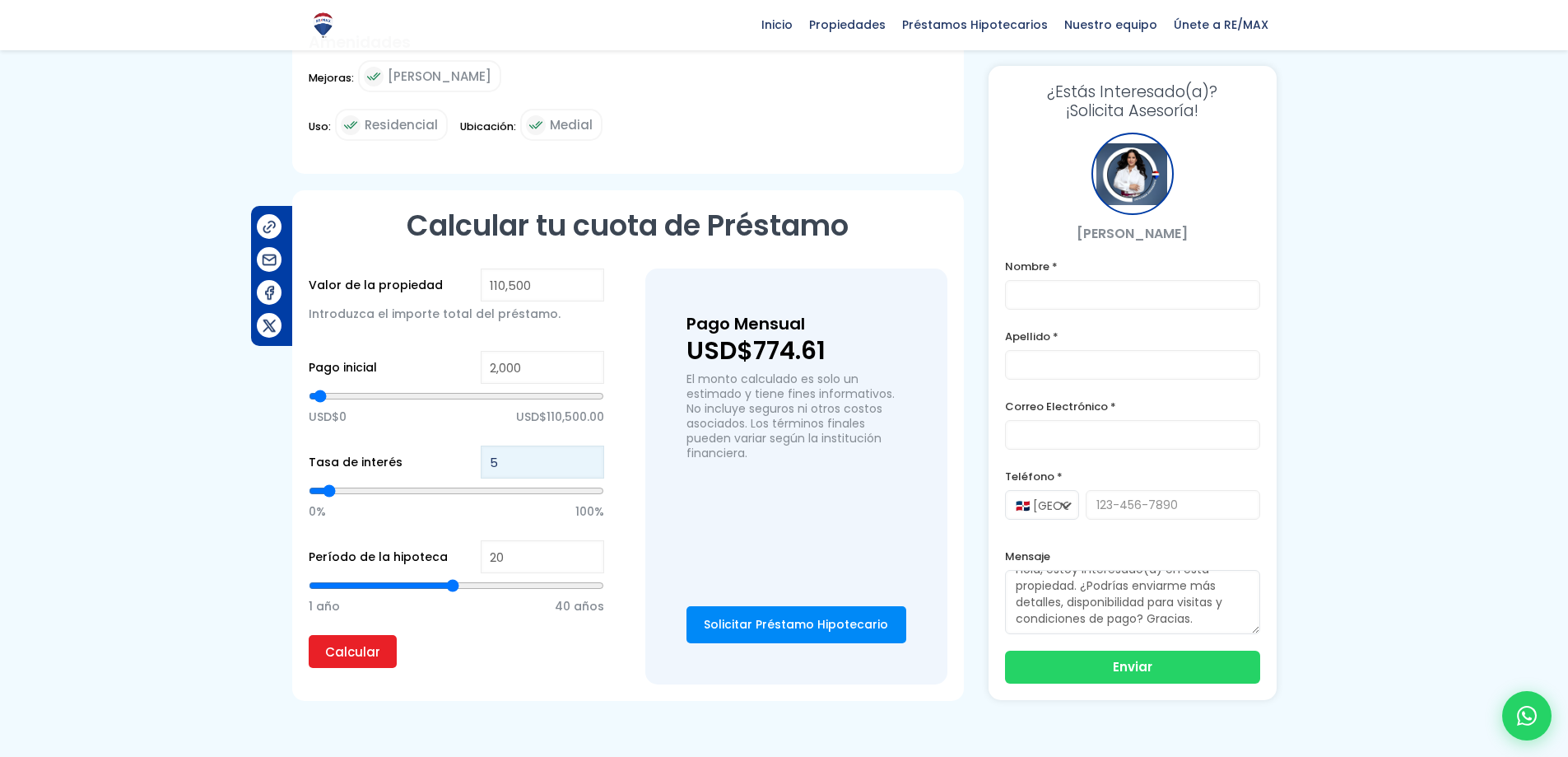
type input "6"
click at [587, 457] on input "6" at bounding box center [542, 461] width 123 height 33
type input "7"
click at [587, 457] on input "7" at bounding box center [542, 461] width 123 height 33
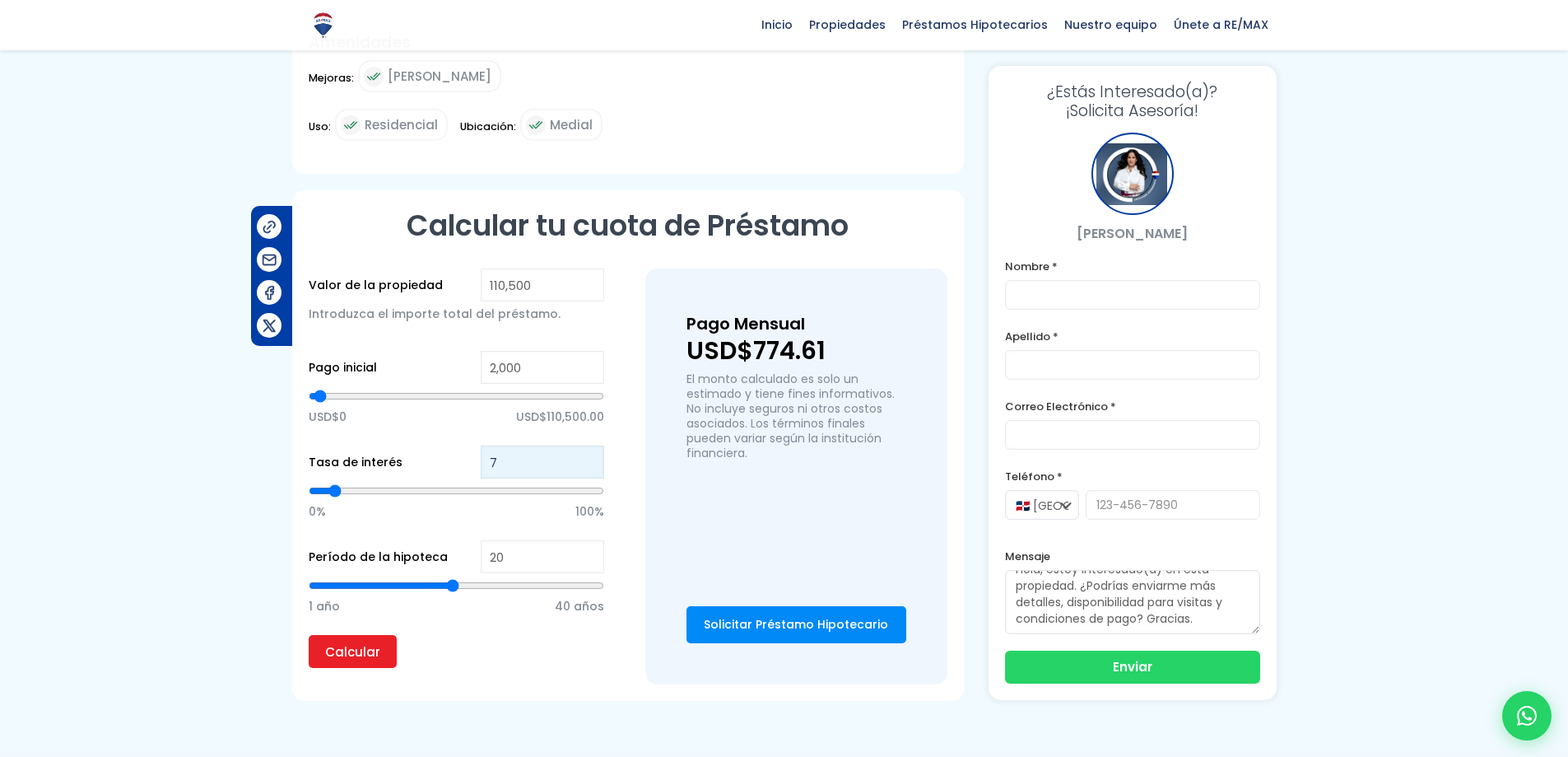
type input "8"
click at [587, 457] on input "8" at bounding box center [542, 461] width 123 height 33
type input "9"
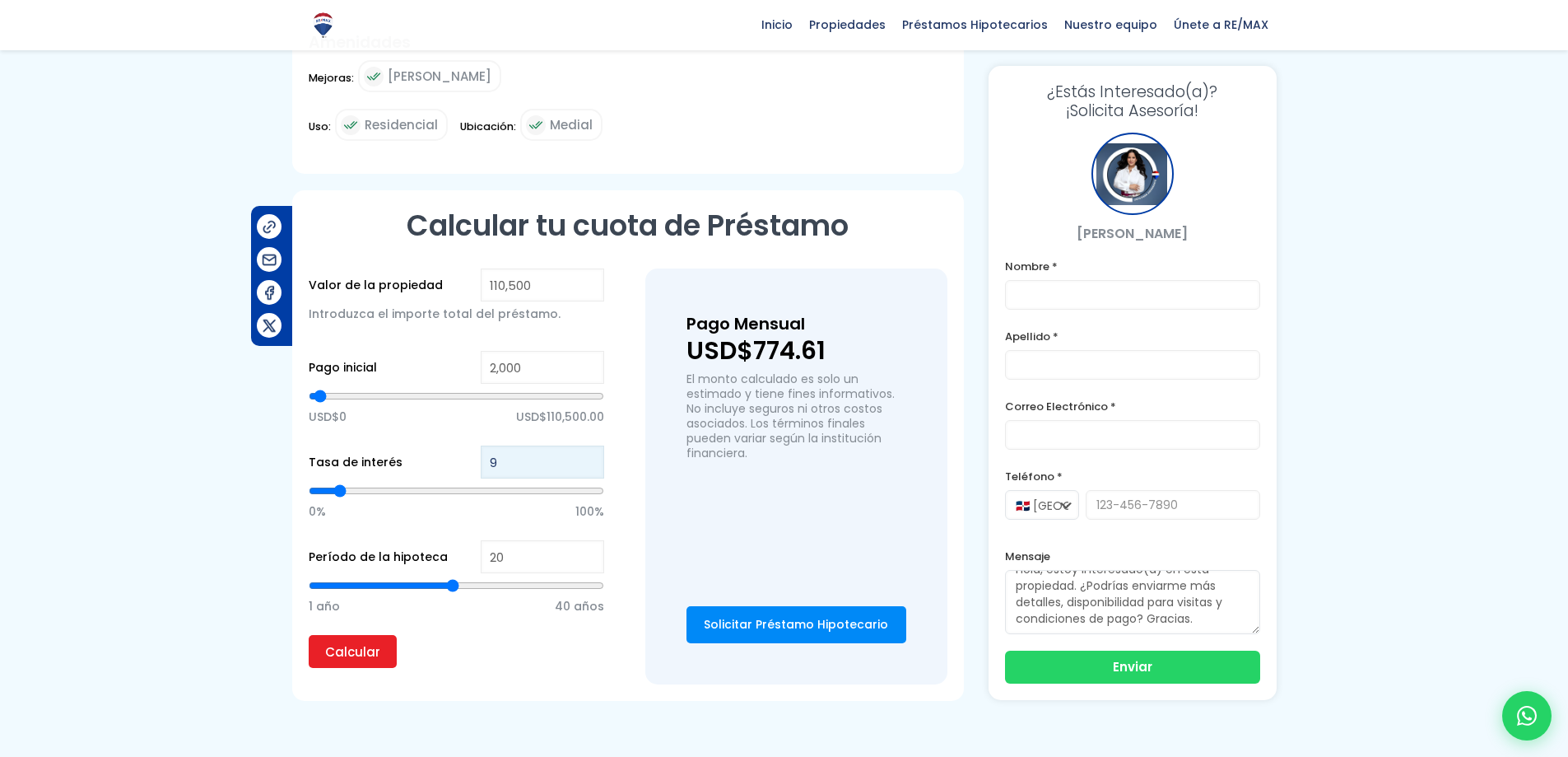
click at [587, 457] on input "9" at bounding box center [542, 461] width 123 height 33
type input "10"
click at [587, 457] on input "10" at bounding box center [542, 461] width 123 height 33
type input "11"
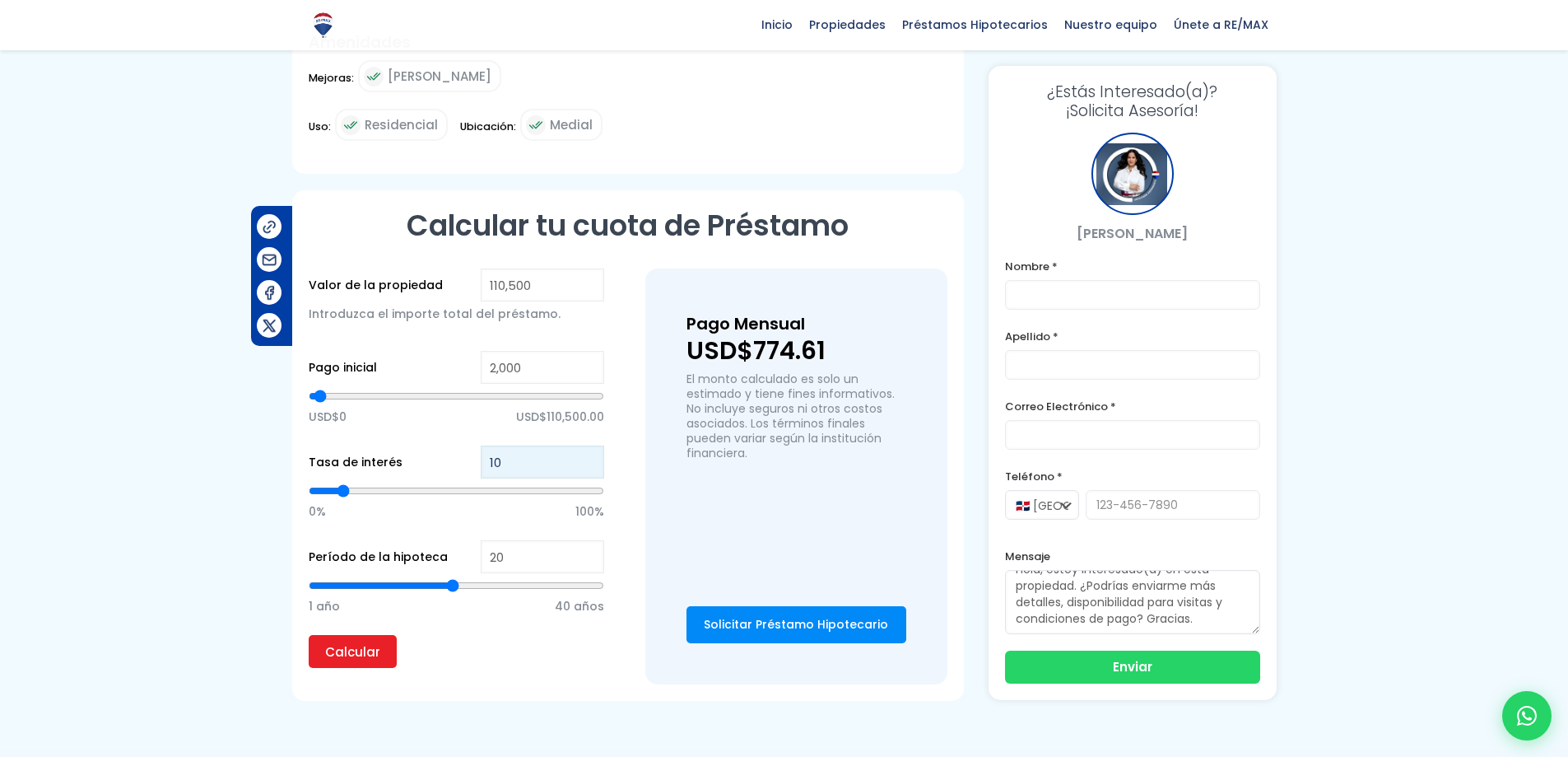
type input "11"
click at [587, 457] on input "11" at bounding box center [542, 461] width 123 height 33
type input "12"
click at [587, 457] on input "12" at bounding box center [542, 461] width 123 height 33
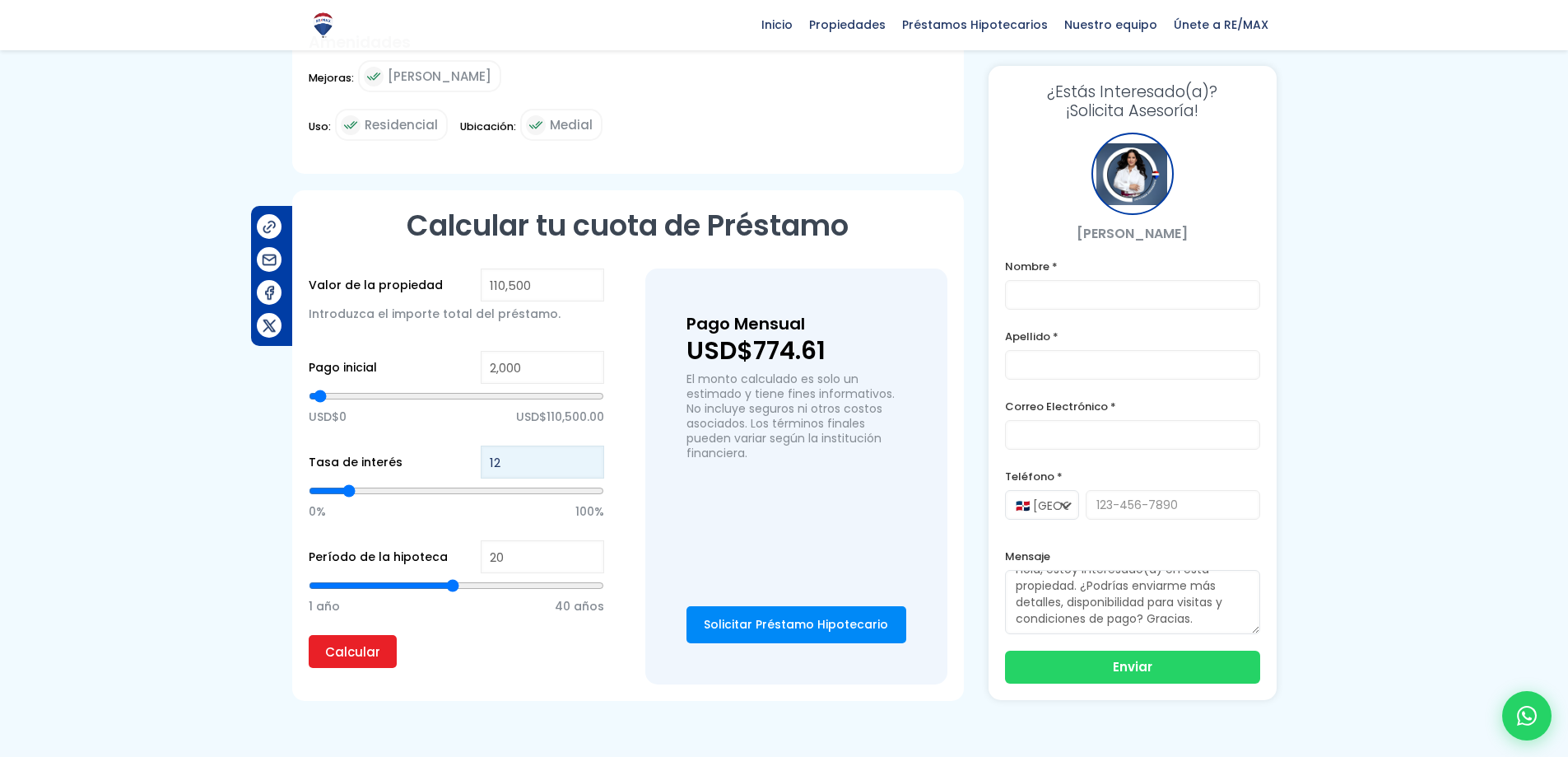
scroll to position [988, 0]
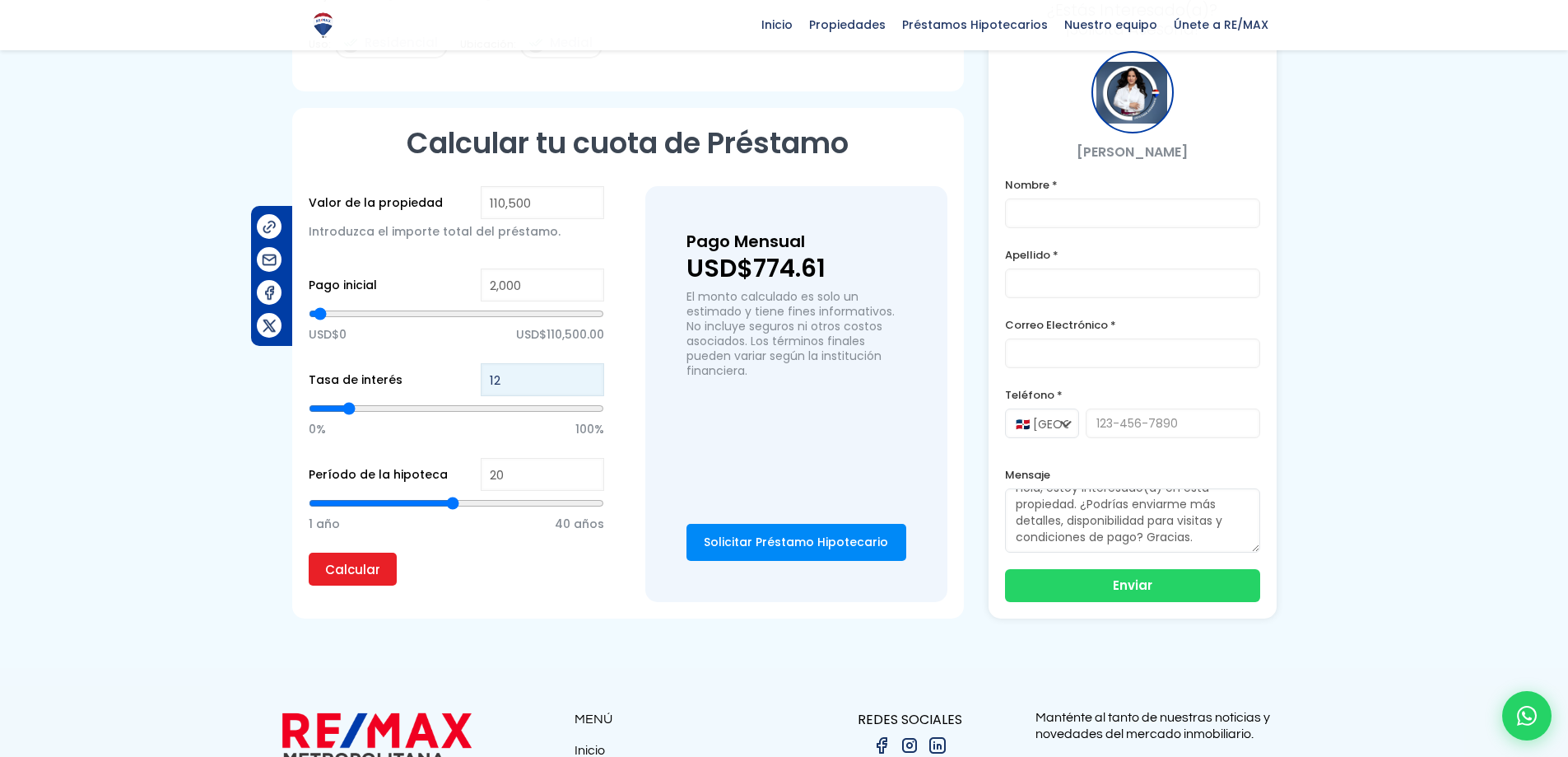
type input "11"
click at [589, 380] on input "11" at bounding box center [542, 379] width 123 height 33
type input "10"
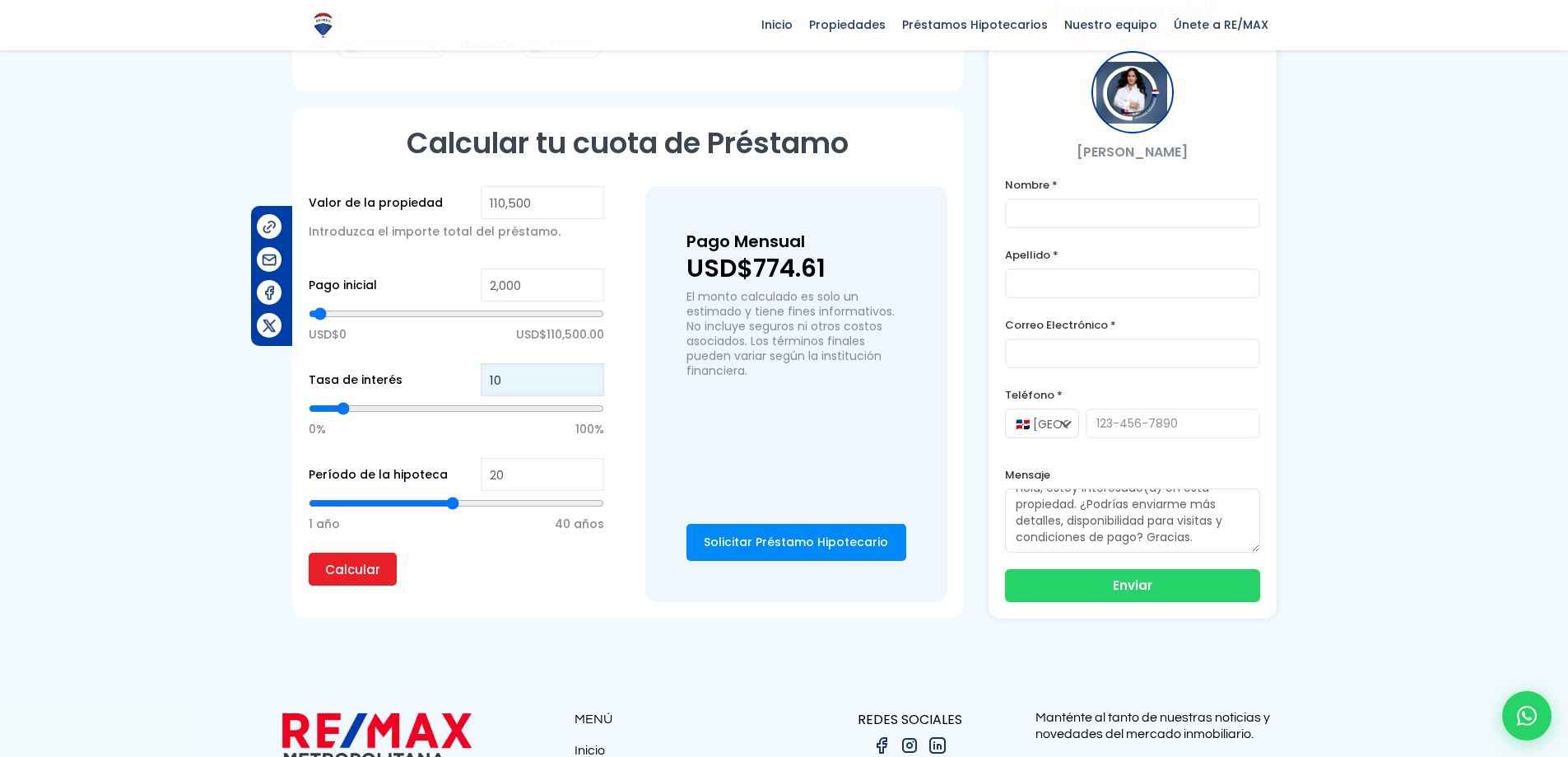
click at [589, 381] on input "10" at bounding box center [542, 379] width 123 height 33
type input "9"
click at [589, 381] on input "9" at bounding box center [542, 379] width 123 height 33
type input "8"
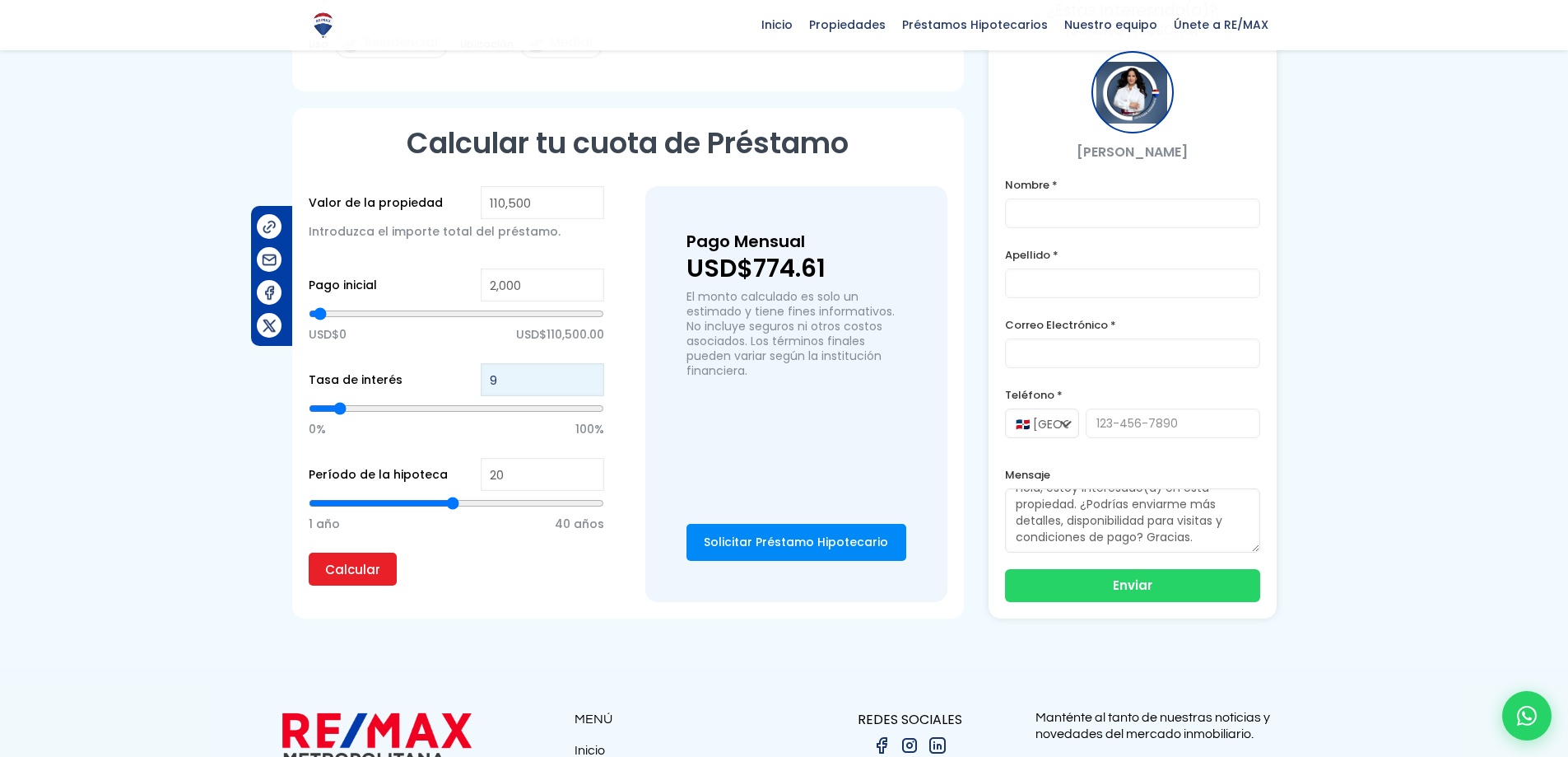
type input "8"
click at [589, 382] on input "8" at bounding box center [542, 379] width 123 height 33
type input "7"
click at [589, 382] on input "7" at bounding box center [542, 379] width 123 height 33
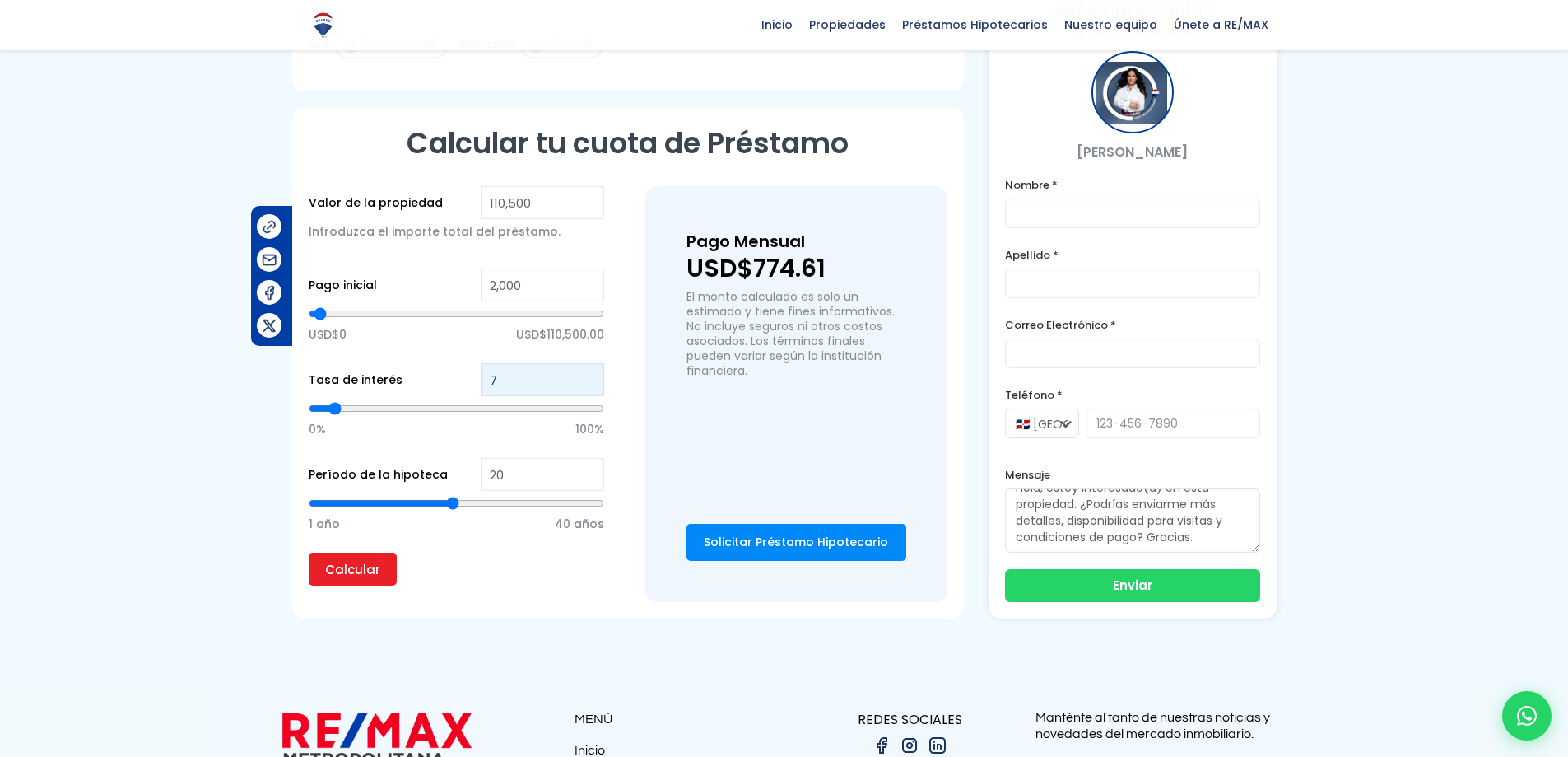
type input "6"
click at [589, 383] on input "6" at bounding box center [542, 379] width 123 height 33
type input "5"
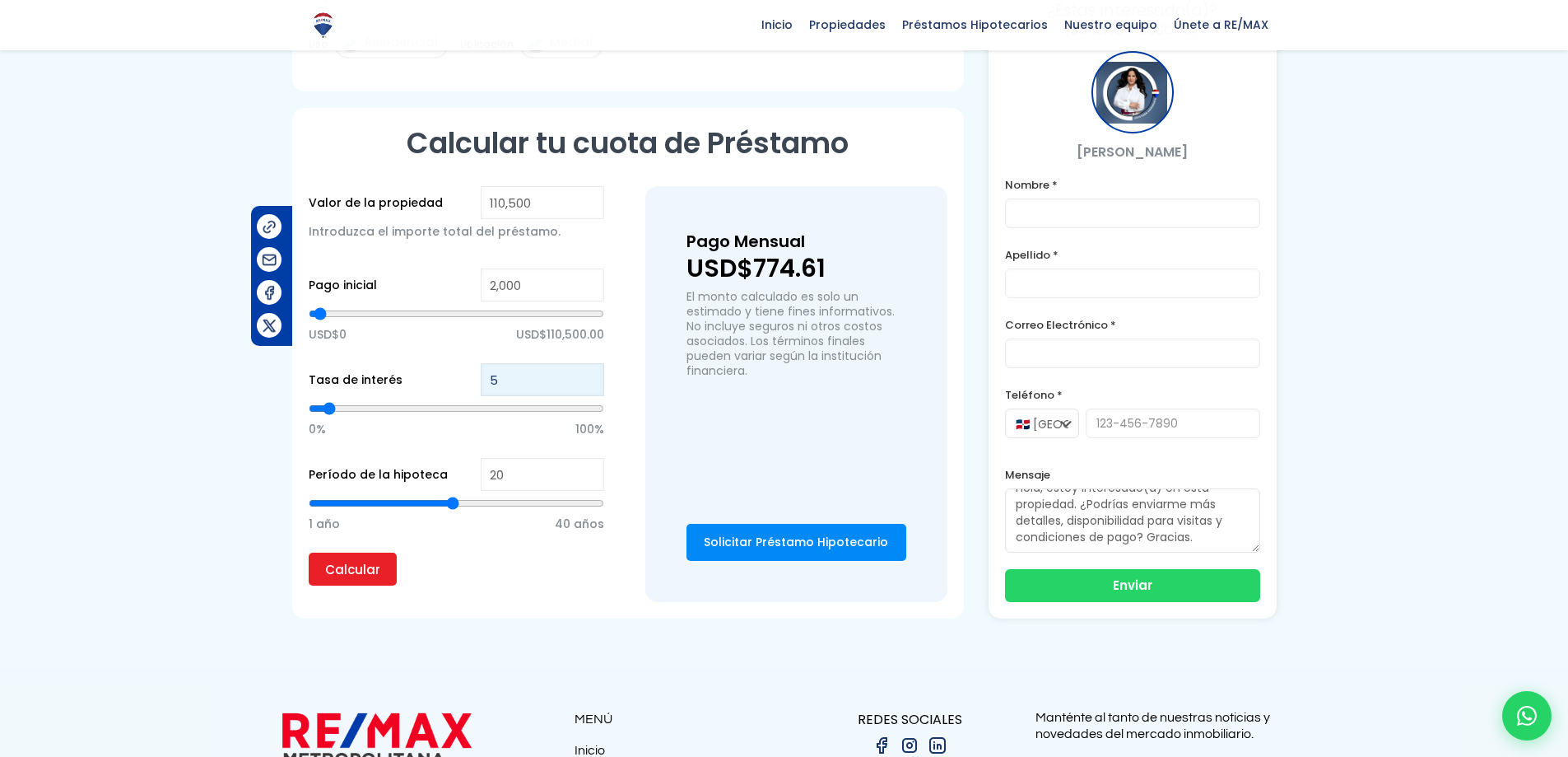
click at [589, 383] on input "5" at bounding box center [542, 379] width 123 height 33
type input "4"
click at [589, 384] on input "4" at bounding box center [542, 379] width 123 height 33
type input "3"
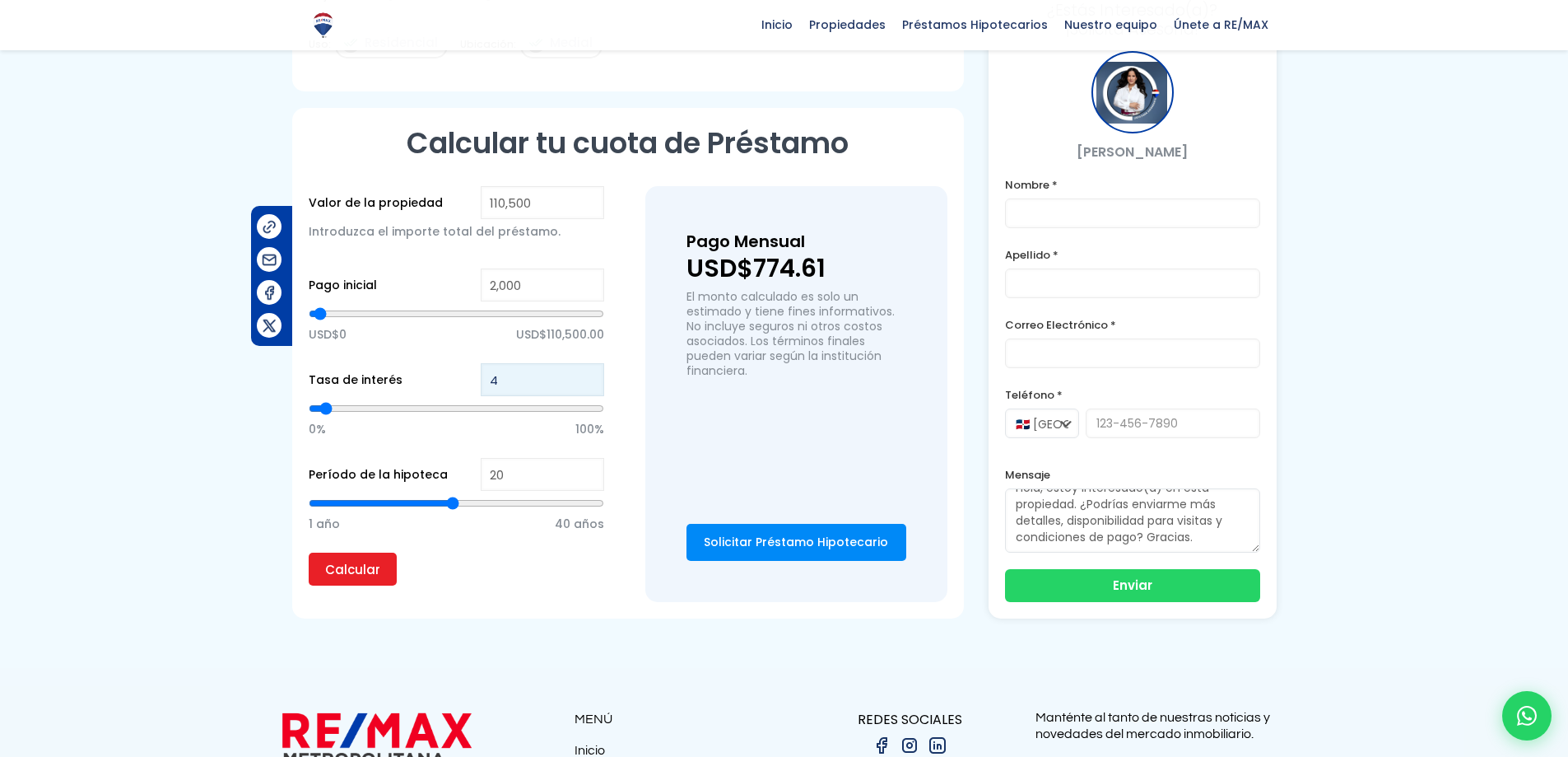
type input "3"
click at [589, 384] on input "3" at bounding box center [542, 379] width 123 height 33
type input "2"
click at [589, 384] on input "2" at bounding box center [542, 379] width 123 height 33
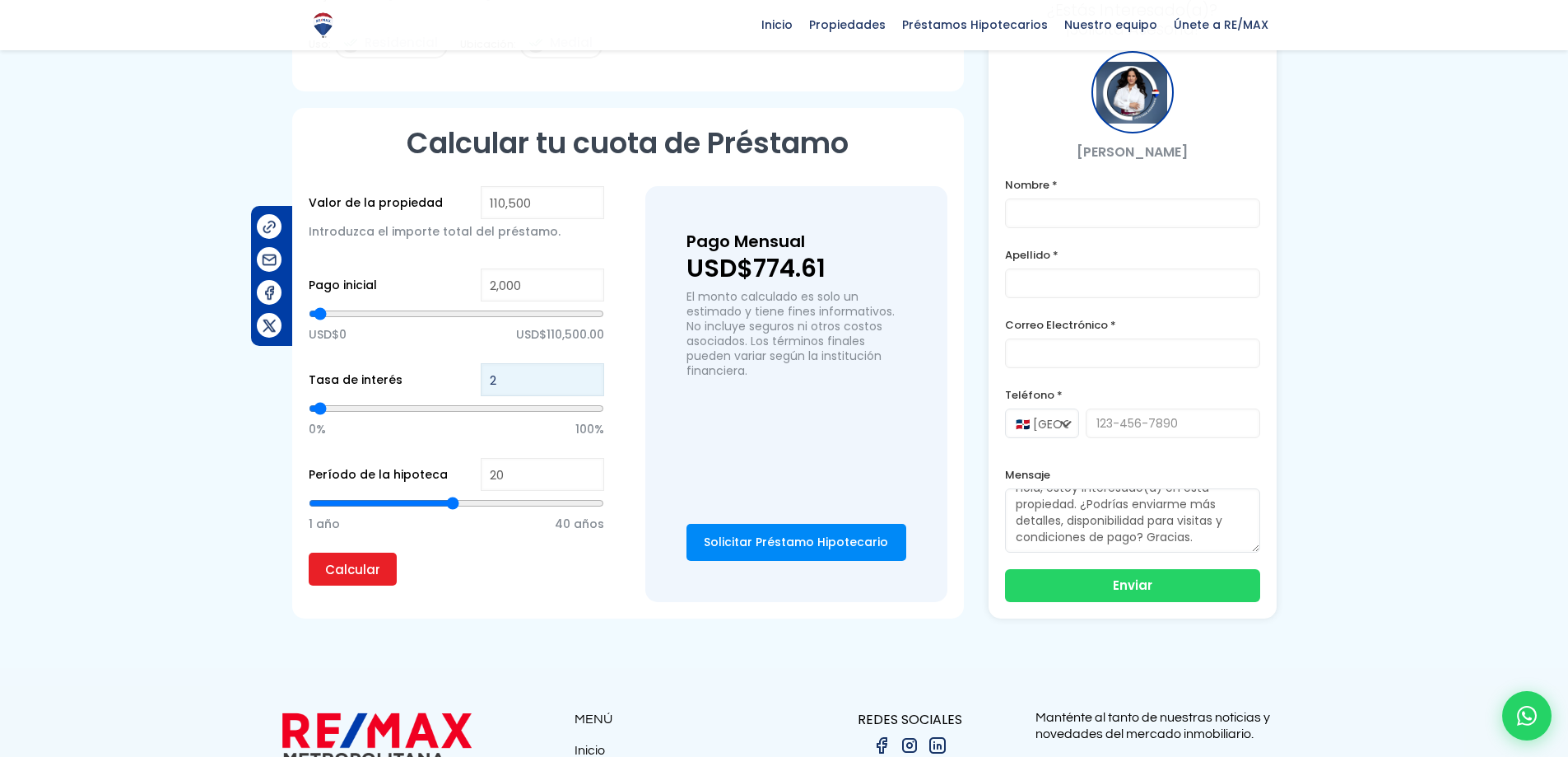
type input "1"
click at [589, 386] on input "1" at bounding box center [542, 379] width 123 height 33
type input "0"
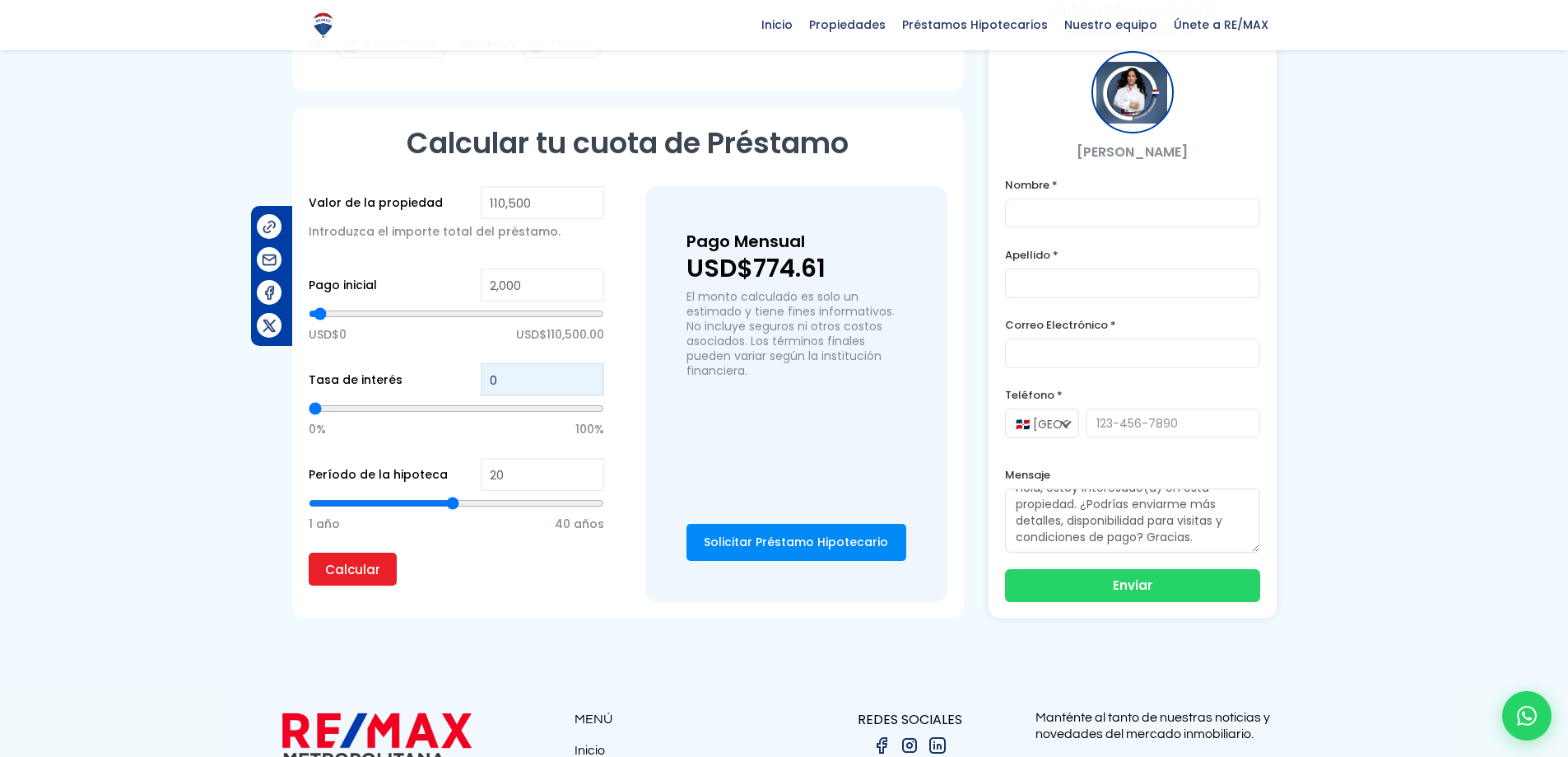
click at [589, 386] on input "0" at bounding box center [542, 379] width 123 height 33
type input "-1"
type input "0"
click at [589, 386] on input "-1" at bounding box center [542, 379] width 123 height 33
type input "-2"
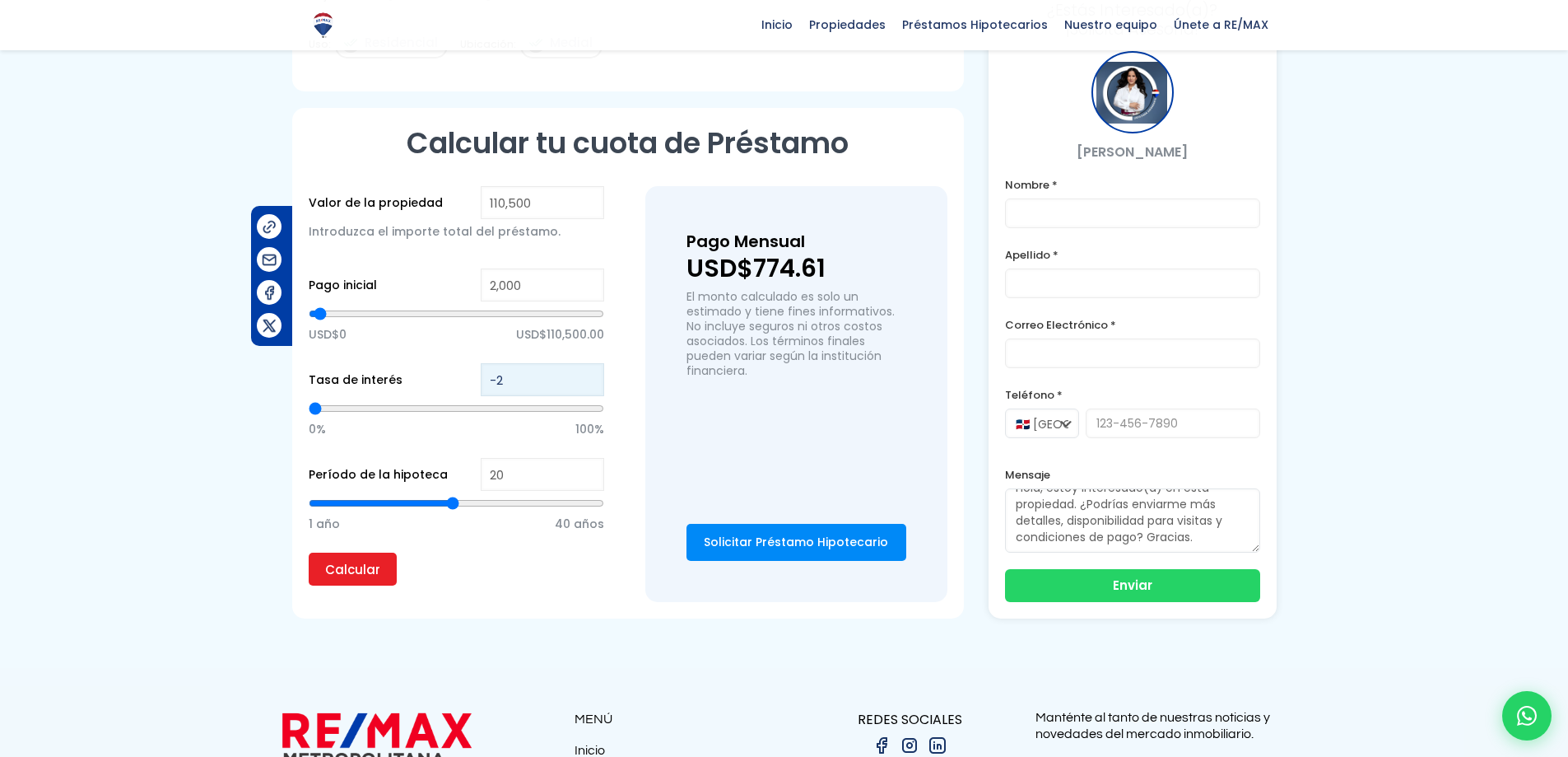
type input "0"
click at [589, 386] on input "-2" at bounding box center [542, 379] width 123 height 33
type input "-3"
type input "0"
click at [589, 386] on input "-3" at bounding box center [542, 379] width 123 height 33
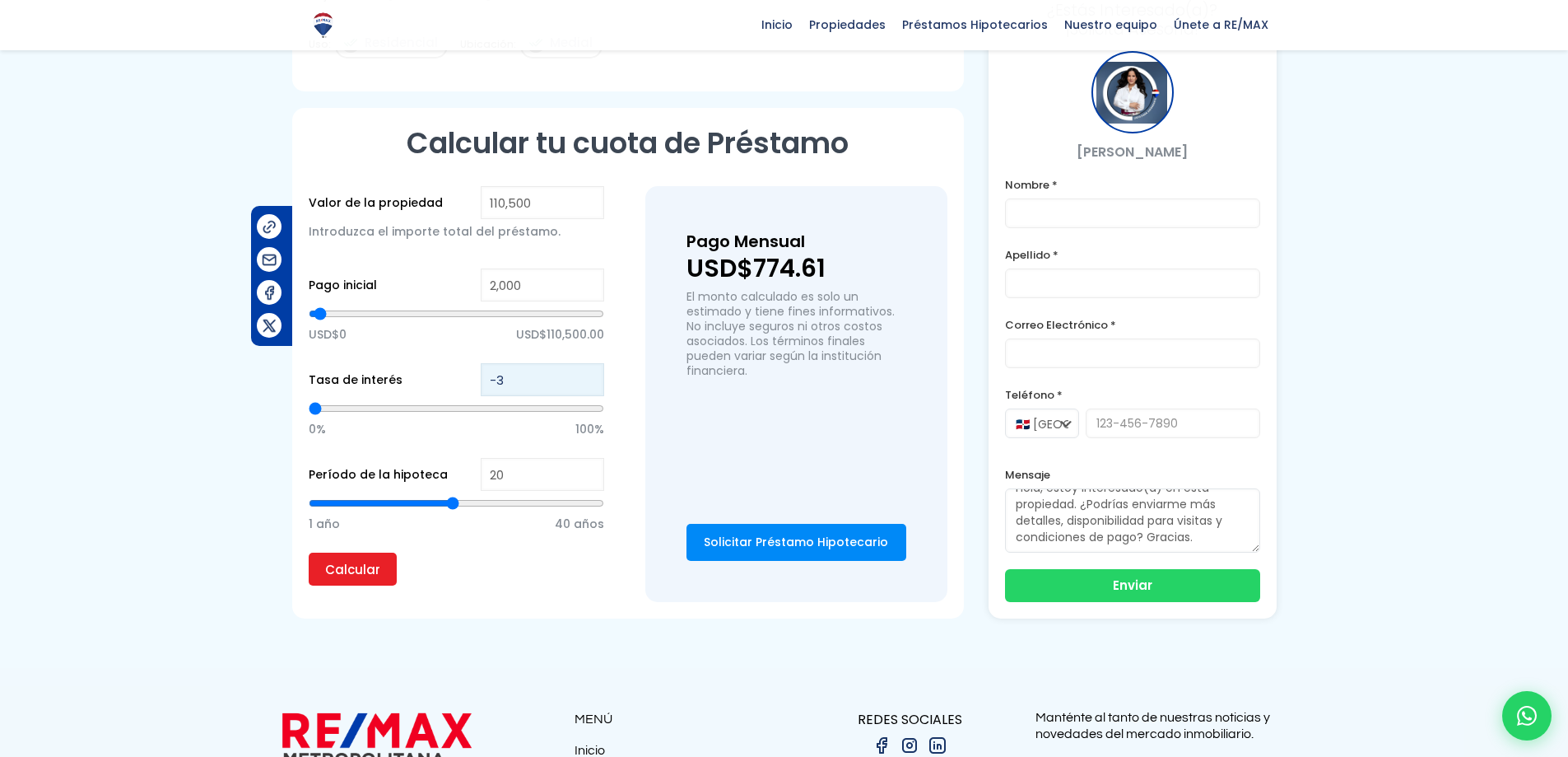
type input "-2"
type input "0"
click at [590, 377] on input "-2" at bounding box center [542, 379] width 123 height 33
type input "-1"
type input "0"
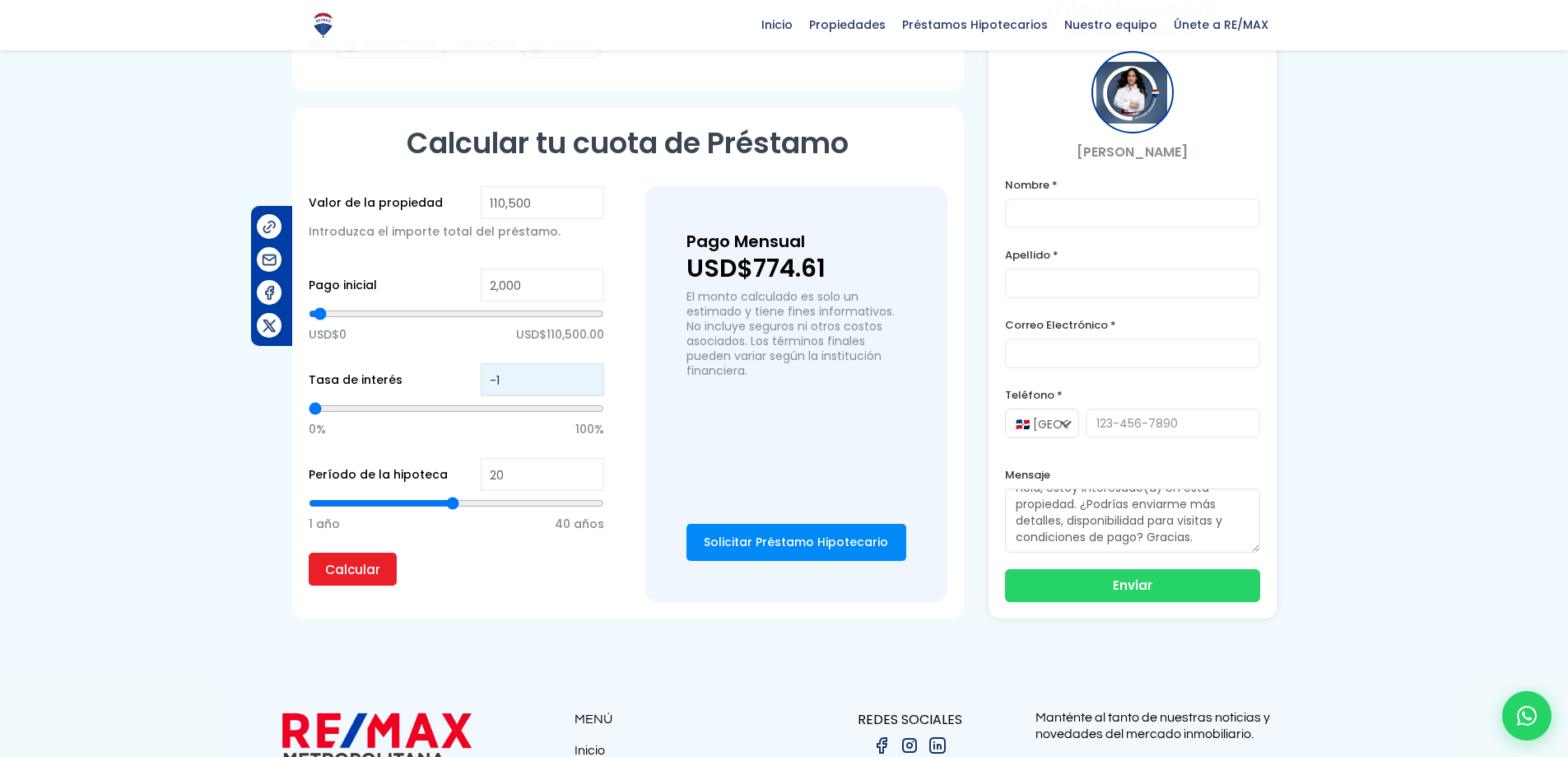
click at [590, 377] on input "-1" at bounding box center [542, 379] width 123 height 33
click at [590, 377] on input "0" at bounding box center [542, 379] width 123 height 33
type input "1"
click at [590, 377] on input "1" at bounding box center [542, 379] width 123 height 33
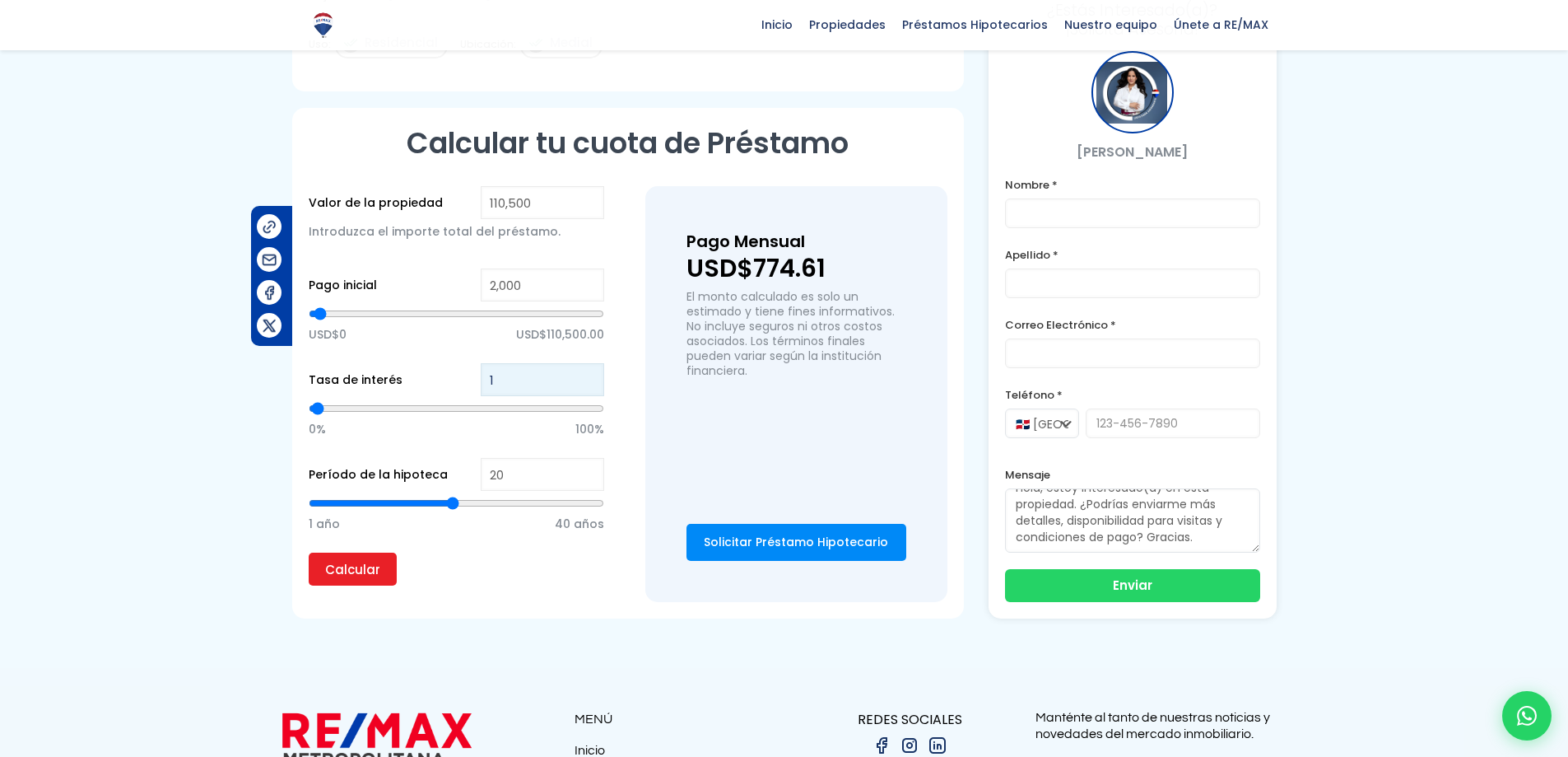
type input "2"
click at [590, 377] on input "2" at bounding box center [542, 379] width 123 height 33
type input "3"
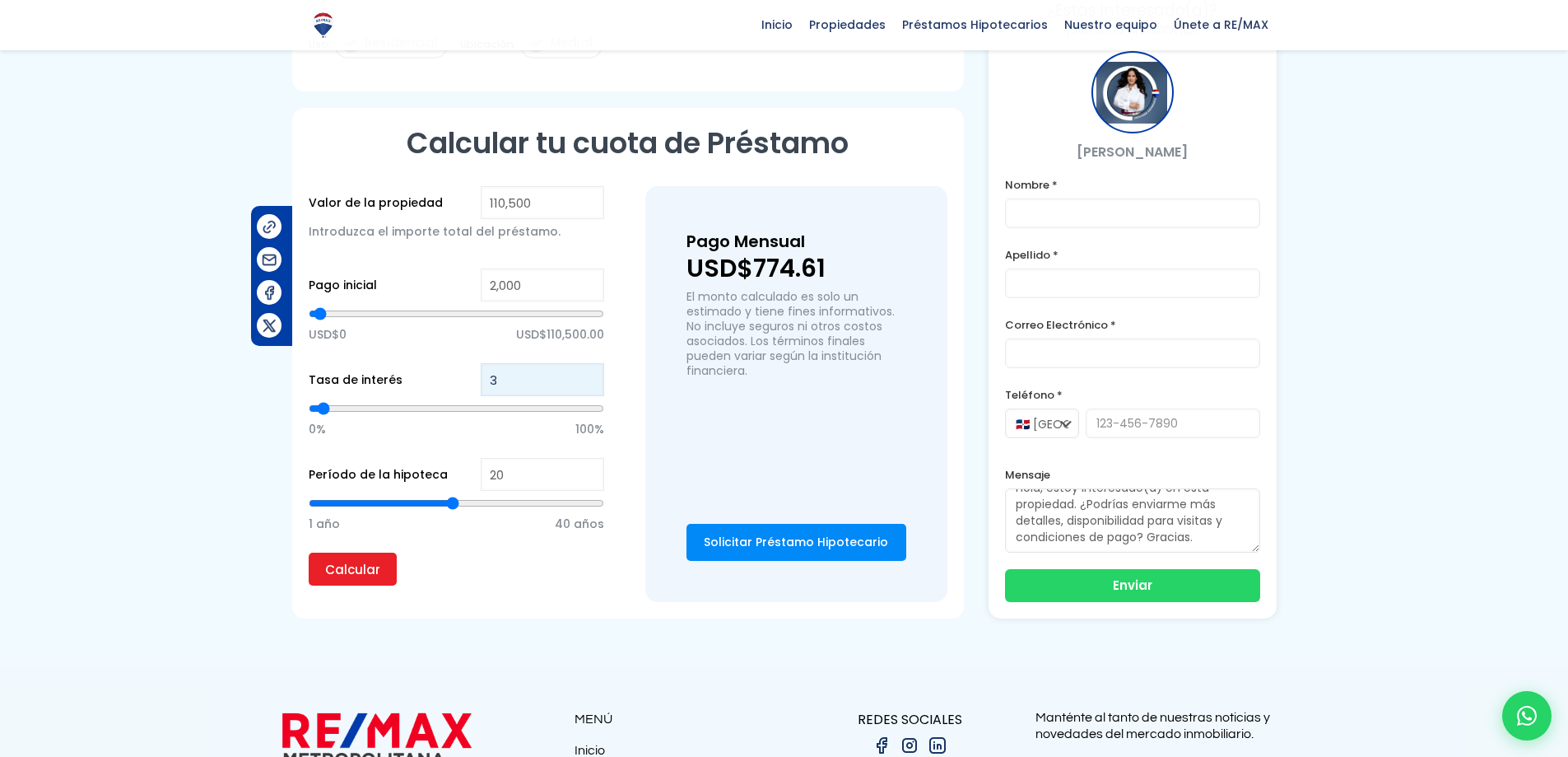
click at [590, 377] on input "3" at bounding box center [542, 379] width 123 height 33
type input "4"
click at [590, 377] on input "4" at bounding box center [542, 379] width 123 height 33
type input "5"
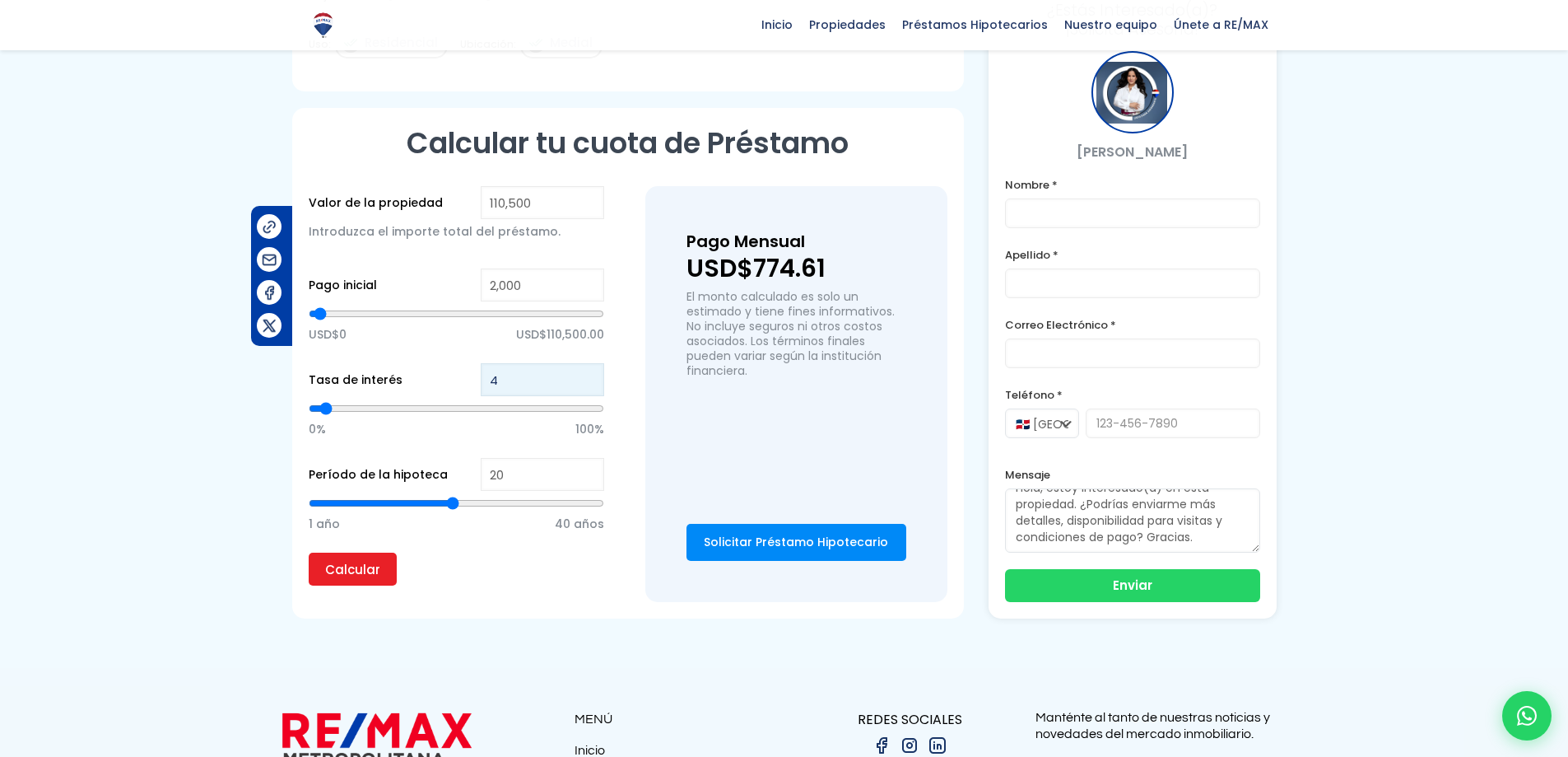
type input "5"
click at [590, 377] on input "5" at bounding box center [542, 379] width 123 height 33
type input "6"
click at [590, 377] on input "6" at bounding box center [542, 379] width 123 height 33
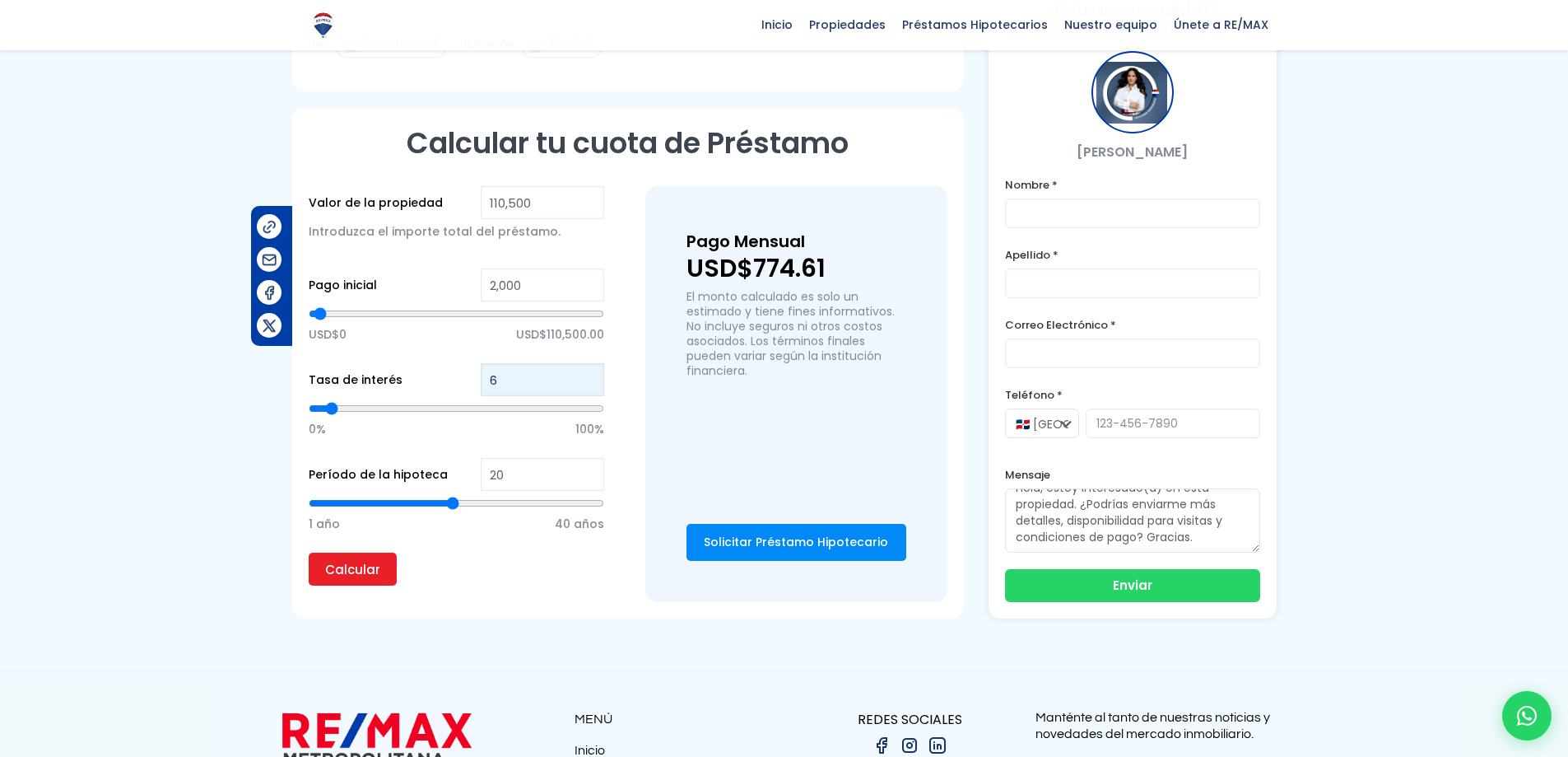
type input "7"
click at [590, 377] on input "7" at bounding box center [542, 379] width 123 height 33
type input "8"
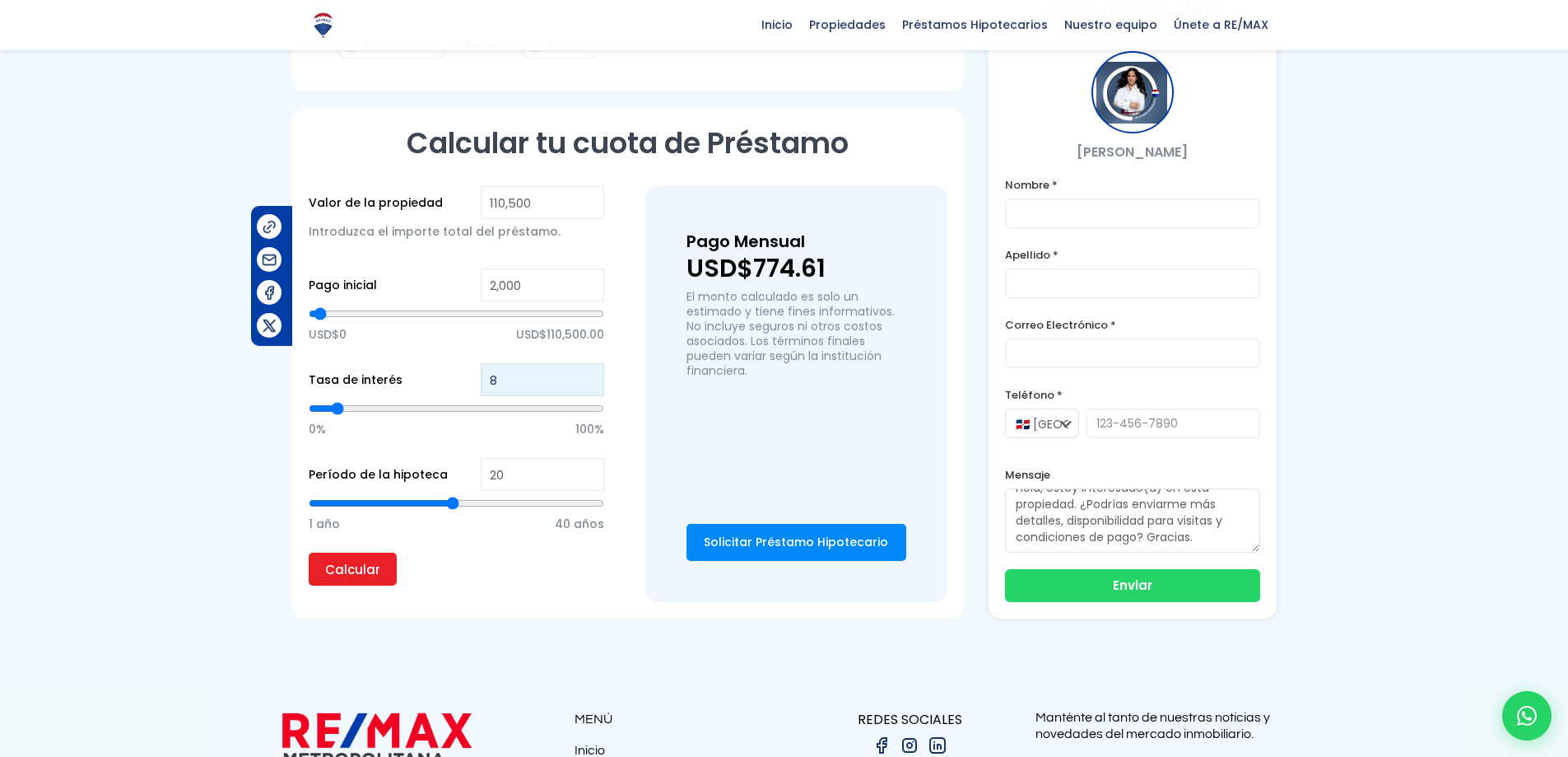
click at [590, 377] on input "8" at bounding box center [542, 379] width 123 height 33
type input "9"
click at [590, 377] on input "9" at bounding box center [542, 379] width 123 height 33
type input "10"
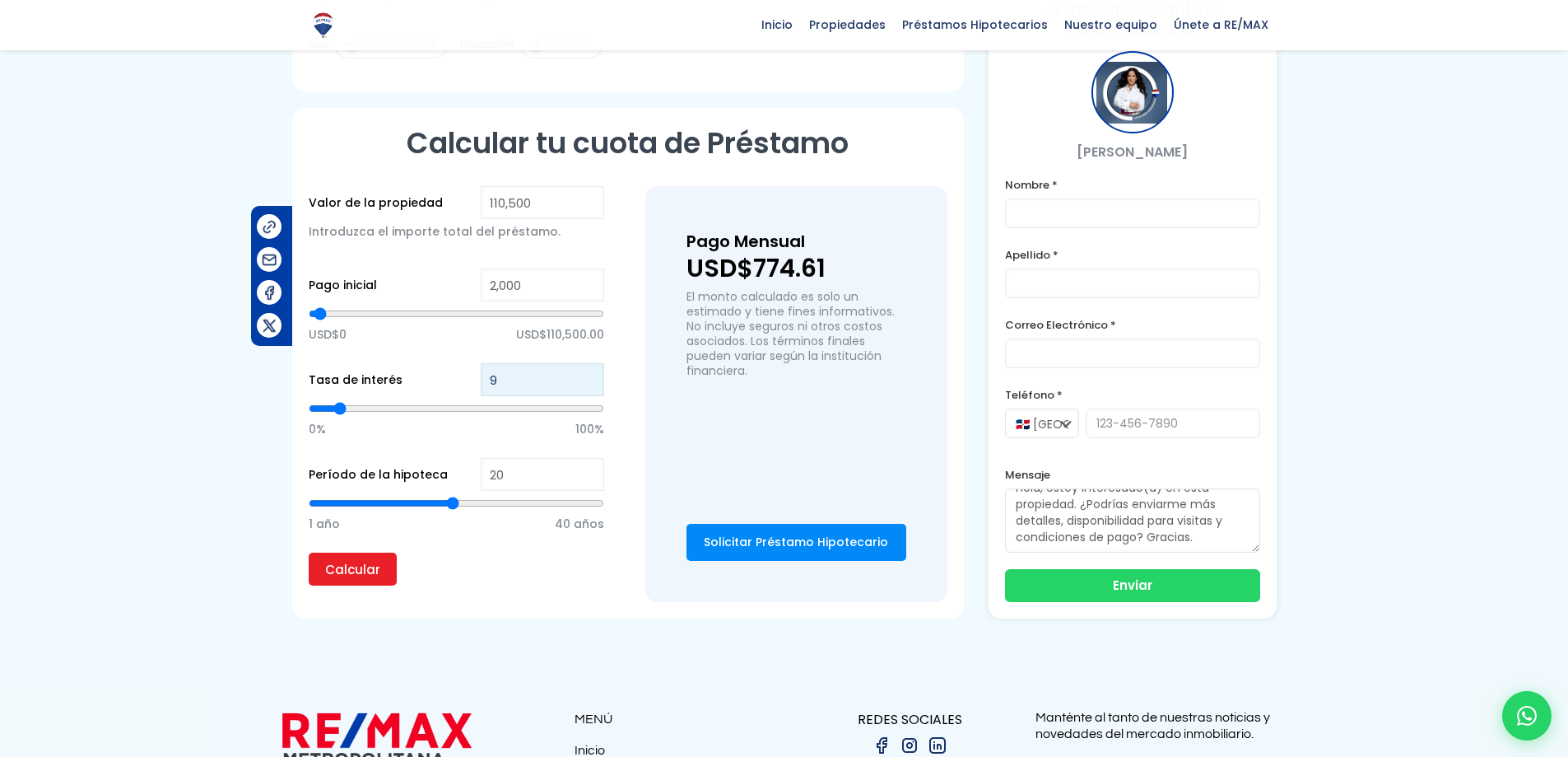
type input "10"
click at [590, 377] on input "10" at bounding box center [542, 379] width 123 height 33
type input "11"
click at [590, 377] on input "11" at bounding box center [542, 379] width 123 height 33
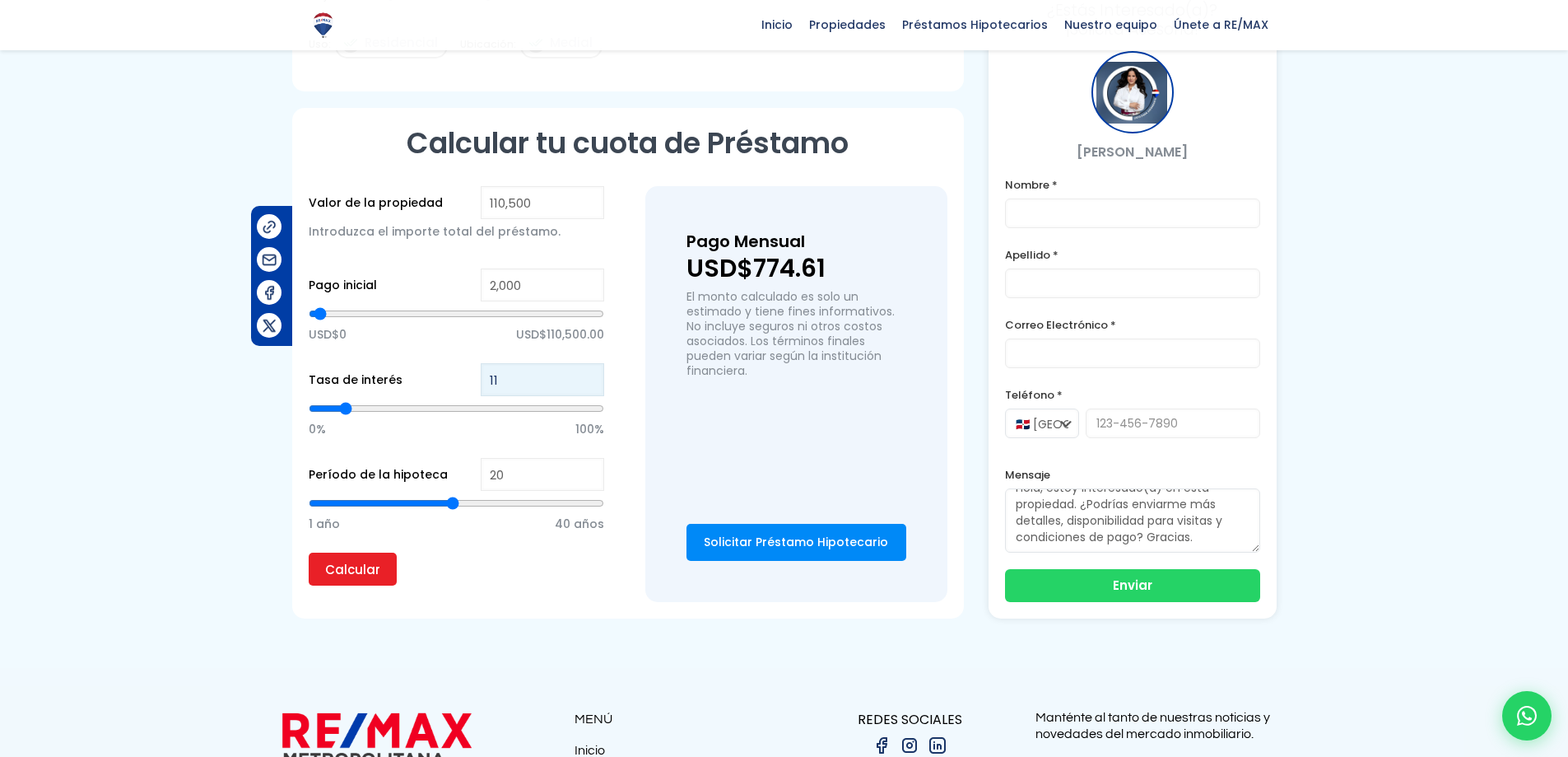
type input "12"
click at [590, 377] on input "12" at bounding box center [542, 379] width 123 height 33
click at [363, 576] on input "Calcular" at bounding box center [353, 569] width 88 height 33
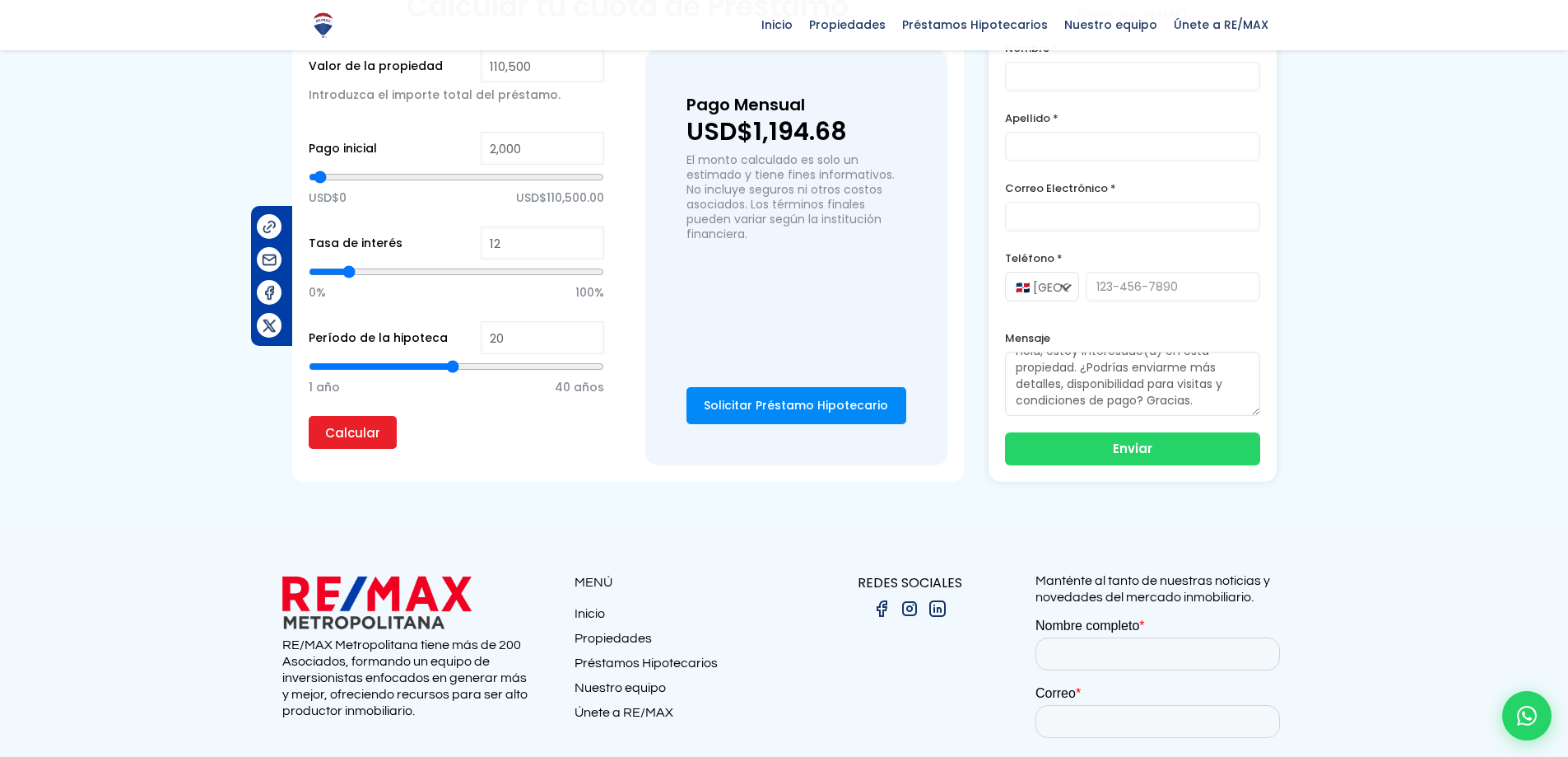
scroll to position [1153, 0]
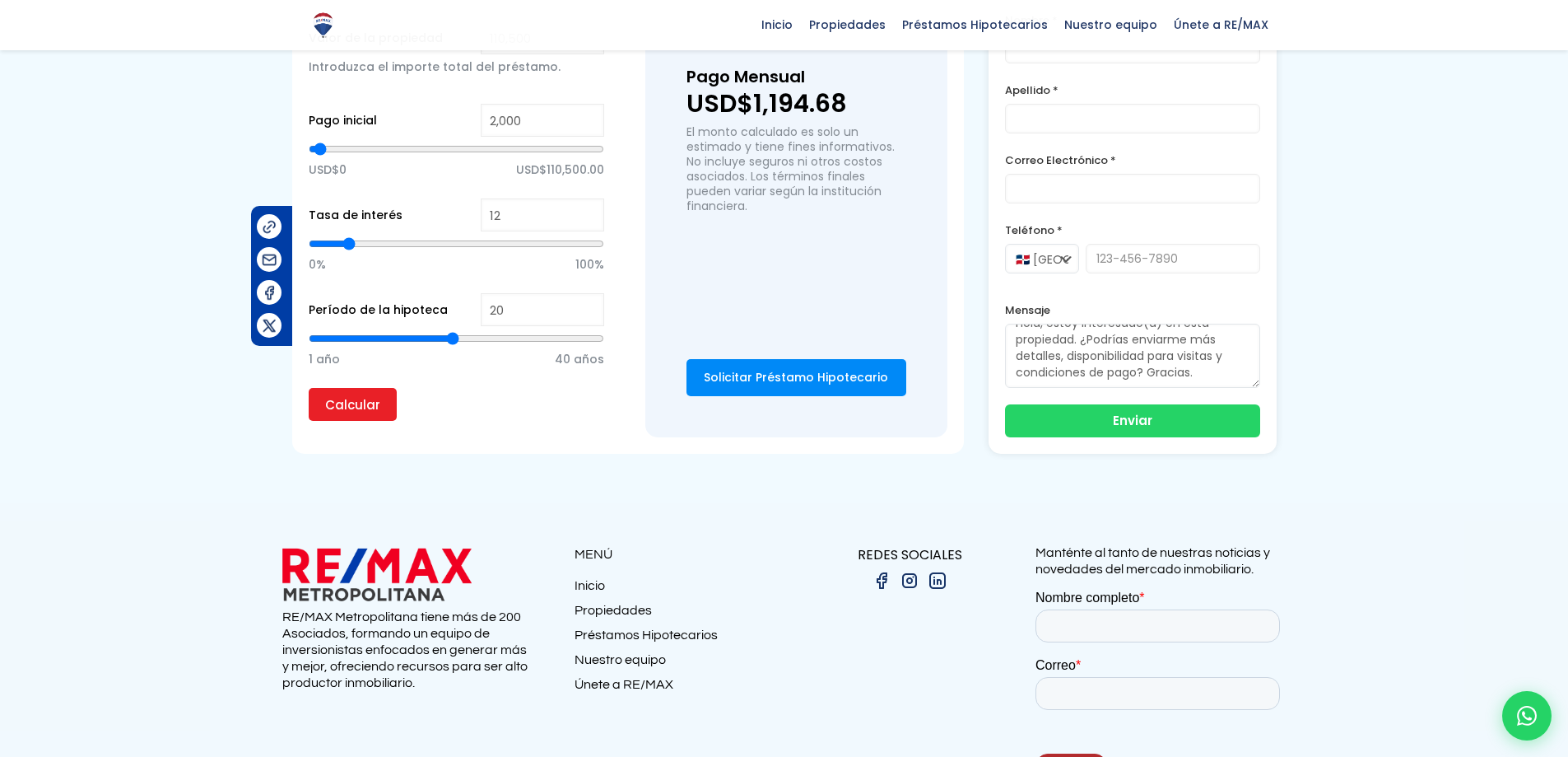
click at [824, 389] on link "Solicitar Préstamo Hipotecario" at bounding box center [796, 378] width 220 height 37
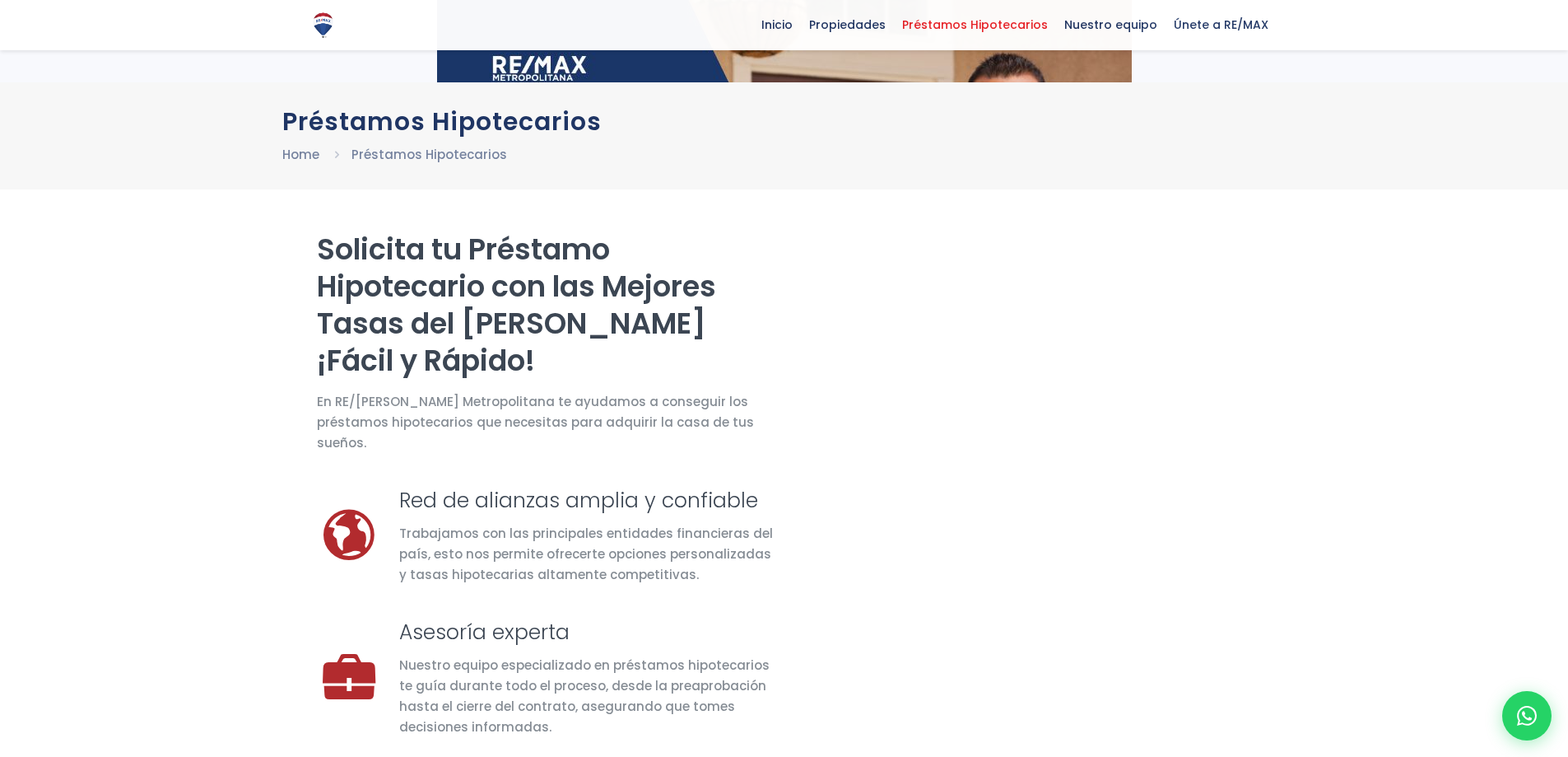
scroll to position [247, 0]
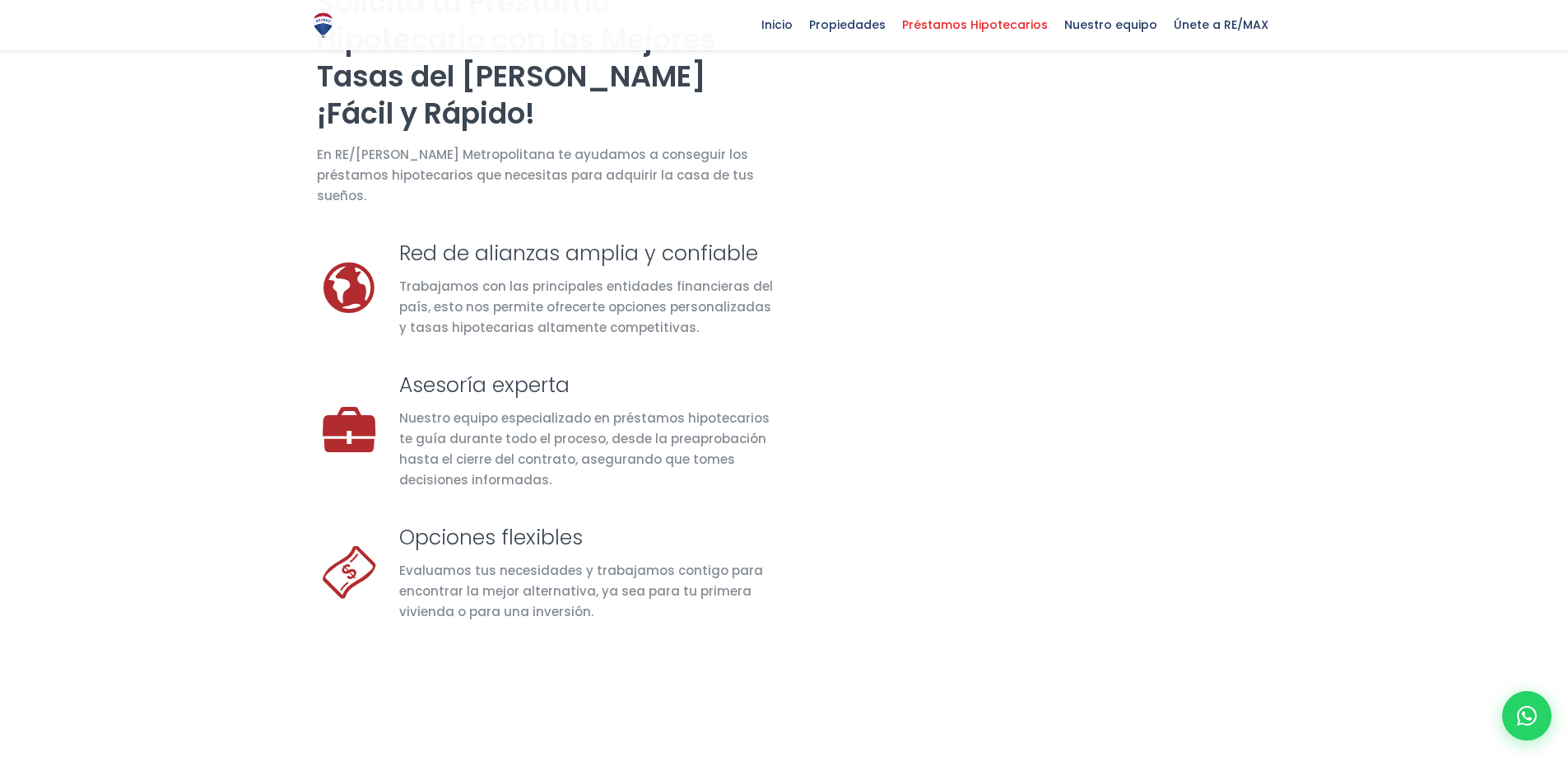
select select "ES"
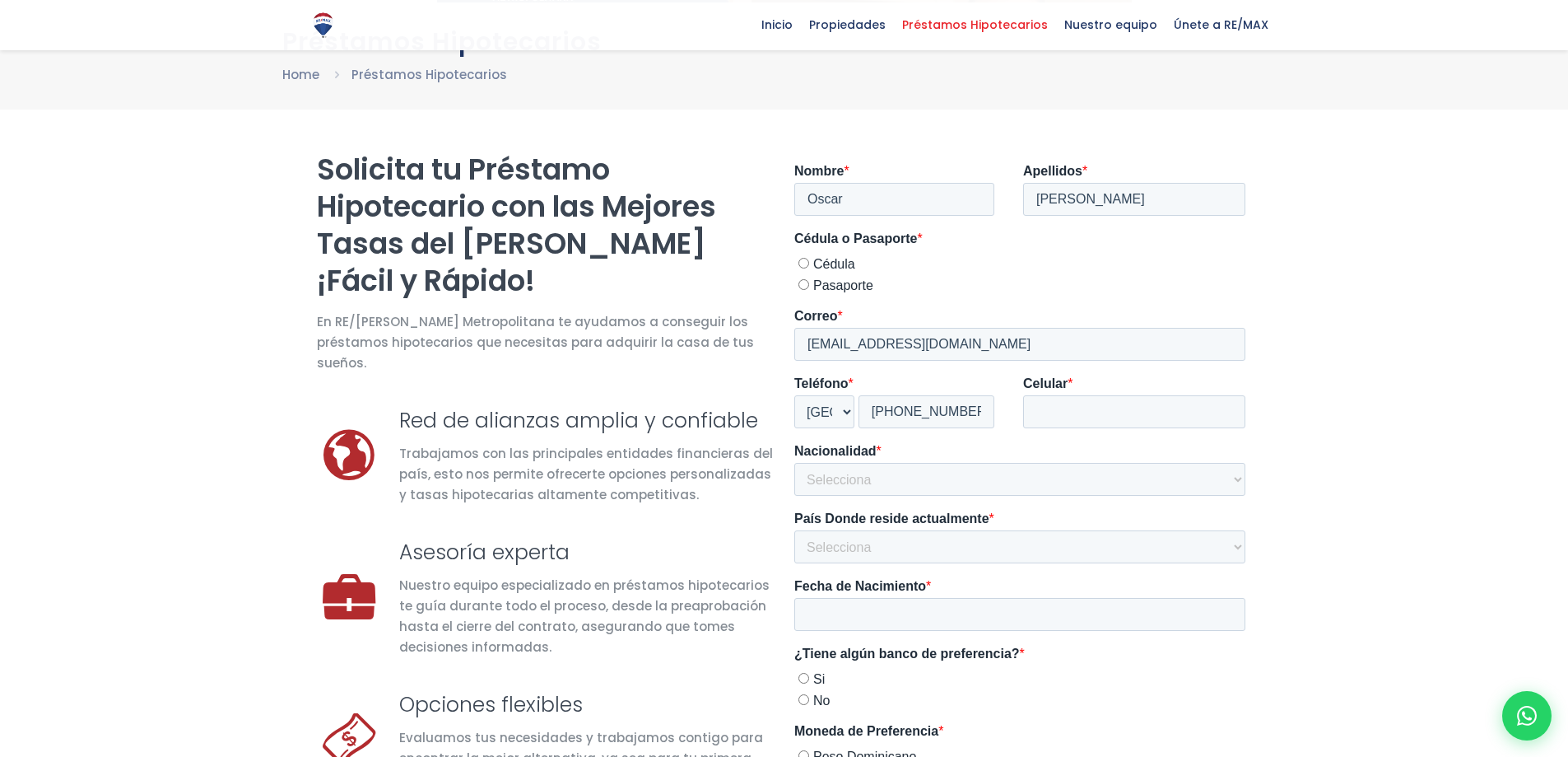
scroll to position [0, 0]
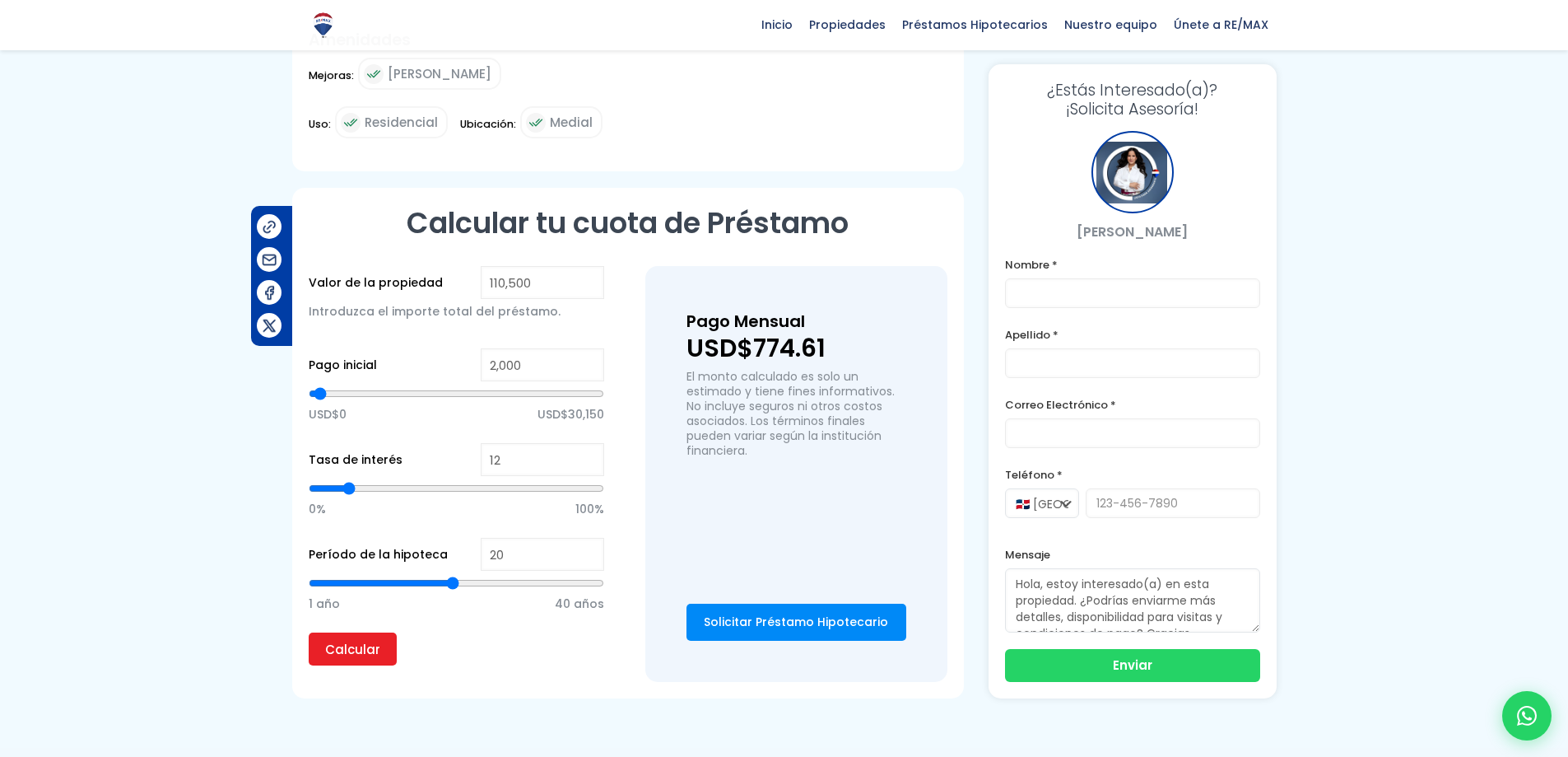
scroll to position [907, 0]
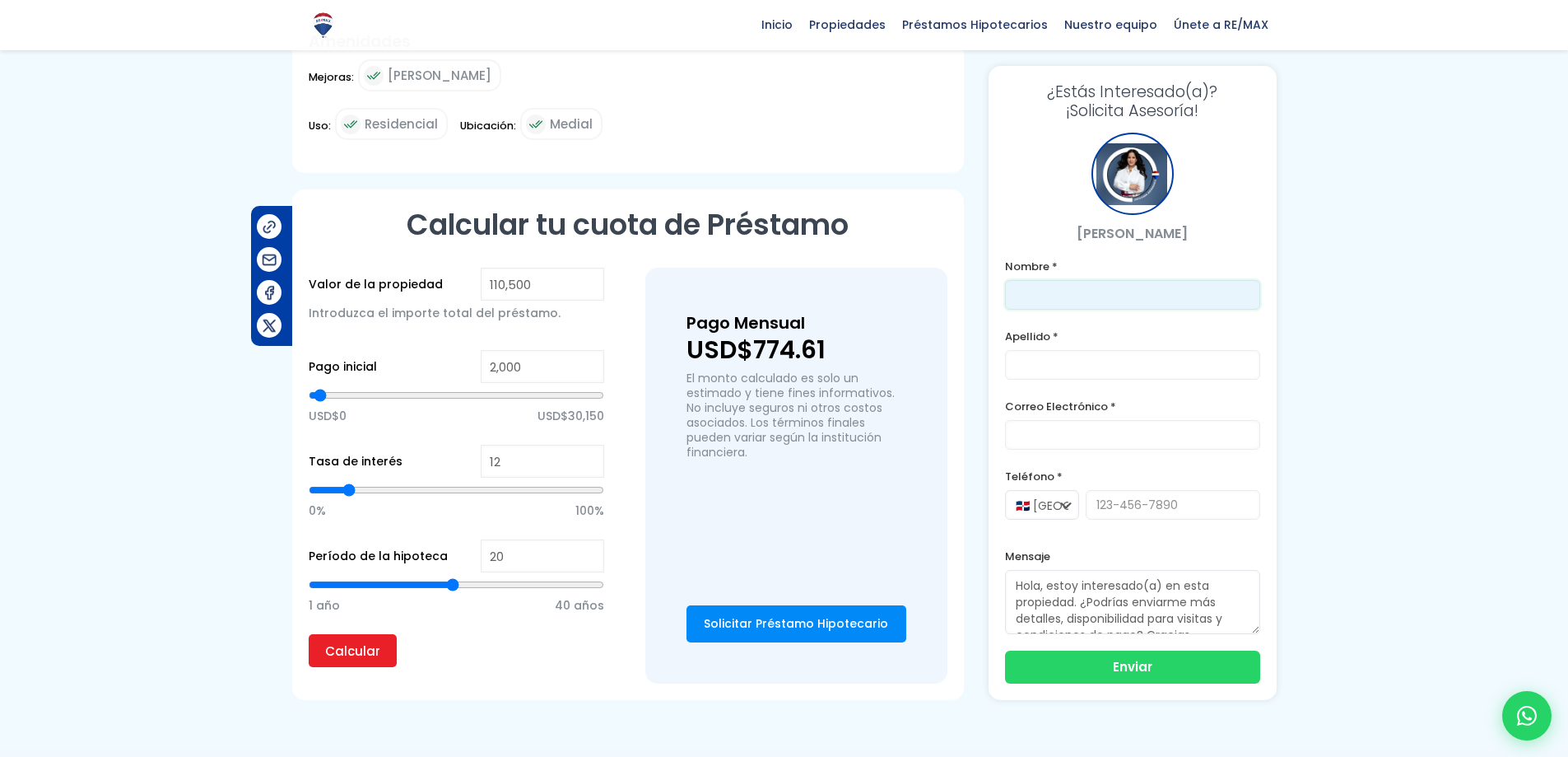
click at [1112, 303] on input "text" at bounding box center [1132, 295] width 255 height 30
type input "oscar"
click at [1084, 352] on input "text" at bounding box center [1132, 365] width 255 height 30
type input "gil"
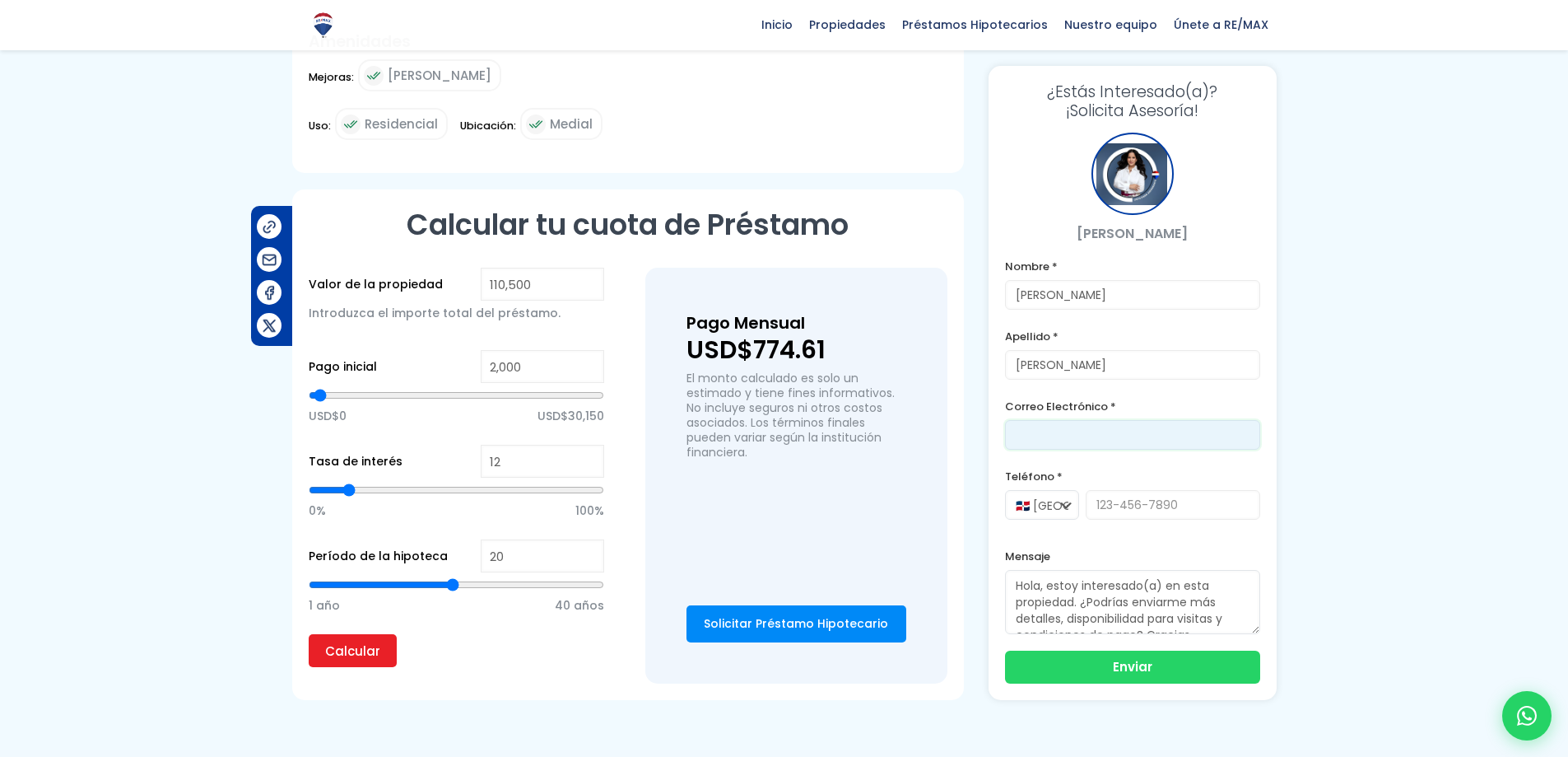
click at [1058, 423] on input "email" at bounding box center [1132, 435] width 255 height 30
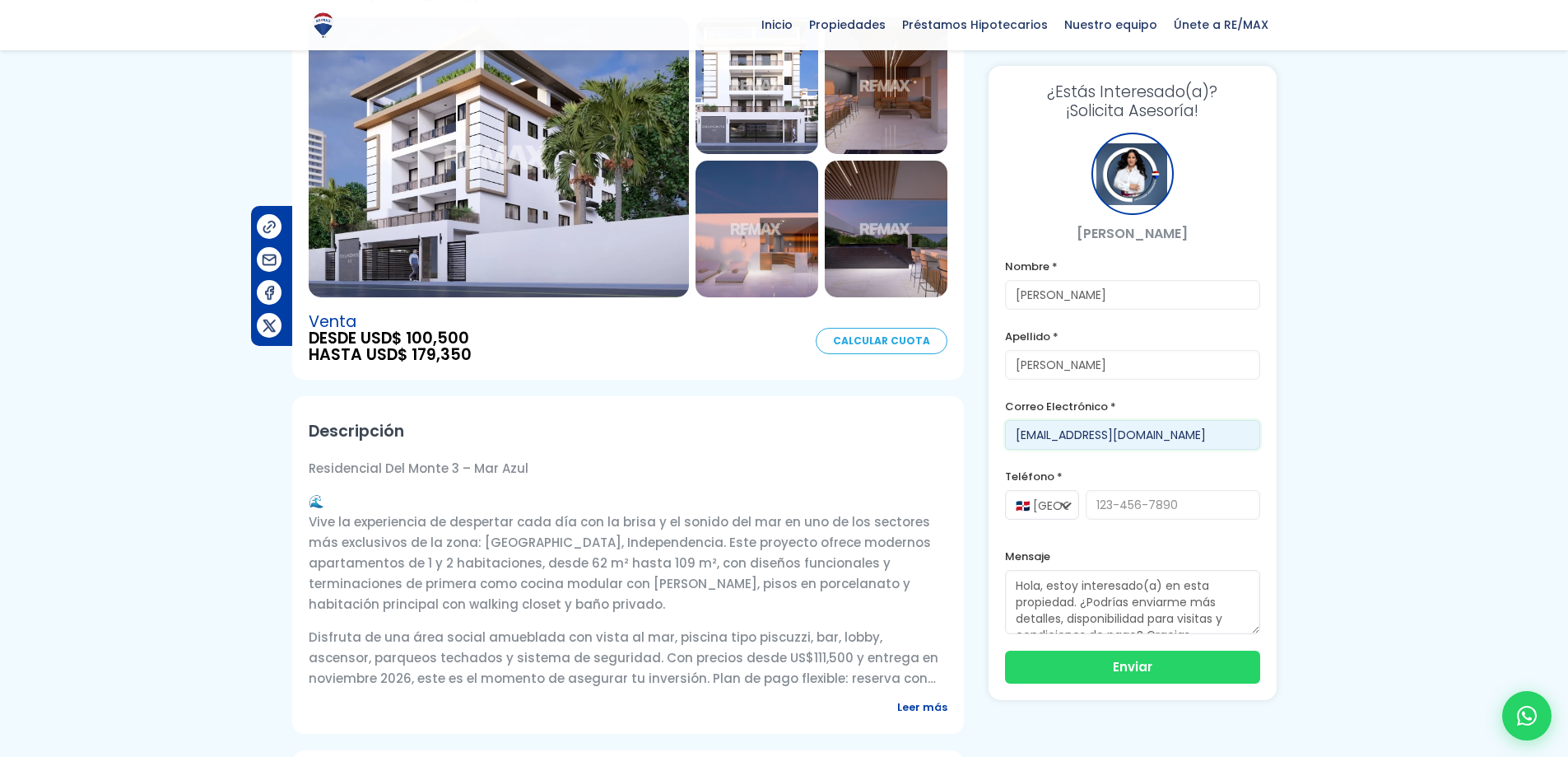
scroll to position [165, 0]
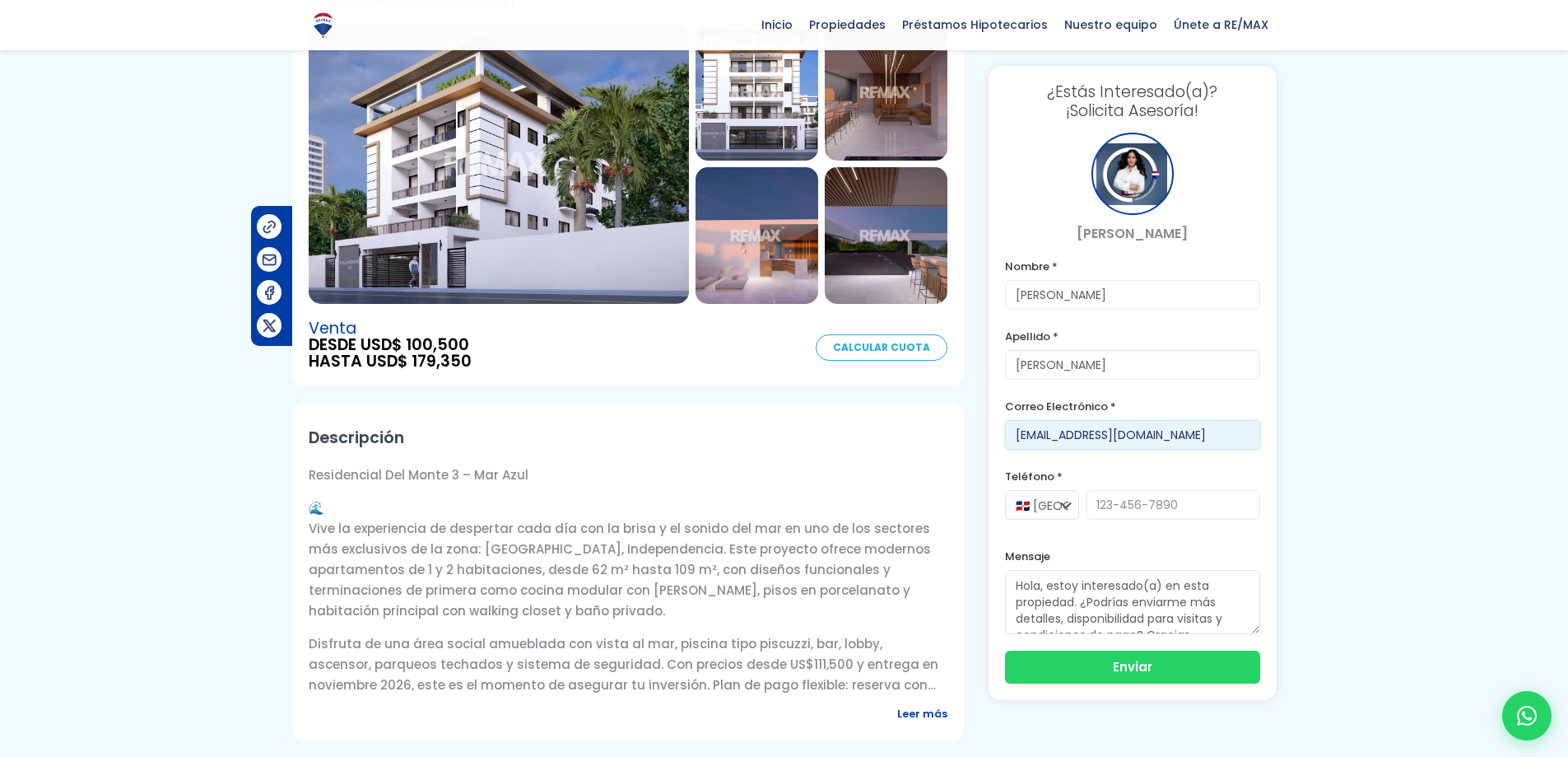
type input "[EMAIL_ADDRESS][DOMAIN_NAME]"
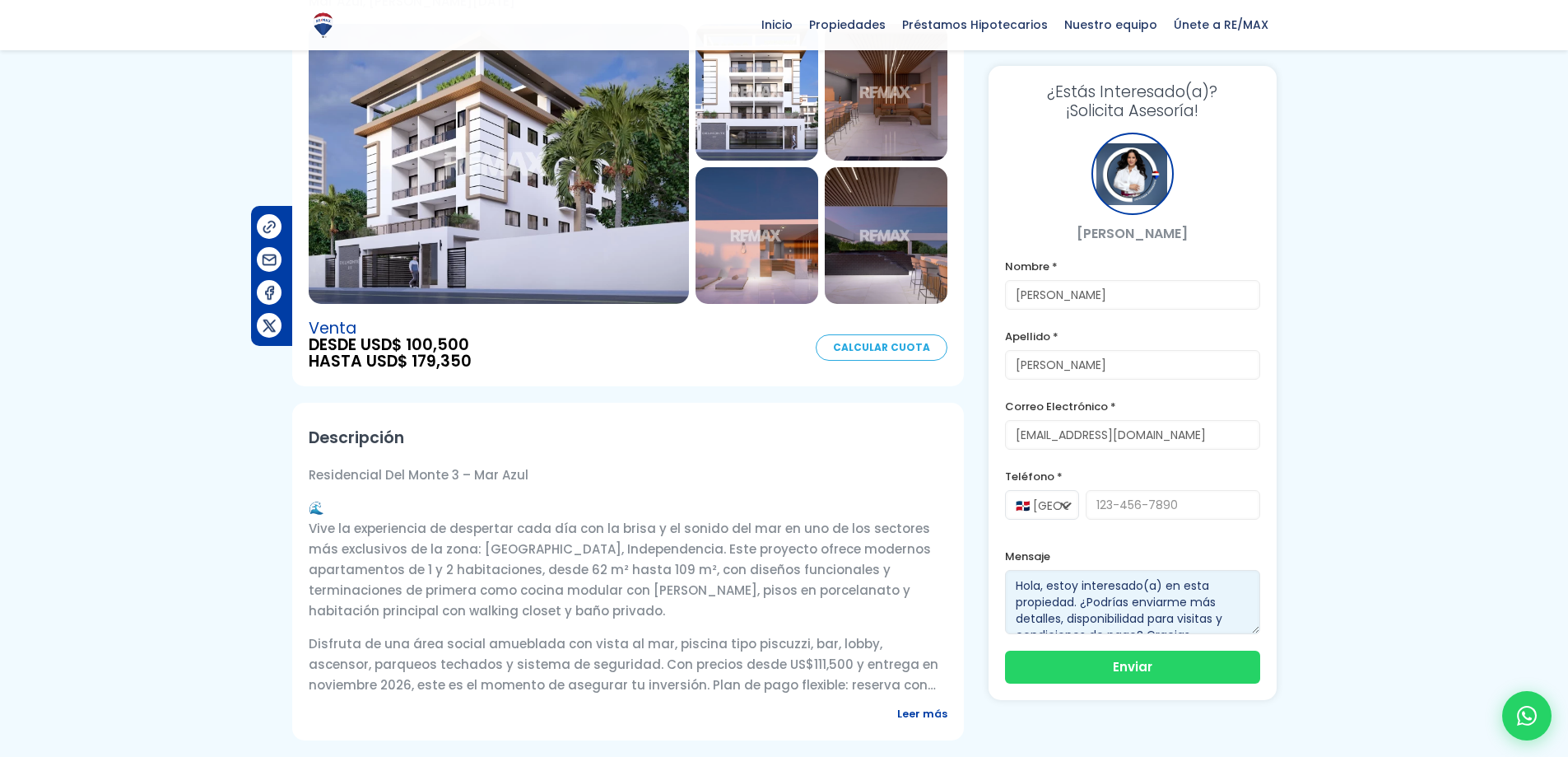
click at [1146, 590] on textarea "Hola, estoy interesado(a) en esta propiedad. ¿Podrías enviarme más detalles, di…" at bounding box center [1132, 601] width 255 height 64
click at [1140, 589] on textarea "Hola, estoy interesado(a) en esta propiedad. ¿Podrías enviarme más detalles, di…" at bounding box center [1132, 601] width 255 height 64
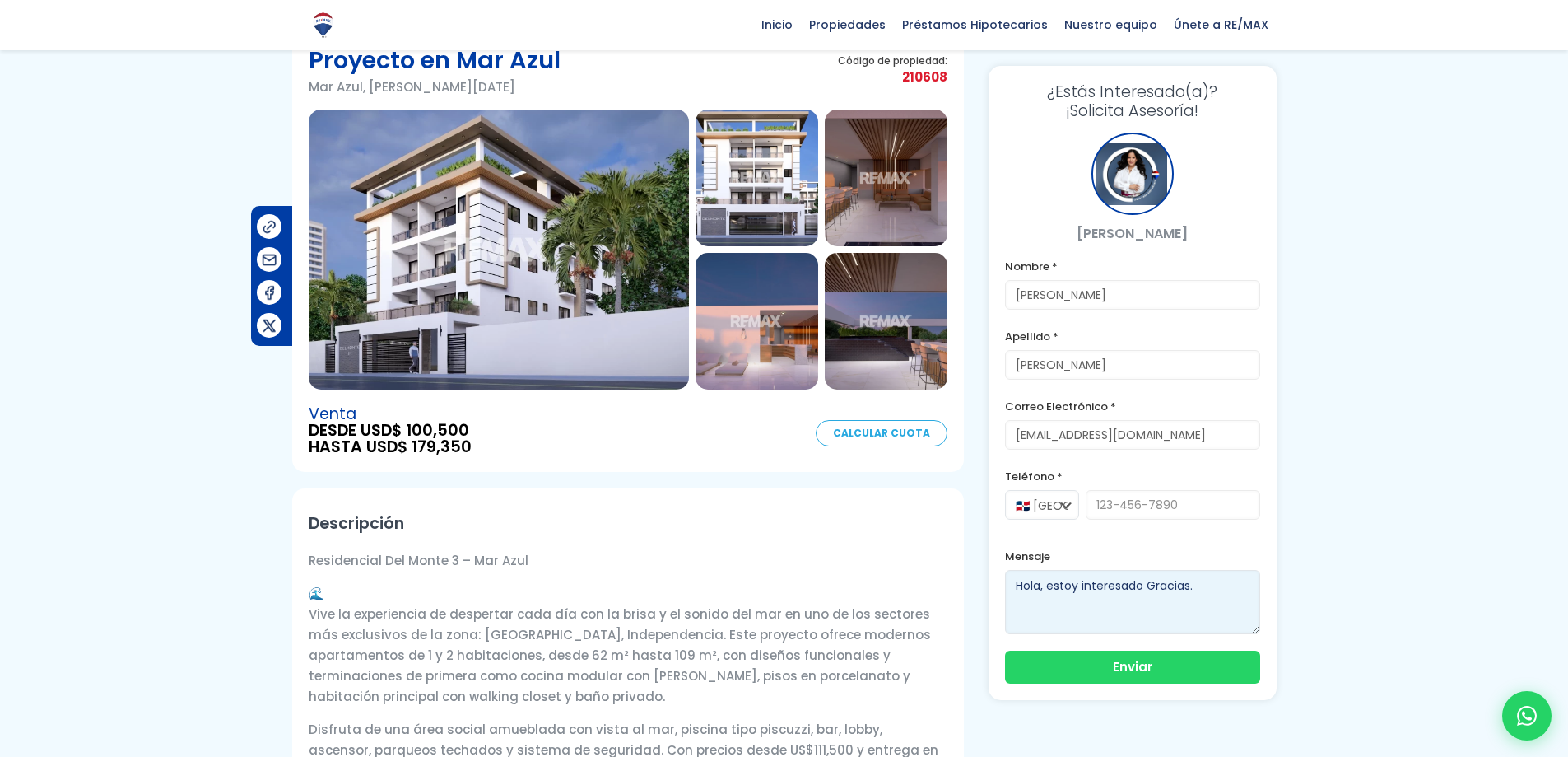
scroll to position [0, 0]
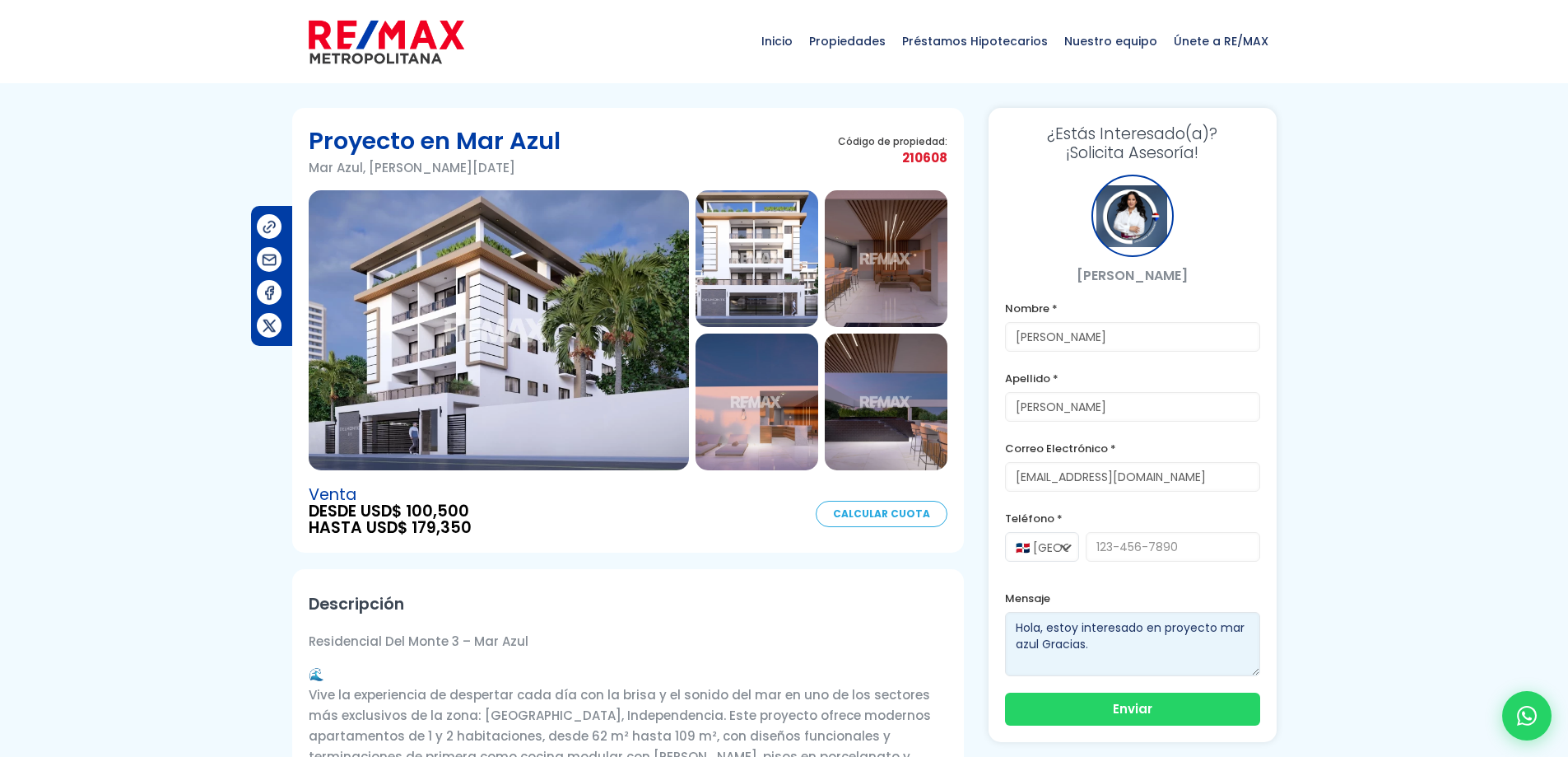
click at [1227, 630] on textarea "Hola, estoy interesado(a) en esta propiedad. ¿Podrías enviarme más detalles, di…" at bounding box center [1132, 643] width 255 height 64
click at [1025, 650] on textarea "Hola, estoy interesado(a) en esta propiedad. ¿Podrías enviarme más detalles, di…" at bounding box center [1132, 643] width 255 height 64
click at [1038, 645] on textarea "Hola, estoy interesado(a) en esta propiedad. ¿Podrías enviarme más detalles, di…" at bounding box center [1132, 643] width 255 height 64
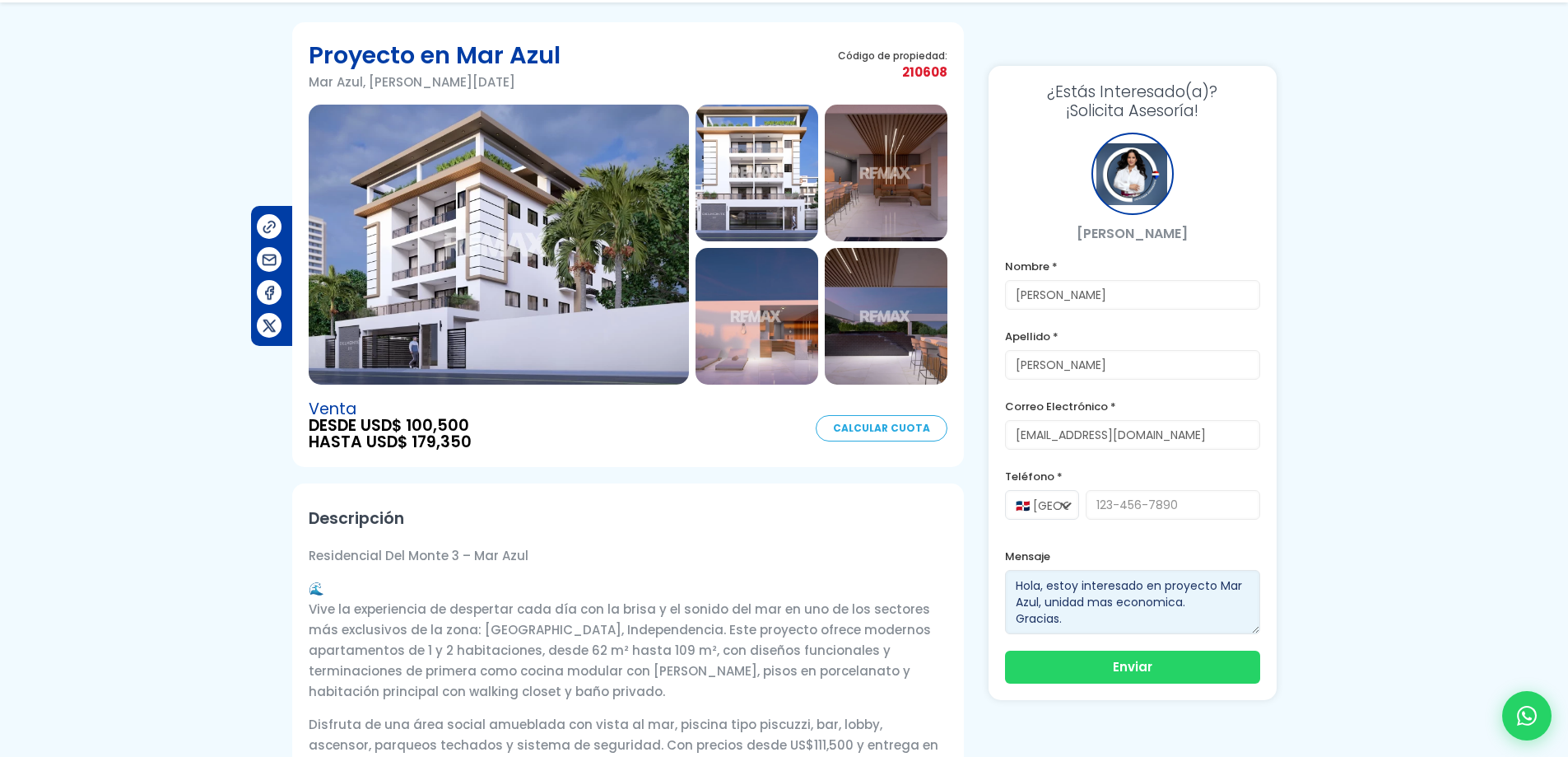
scroll to position [165, 0]
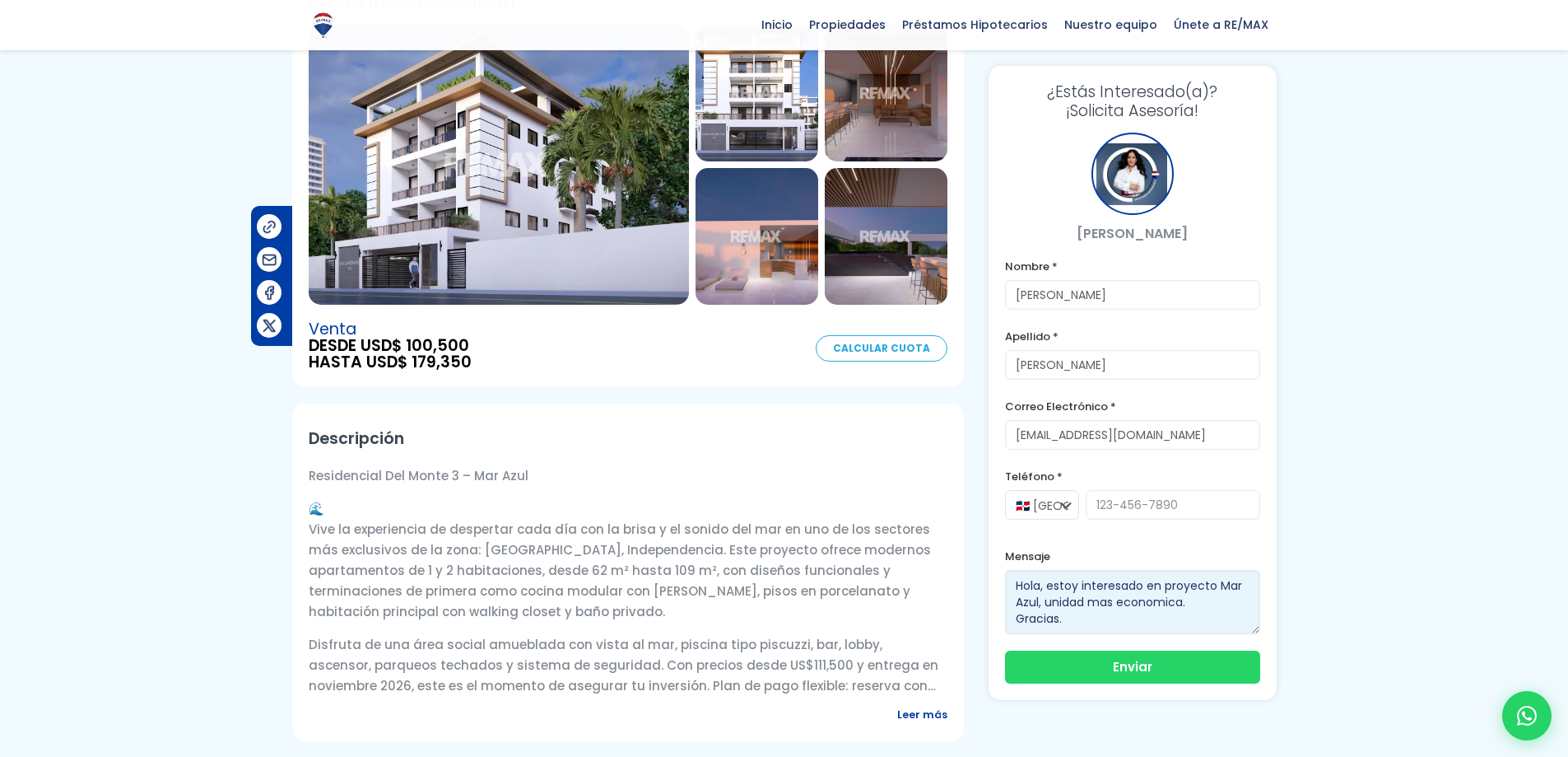
click at [1191, 604] on textarea "Hola, estoy interesado(a) en esta propiedad. ¿Podrías enviarme más detalles, di…" at bounding box center [1132, 601] width 255 height 64
click at [1127, 610] on textarea "Hola, estoy interesado(a) en esta propiedad. ¿Podrías enviarme más detalles, di…" at bounding box center [1132, 601] width 255 height 64
click at [1081, 625] on textarea "Hola, estoy interesado(a) en esta propiedad. ¿Podrías enviarme más detalles, di…" at bounding box center [1132, 601] width 255 height 64
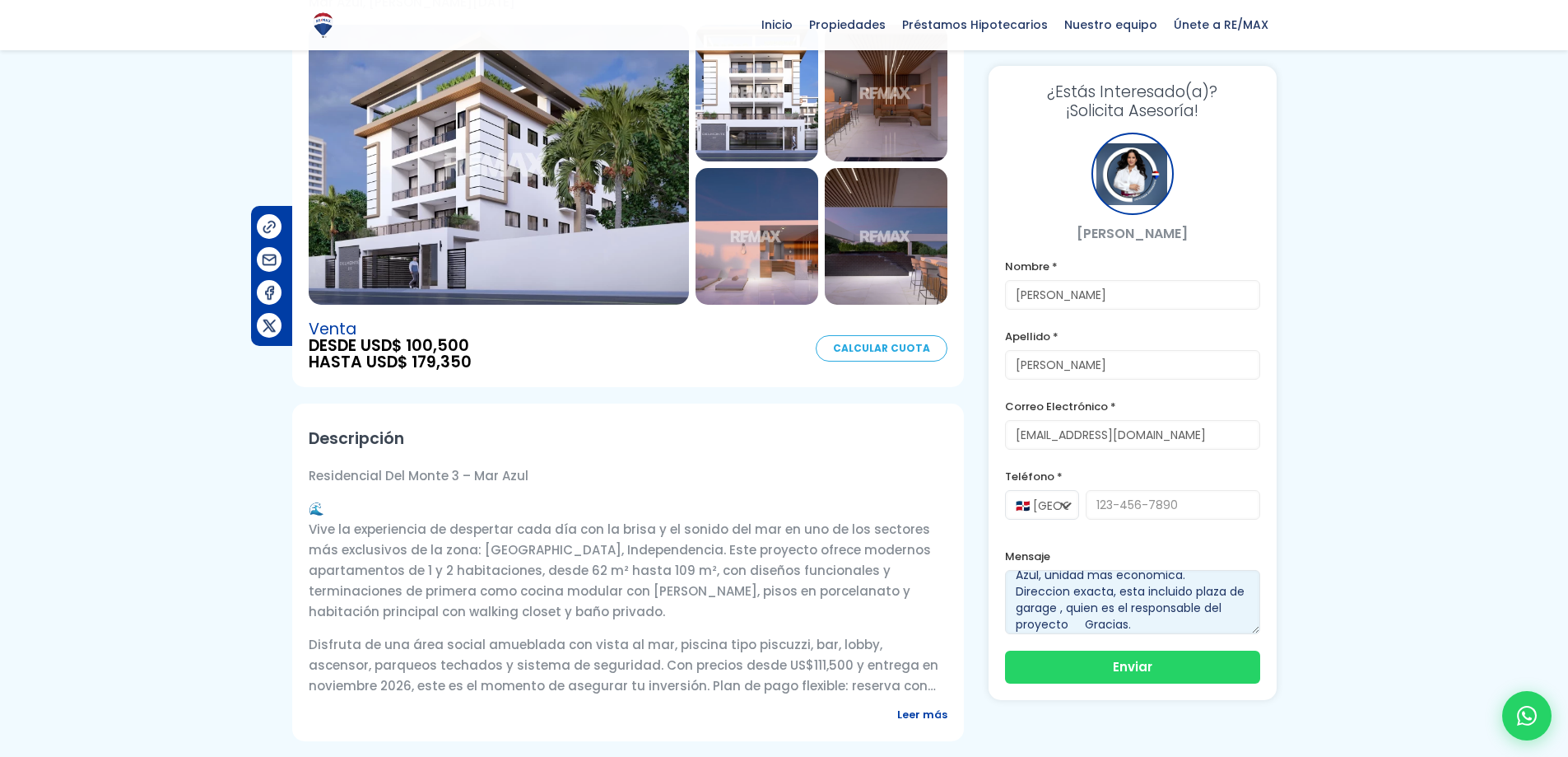
click at [1086, 603] on textarea "Hola, estoy interesado(a) en esta propiedad. ¿Podrías enviarme más detalles, di…" at bounding box center [1132, 601] width 255 height 64
click at [1088, 629] on textarea "Hola, estoy interesado(a) en esta propiedad. ¿Podrías enviarme más detalles, di…" at bounding box center [1132, 601] width 255 height 64
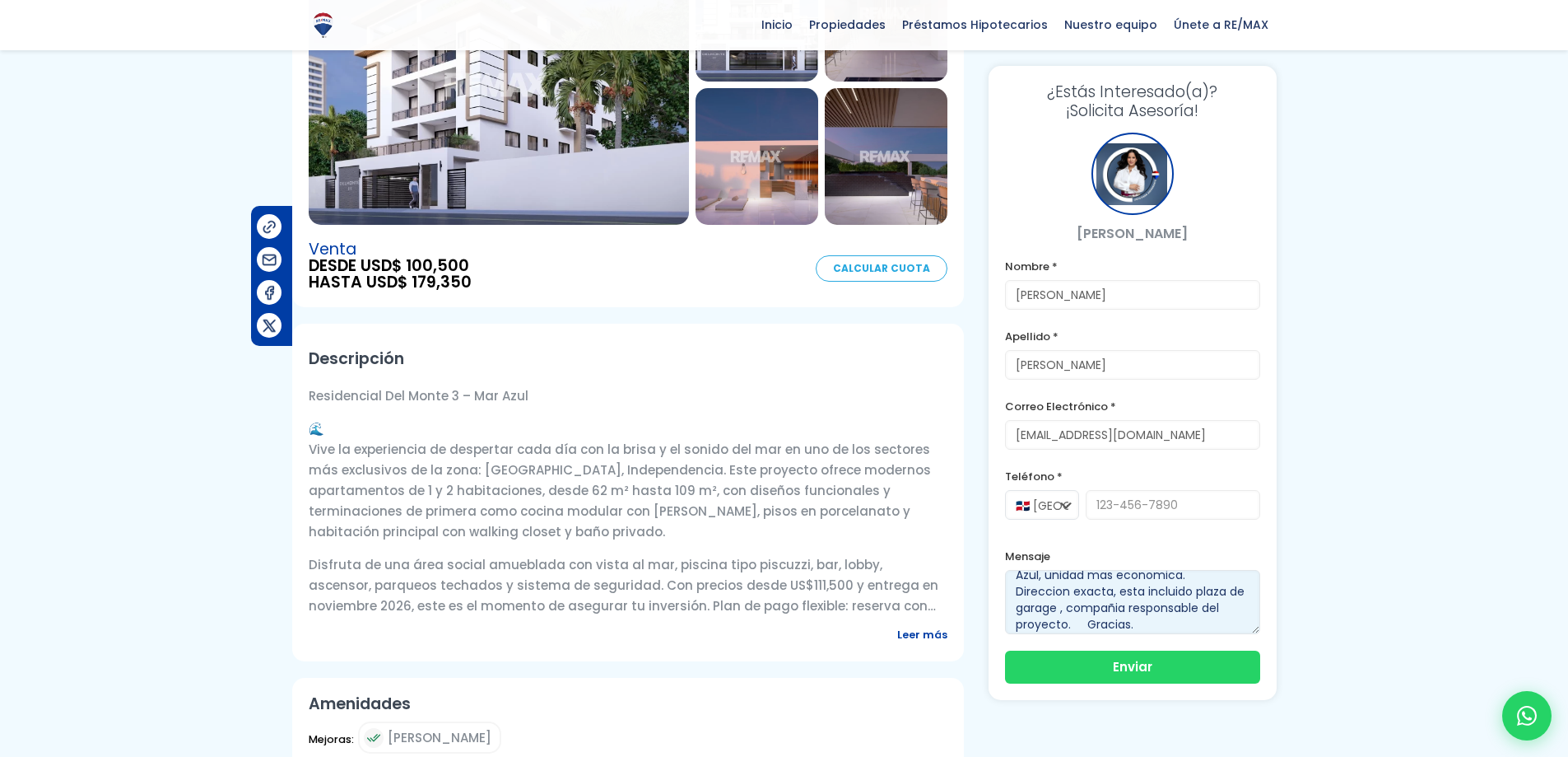
scroll to position [412, 0]
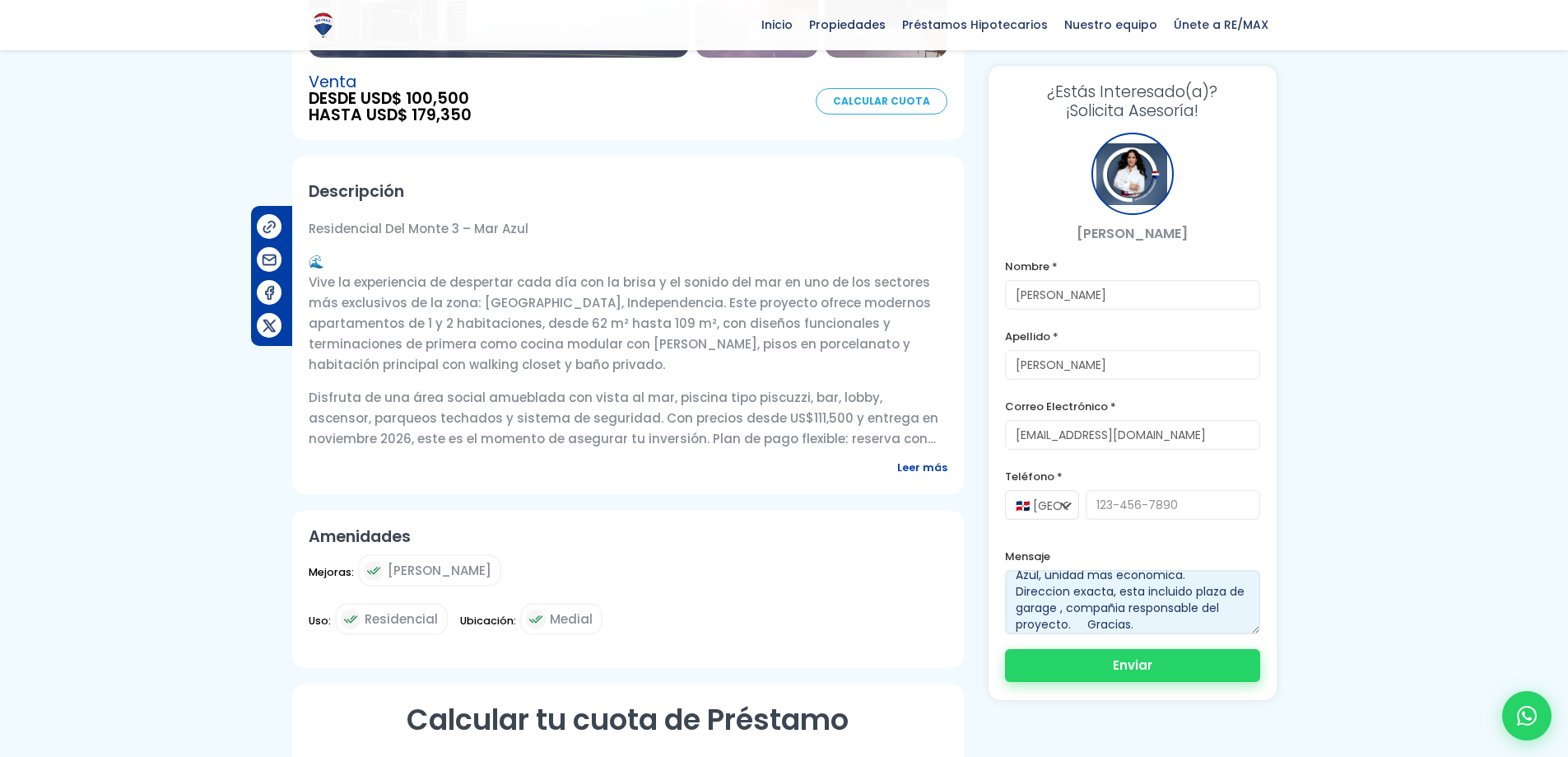
type textarea "Hola, estoy interesado en proyecto Mar Azul, unidad mas economica. Direccion ex…"
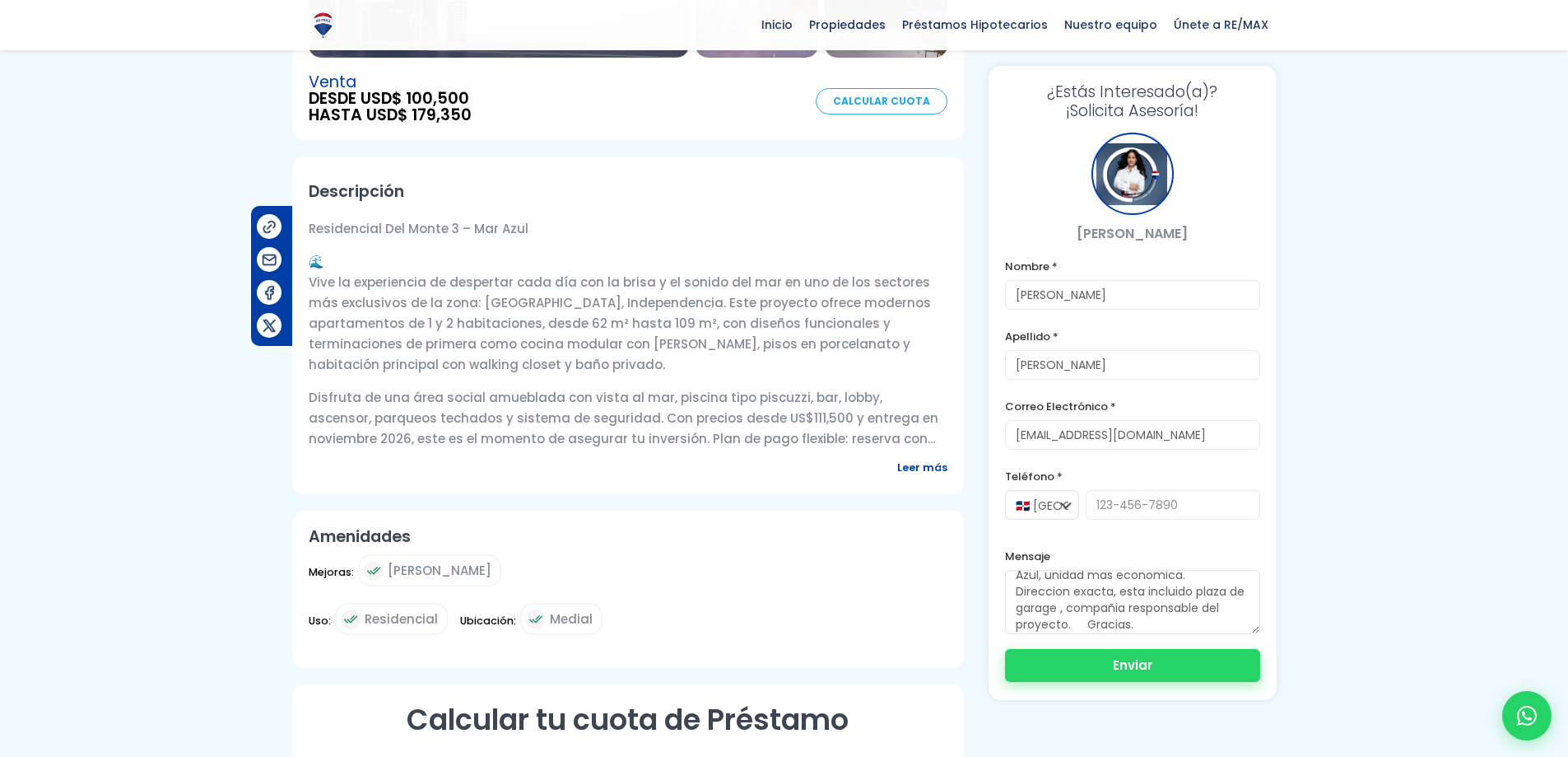
click at [1153, 673] on button "Enviar" at bounding box center [1132, 665] width 255 height 33
type input "916422183"
click at [1059, 511] on select "🇩🇴 República Dominicana +1 🇺🇸 Estados Unidos +1 🇪🇸 España +34" at bounding box center [1042, 505] width 74 height 30
select select "+34"
click at [1005, 490] on select "🇩🇴 República Dominicana +1 🇺🇸 Estados Unidos +1 🇪🇸 España +34" at bounding box center [1042, 505] width 74 height 30
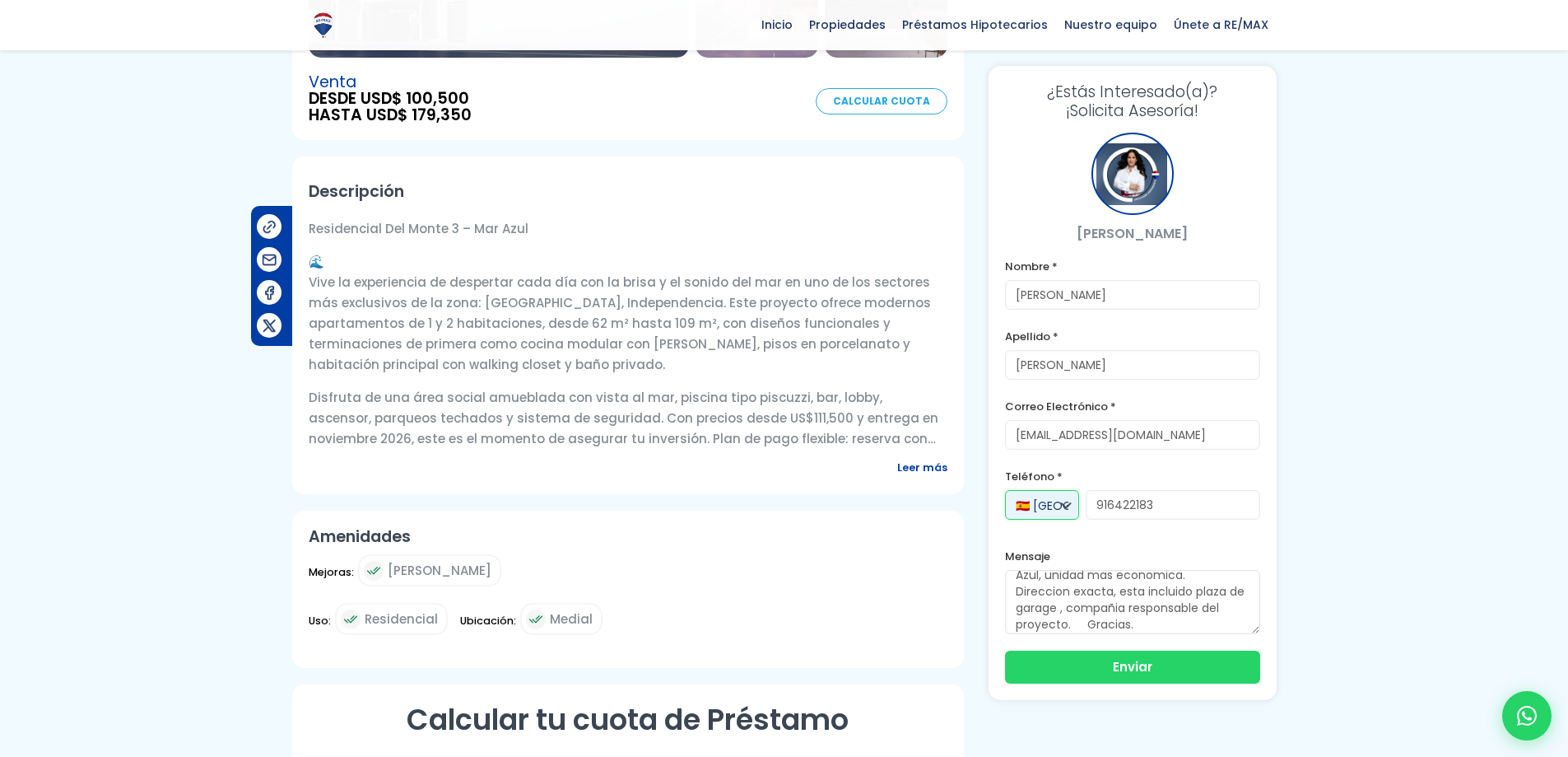
click at [1064, 509] on select "🇩🇴 República Dominicana +1 🇺🇸 Estados Unidos +1 🇪🇸 España +34" at bounding box center [1042, 505] width 74 height 30
click at [1139, 665] on button "Enviar" at bounding box center [1132, 665] width 255 height 33
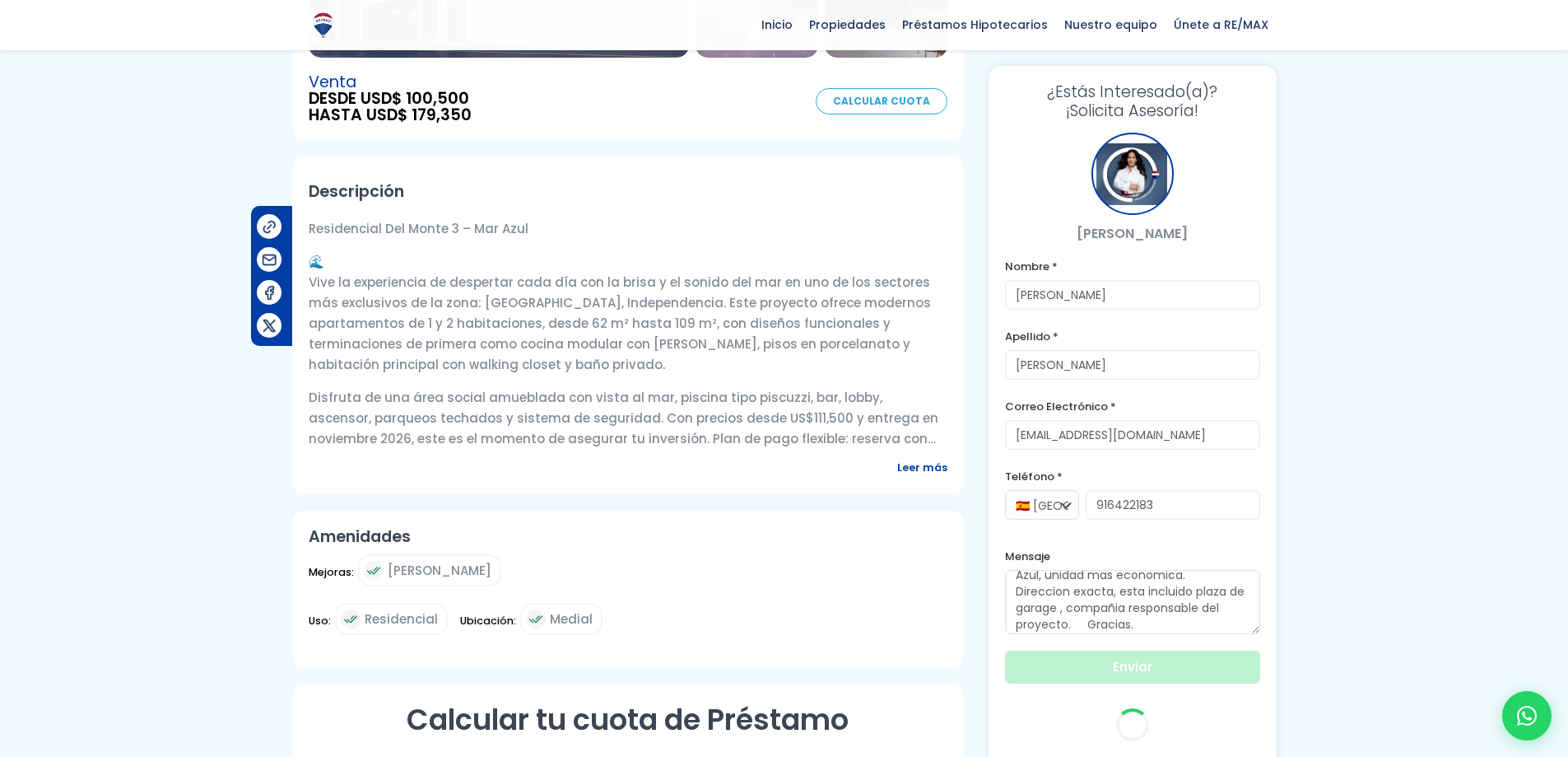
scroll to position [17, 0]
